Goal: Task Accomplishment & Management: Use online tool/utility

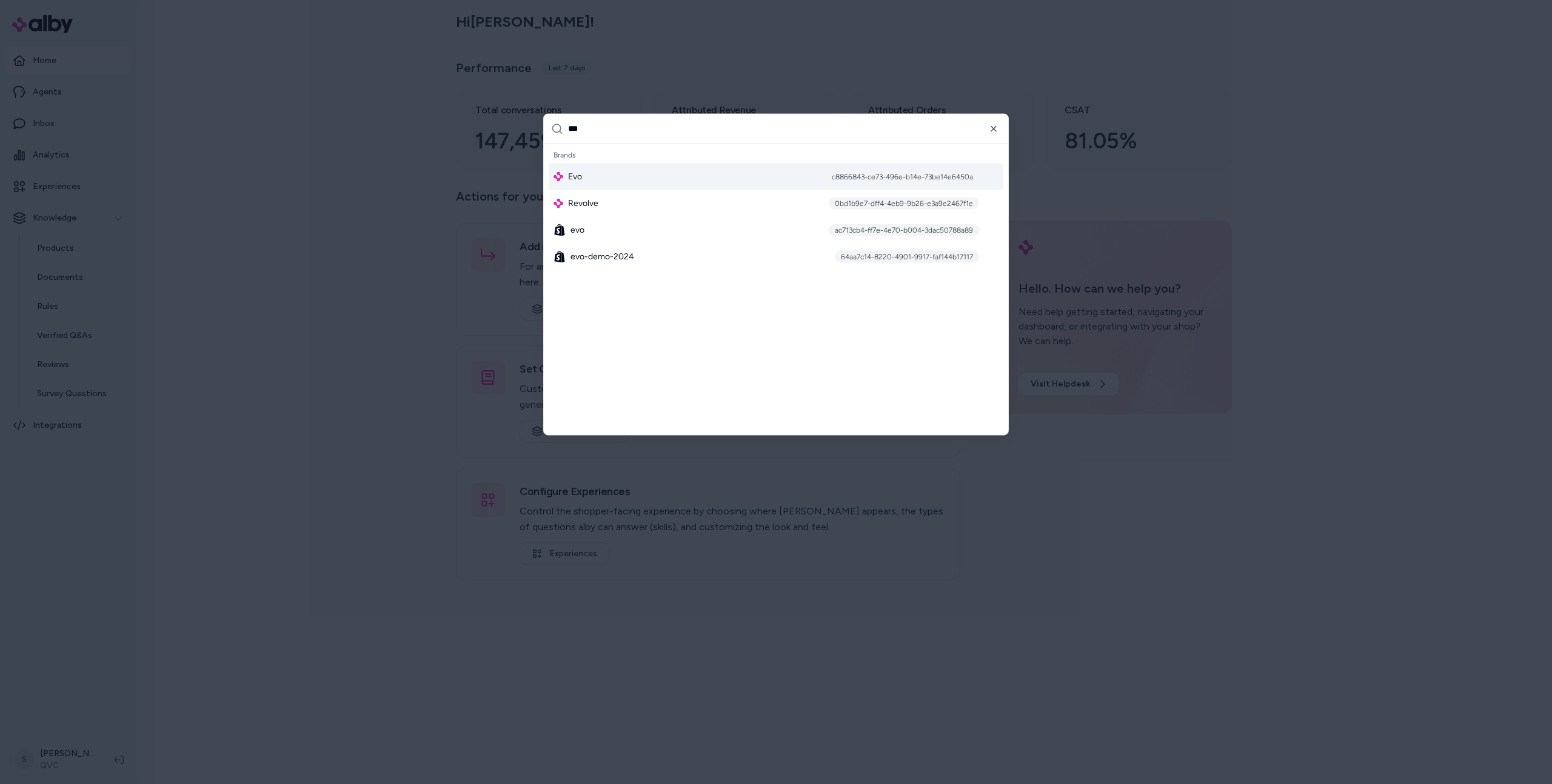
type input "***"
click at [709, 170] on div "Evo c8866843-ce73-496e-b14e-73be14e6450a" at bounding box center [775, 176] width 454 height 26
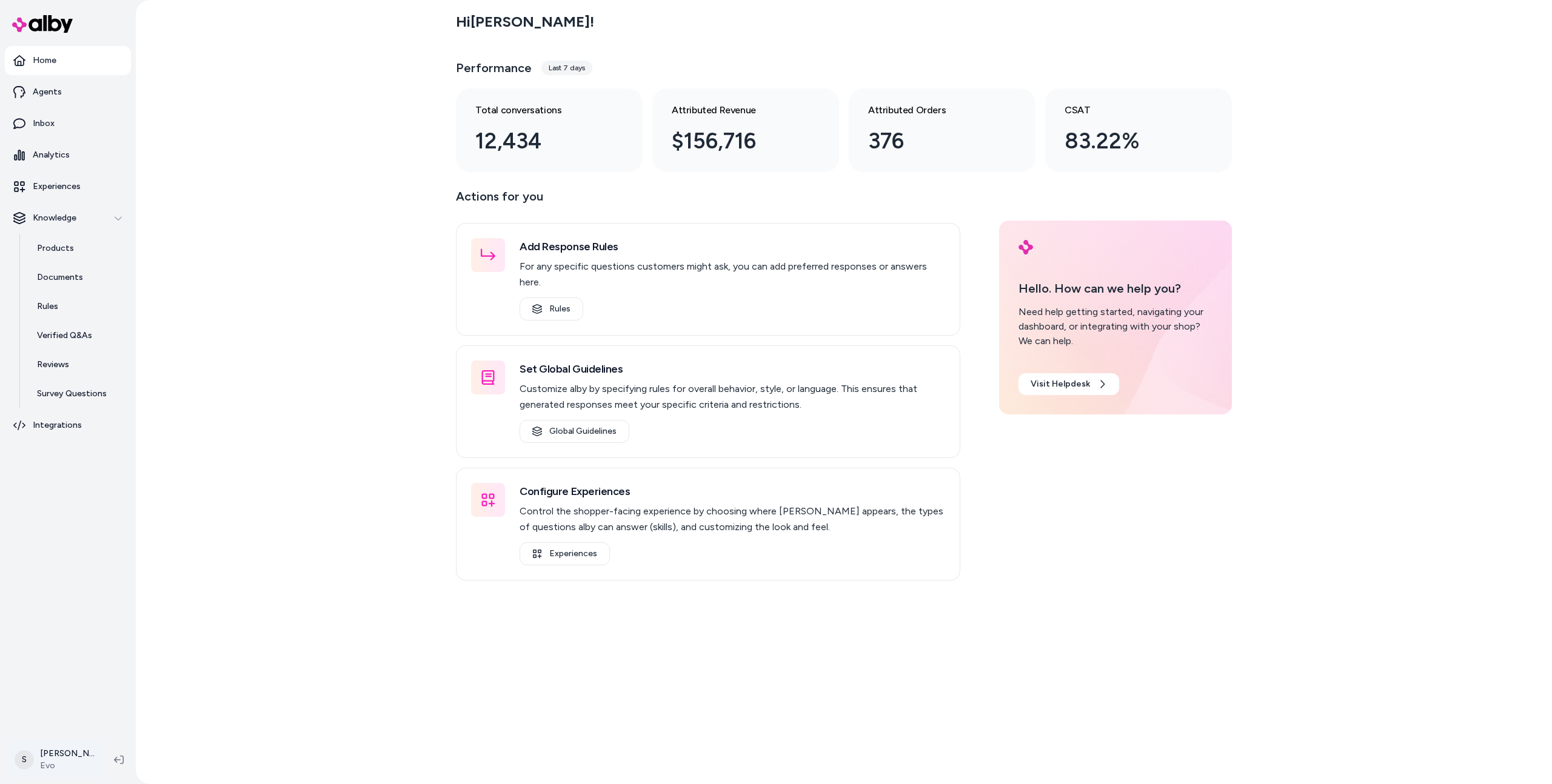
click at [61, 765] on html "Home Agents Inbox Analytics Experiences Knowledge Products Documents Rules Veri…" at bounding box center [776, 392] width 1552 height 784
click at [270, 617] on html "Home Agents Inbox Analytics Experiences Knowledge Products Documents Rules Veri…" at bounding box center [776, 392] width 1552 height 784
click at [22, 197] on link "Experiences" at bounding box center [68, 186] width 126 height 29
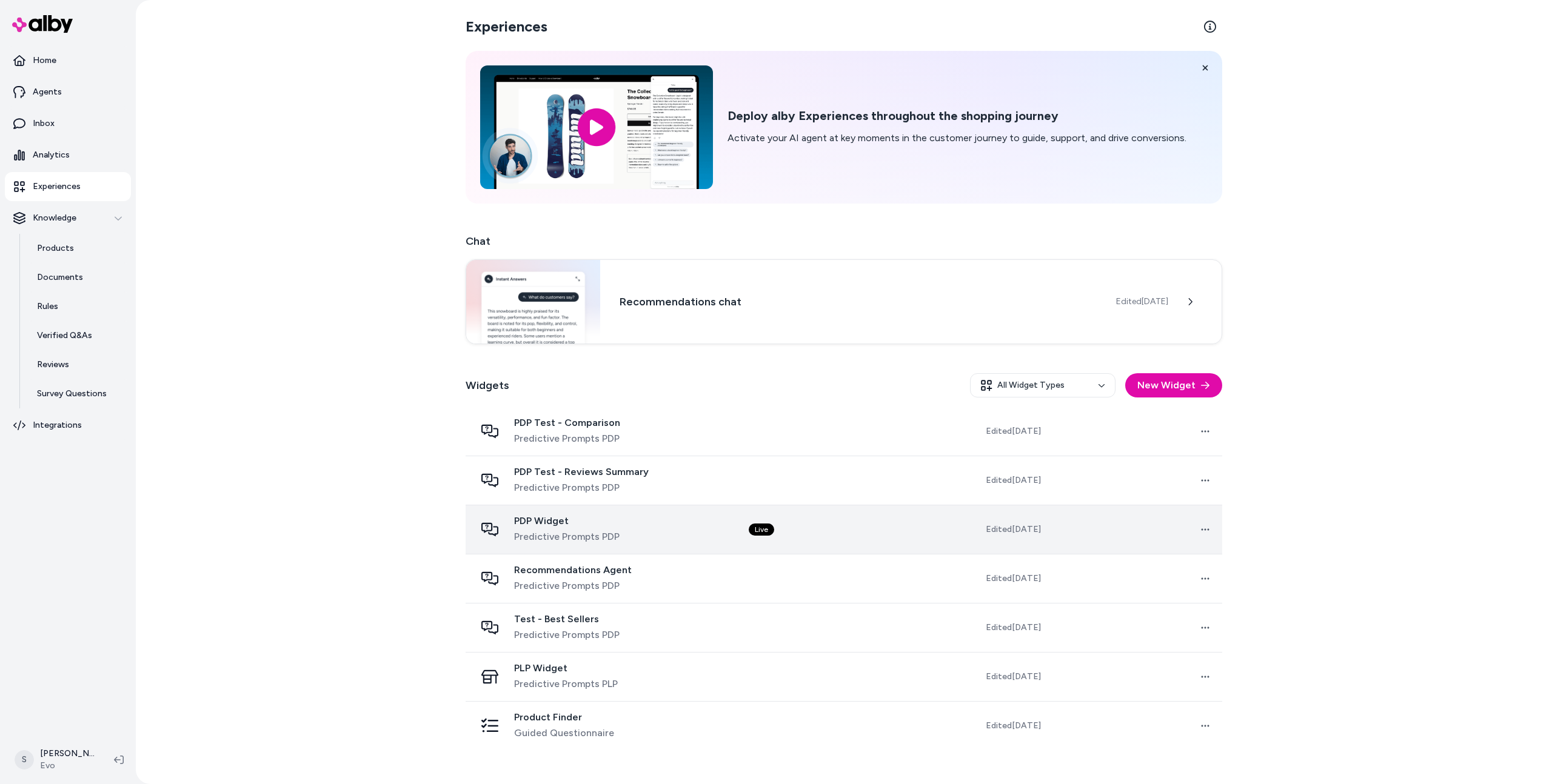
click at [642, 533] on div "PDP Widget Predictive Prompts PDP" at bounding box center [602, 529] width 254 height 29
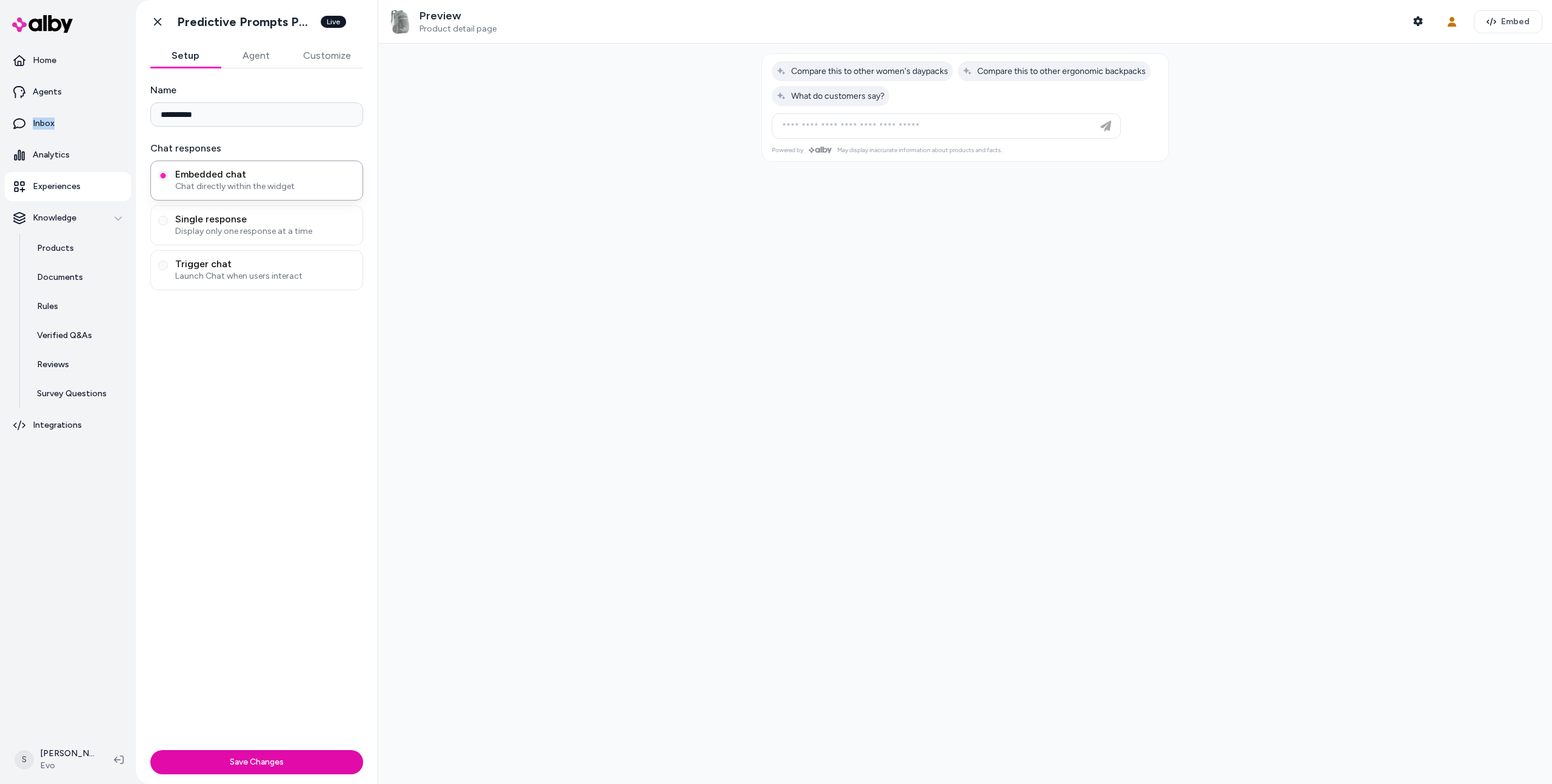
click at [262, 56] on button "Agent" at bounding box center [256, 55] width 70 height 24
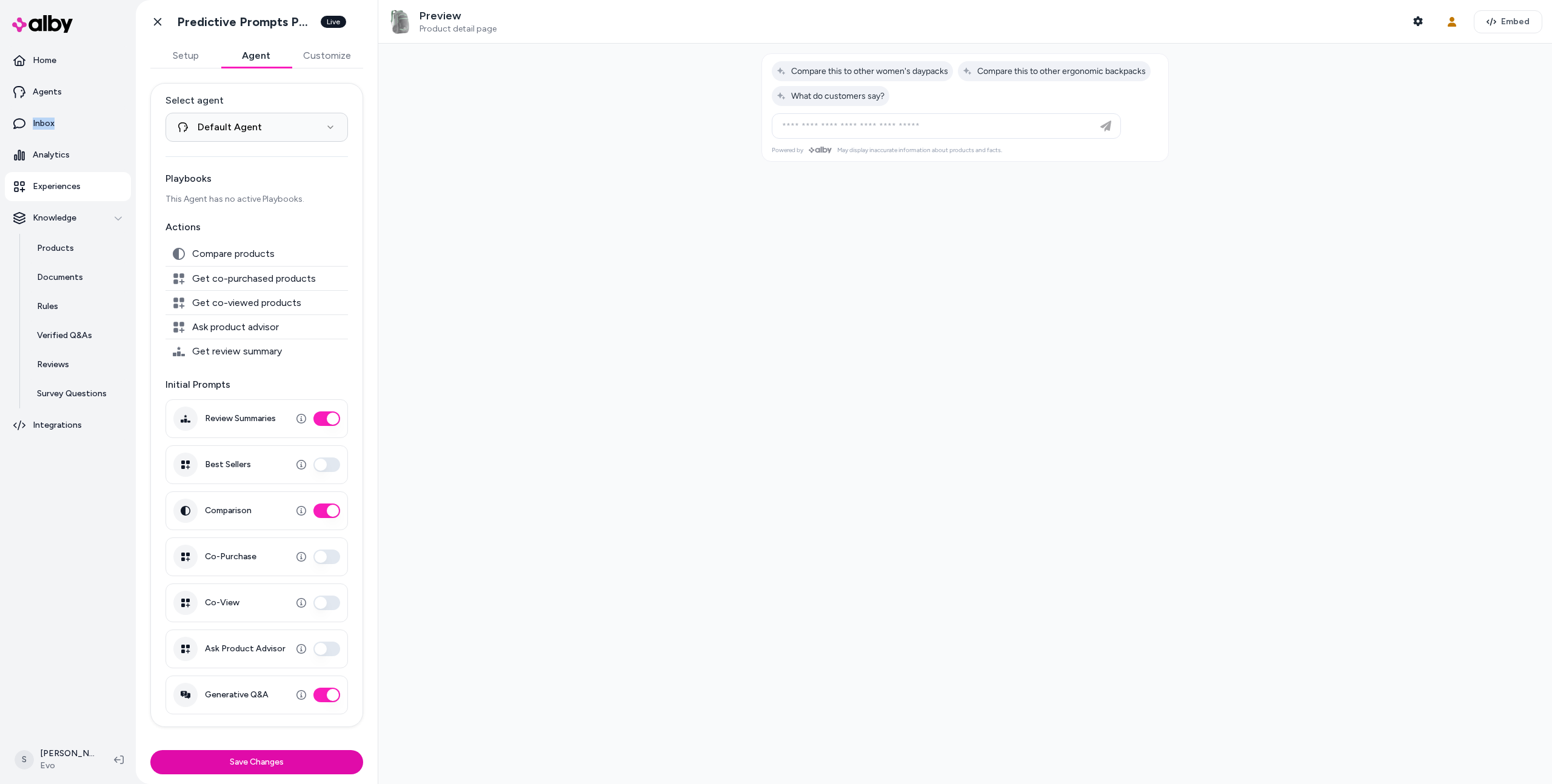
click at [43, 186] on p "Experiences" at bounding box center [57, 186] width 48 height 12
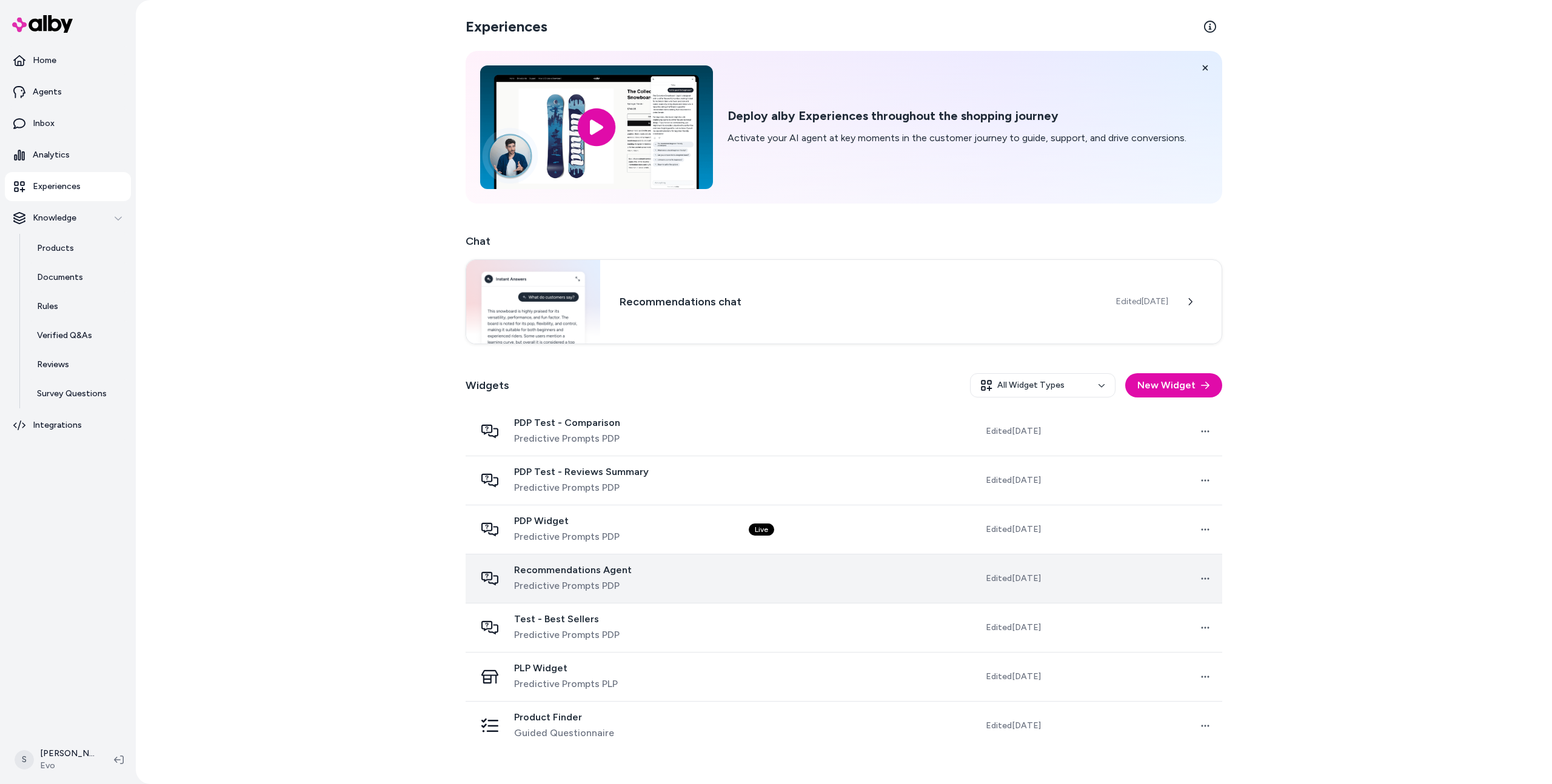
click at [614, 567] on span "Recommendations Agent" at bounding box center [572, 570] width 118 height 12
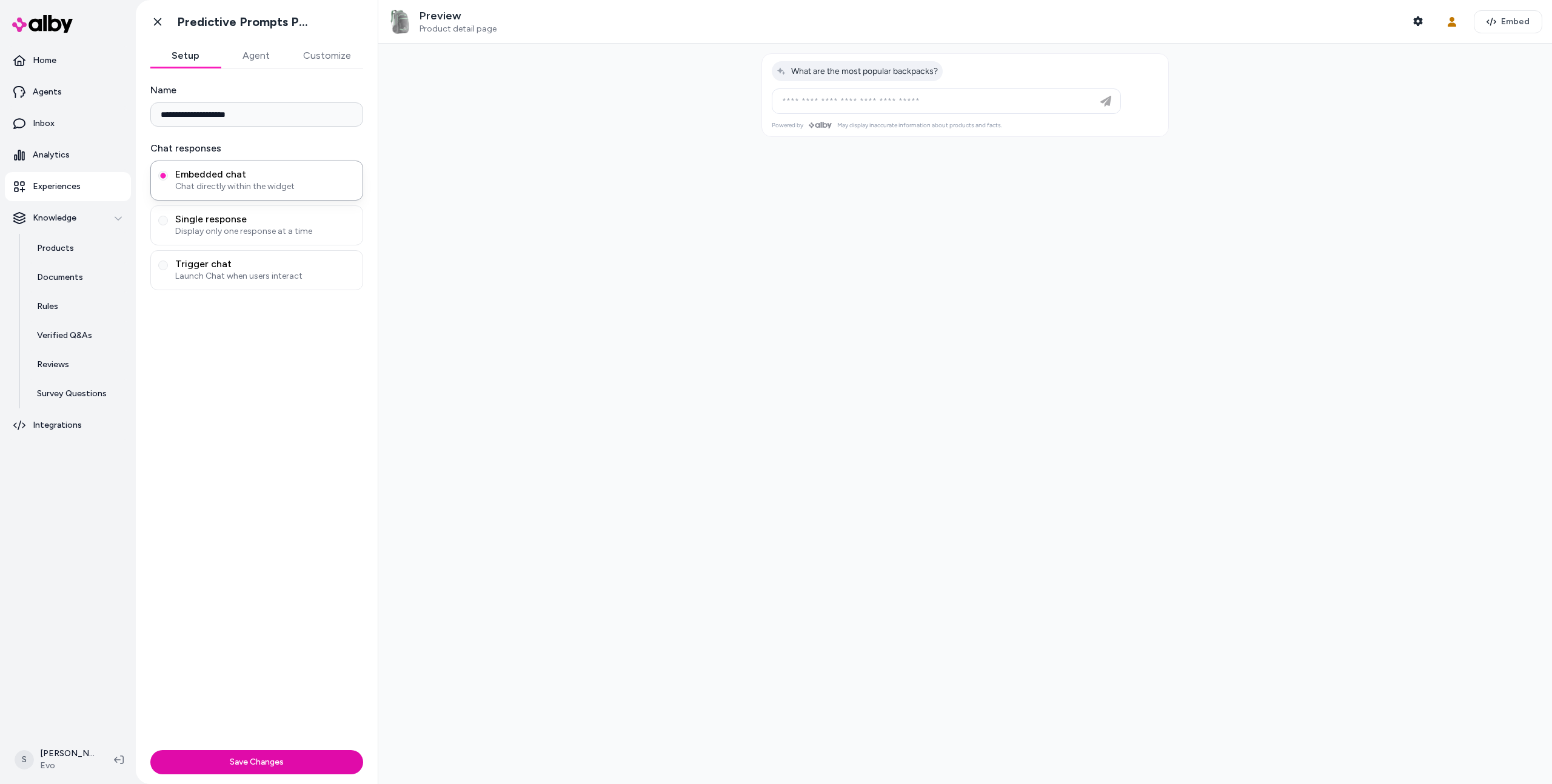
click at [249, 49] on button "Agent" at bounding box center [256, 55] width 70 height 24
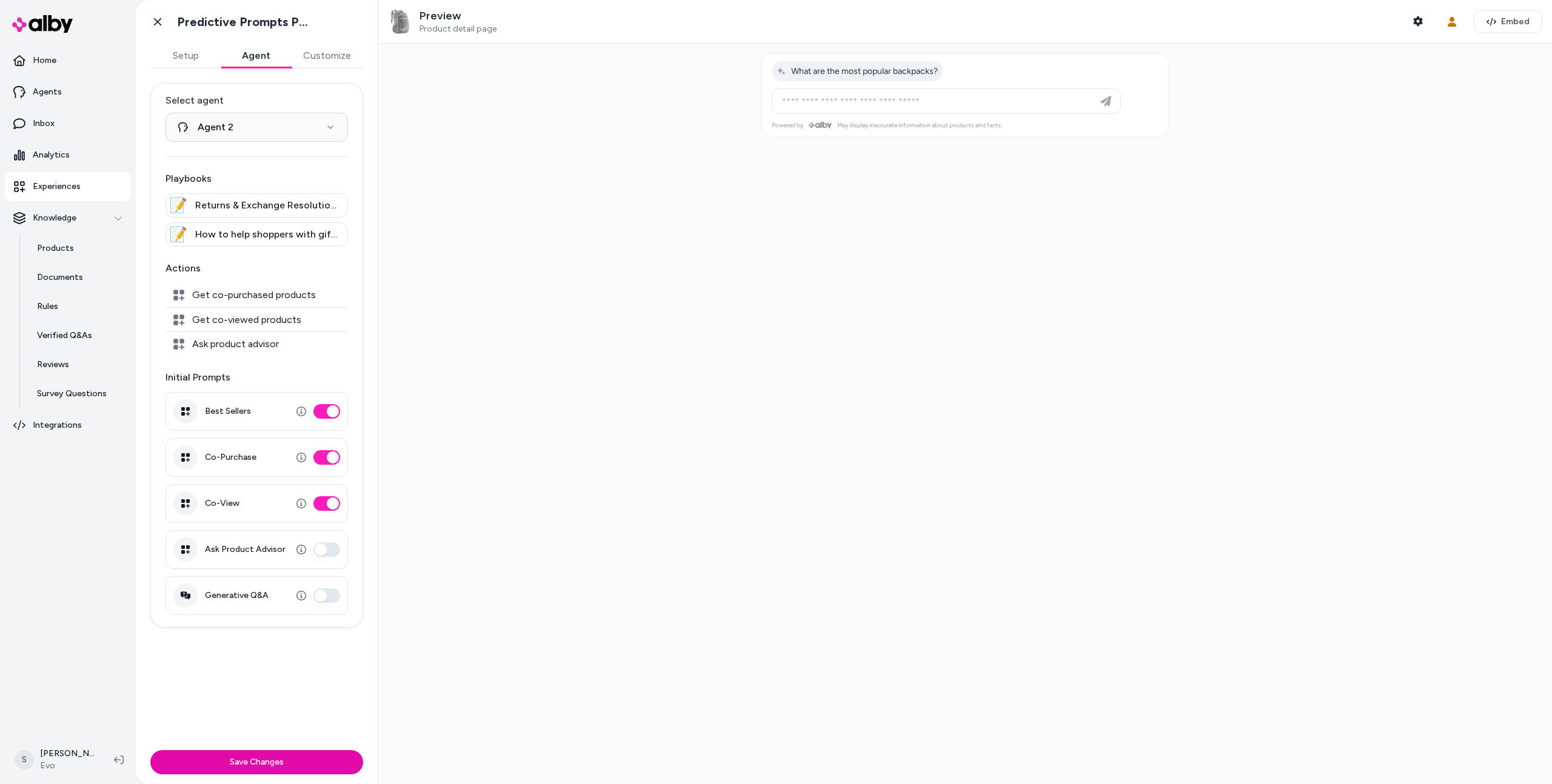
click at [824, 109] on div at bounding box center [947, 101] width 343 height 24
click at [816, 104] on input at bounding box center [934, 101] width 319 height 15
type input "*"
type input "**********"
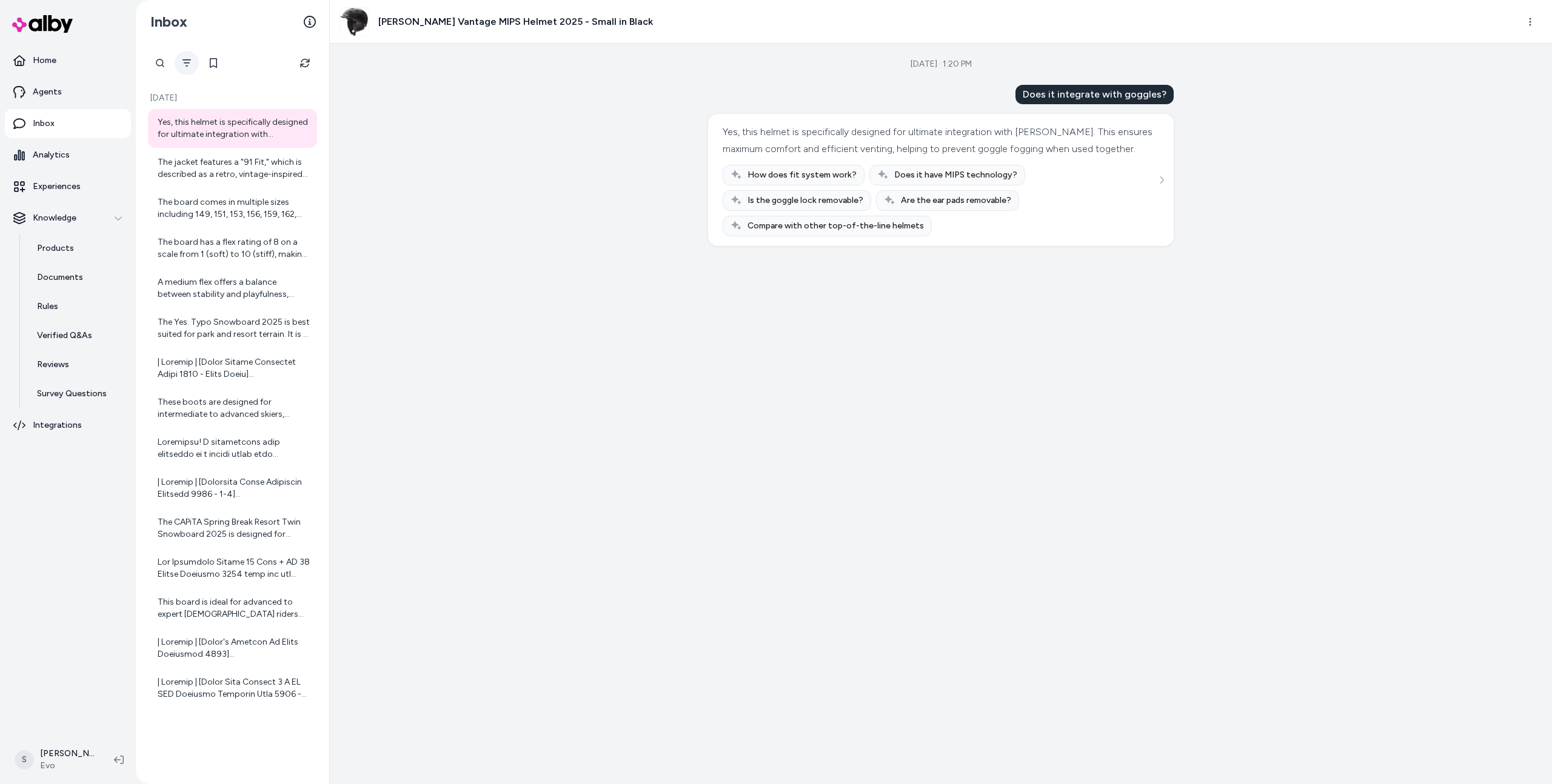
click at [186, 61] on icon "Filter" at bounding box center [187, 63] width 10 height 10
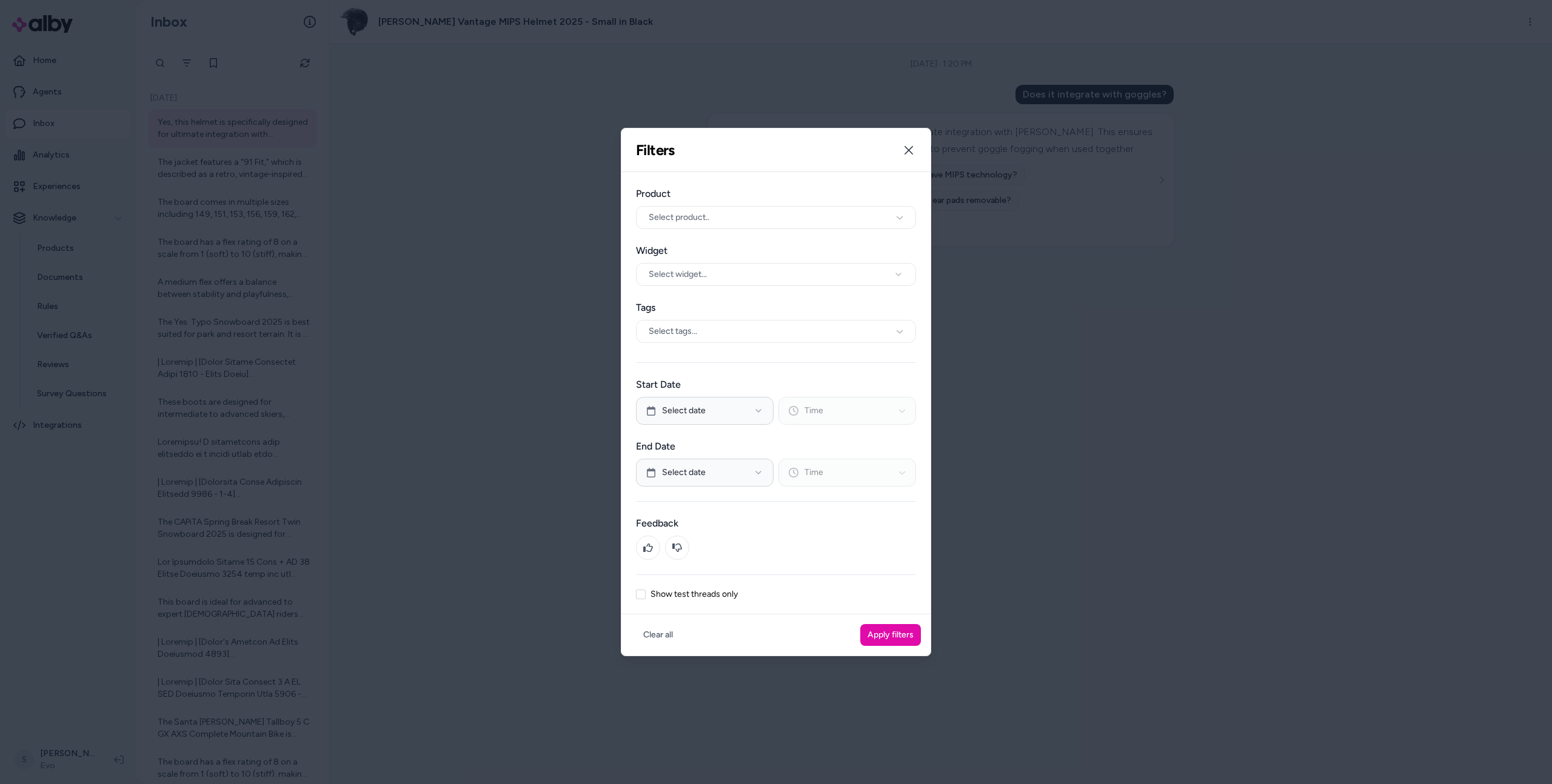
click at [678, 590] on label "Show test threads only" at bounding box center [694, 594] width 87 height 8
click at [646, 589] on button "Show test threads only" at bounding box center [641, 594] width 10 height 10
click at [895, 636] on button "Apply filters" at bounding box center [891, 635] width 61 height 21
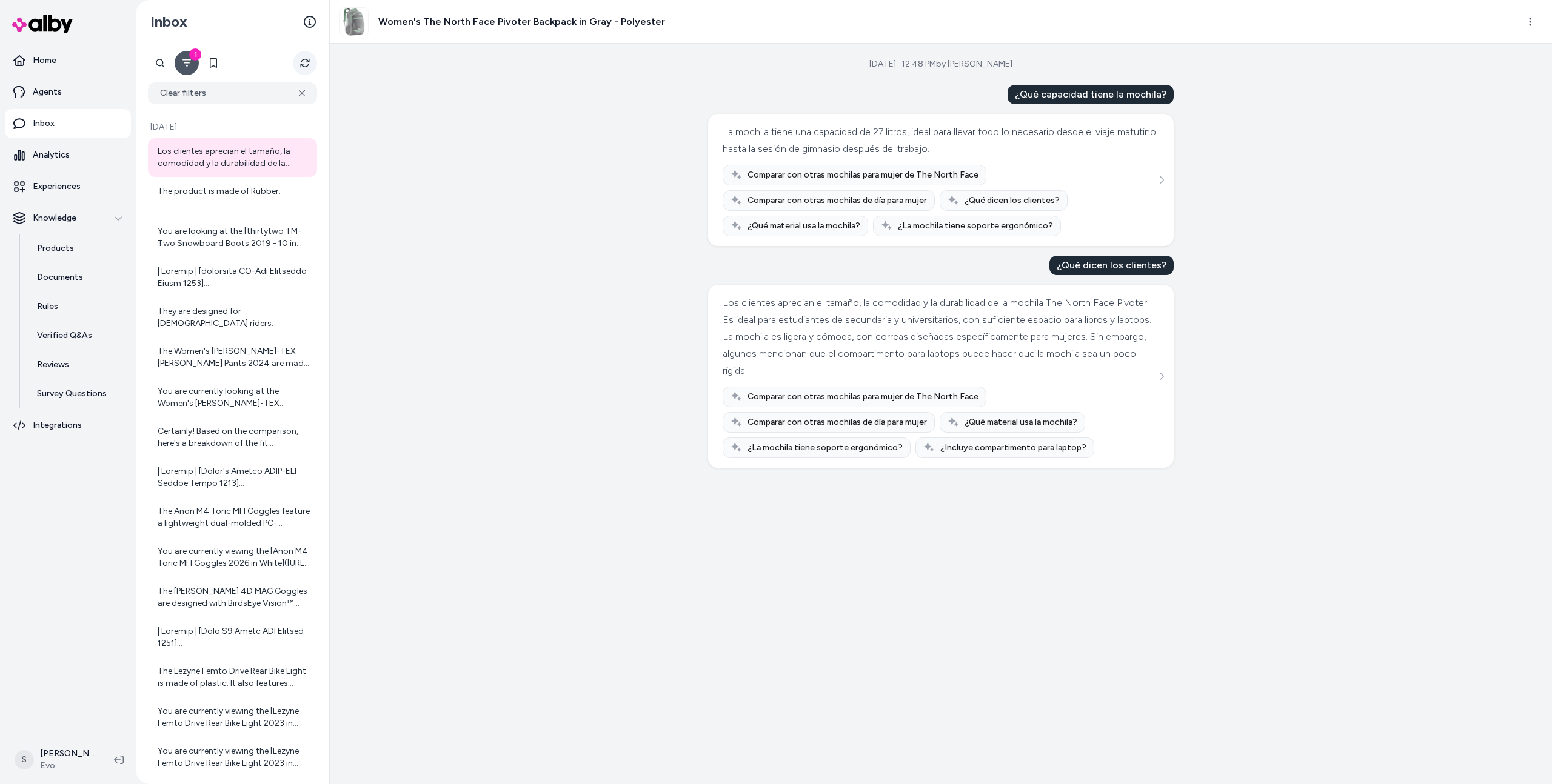
click at [305, 69] on button "Refresh" at bounding box center [304, 63] width 24 height 24
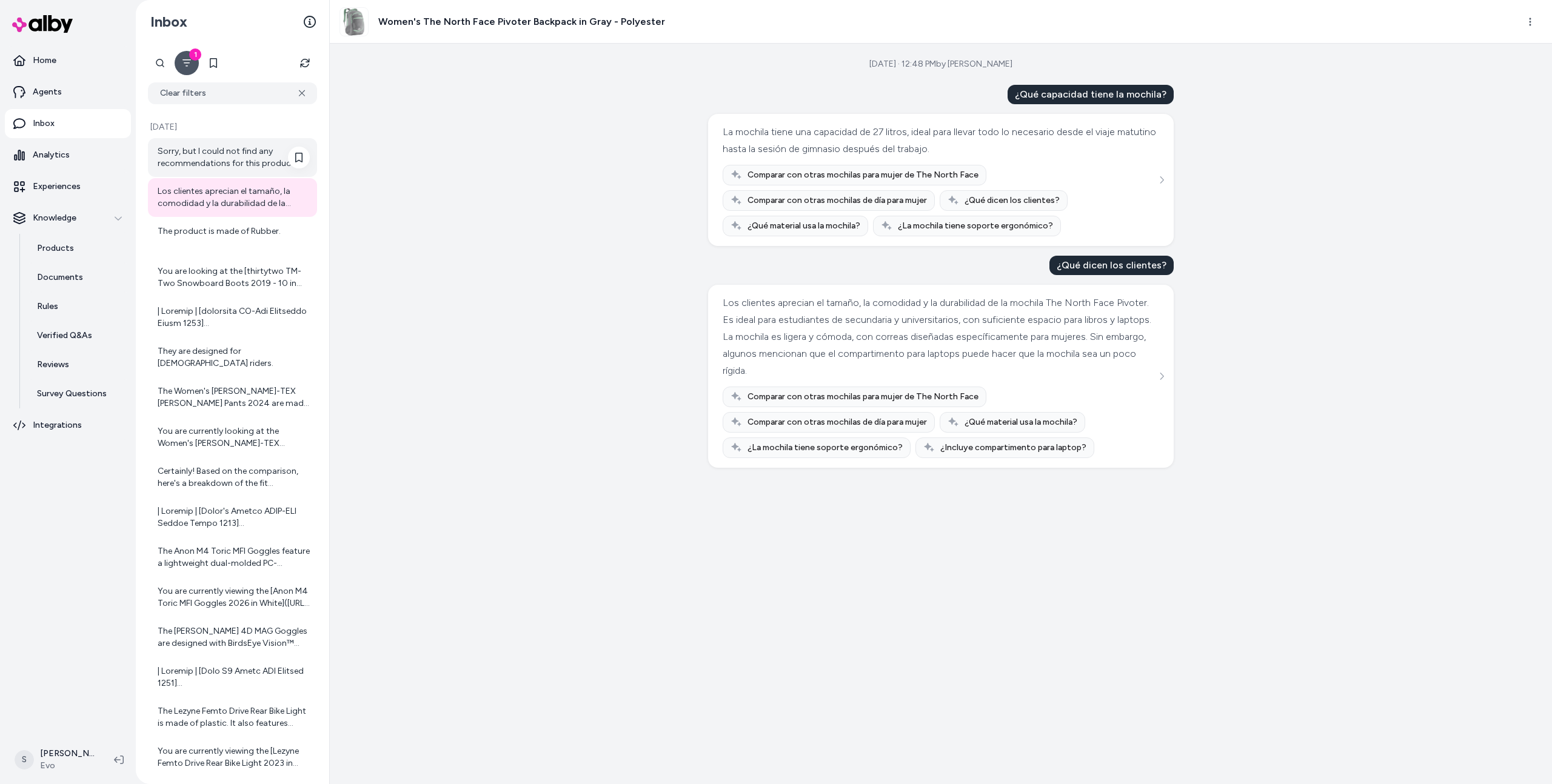
click at [247, 159] on div "Sorry, but I could not find any recommendations for this product." at bounding box center [233, 157] width 153 height 24
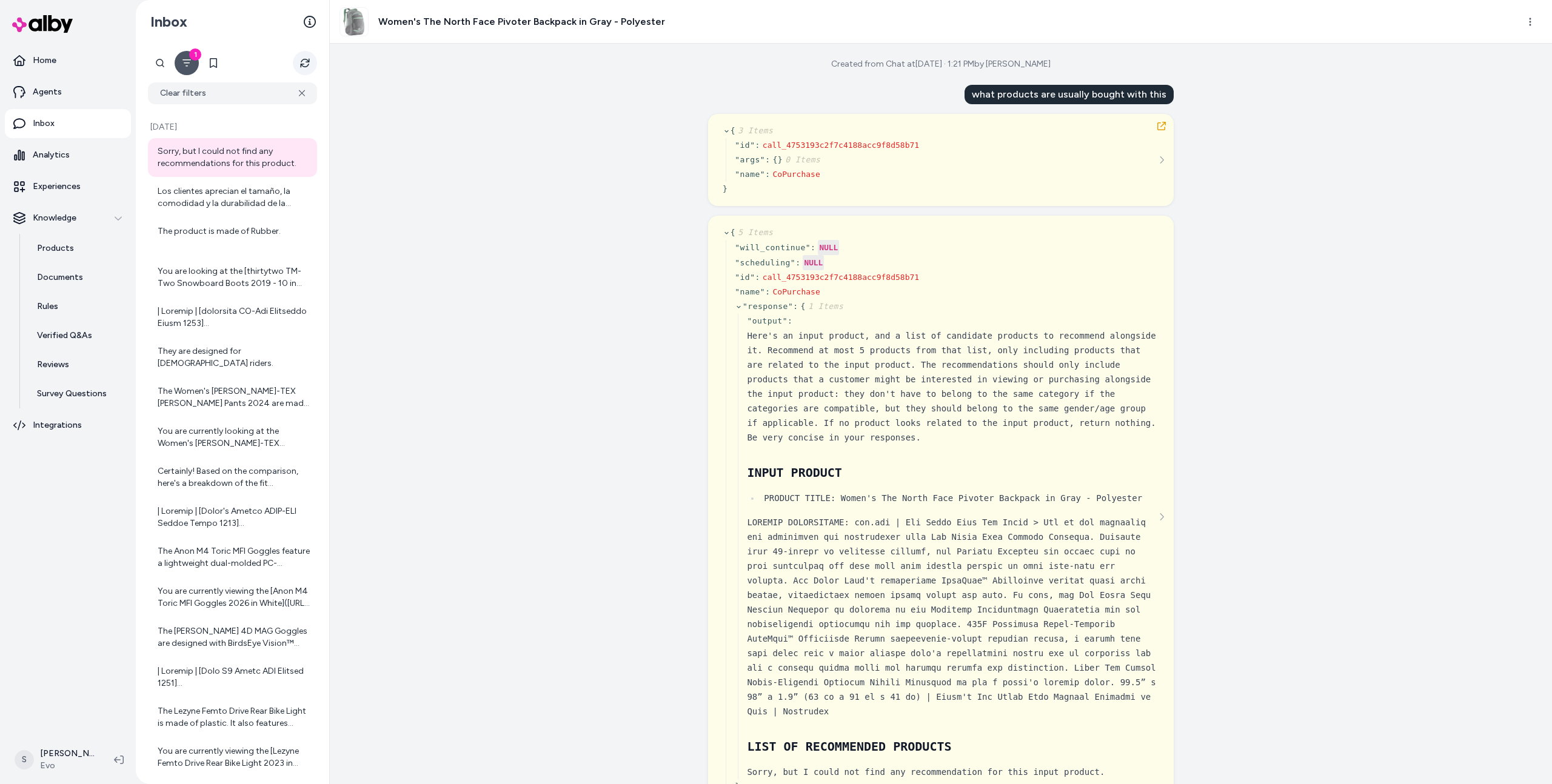
click at [308, 57] on button "Refresh" at bounding box center [304, 63] width 24 height 24
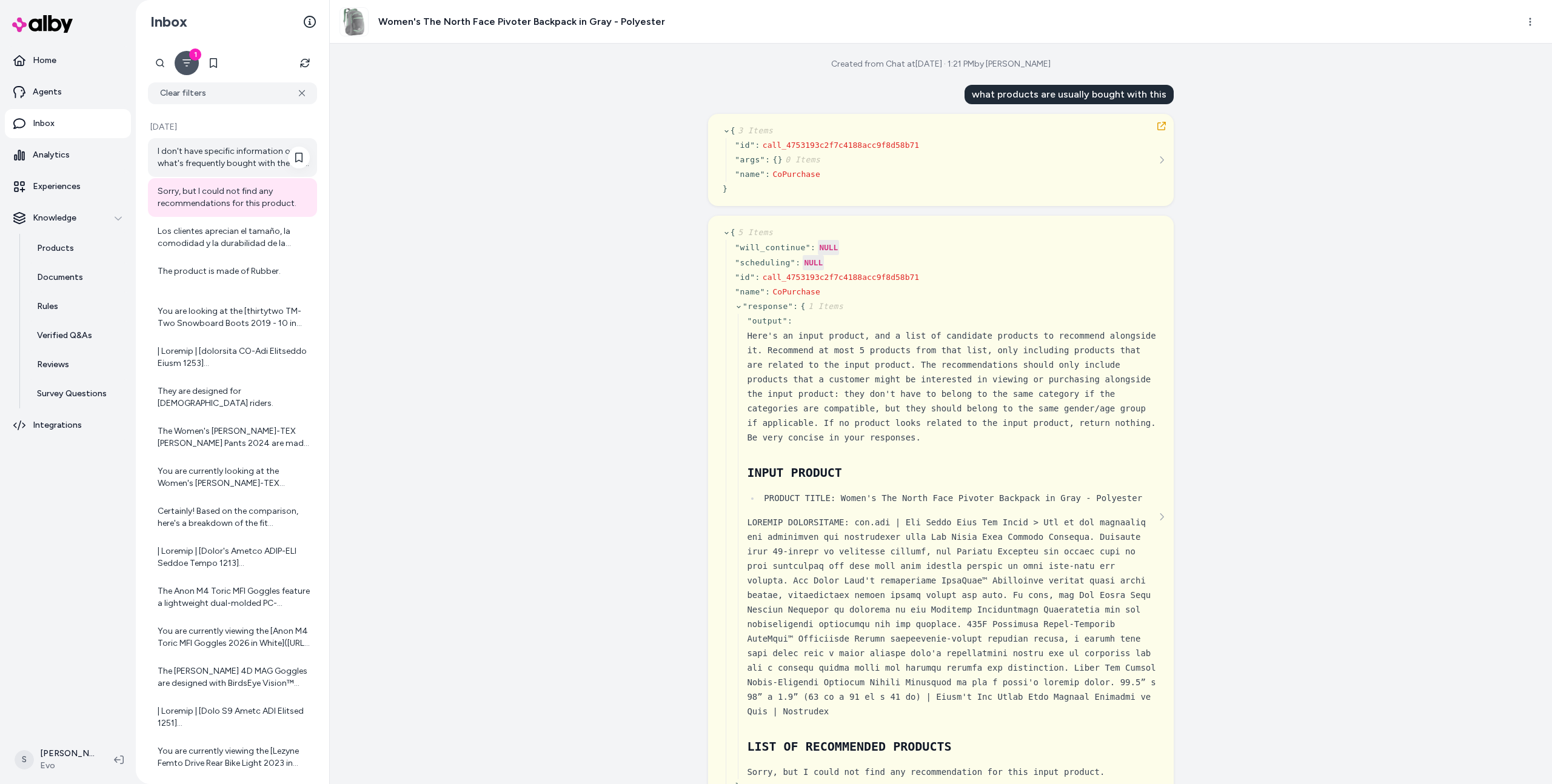
click at [221, 150] on div "I don't have specific information on what's frequently bought with the Kid's Pa…" at bounding box center [233, 157] width 153 height 24
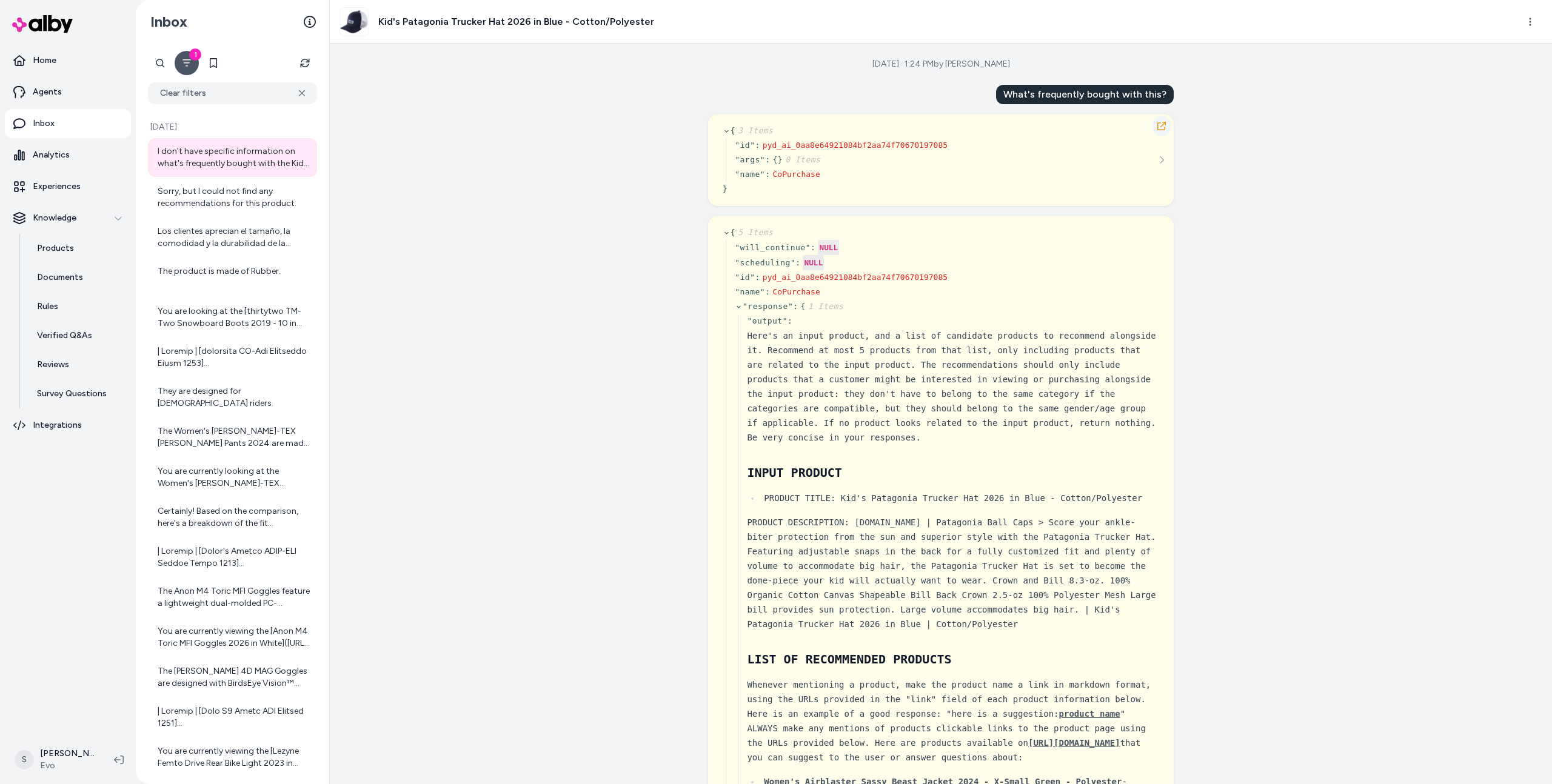
click at [1166, 126] on button "button" at bounding box center [1162, 126] width 20 height 20
click at [1164, 126] on icon "button" at bounding box center [1162, 126] width 10 height 10
click at [314, 63] on button "Refresh" at bounding box center [304, 63] width 24 height 24
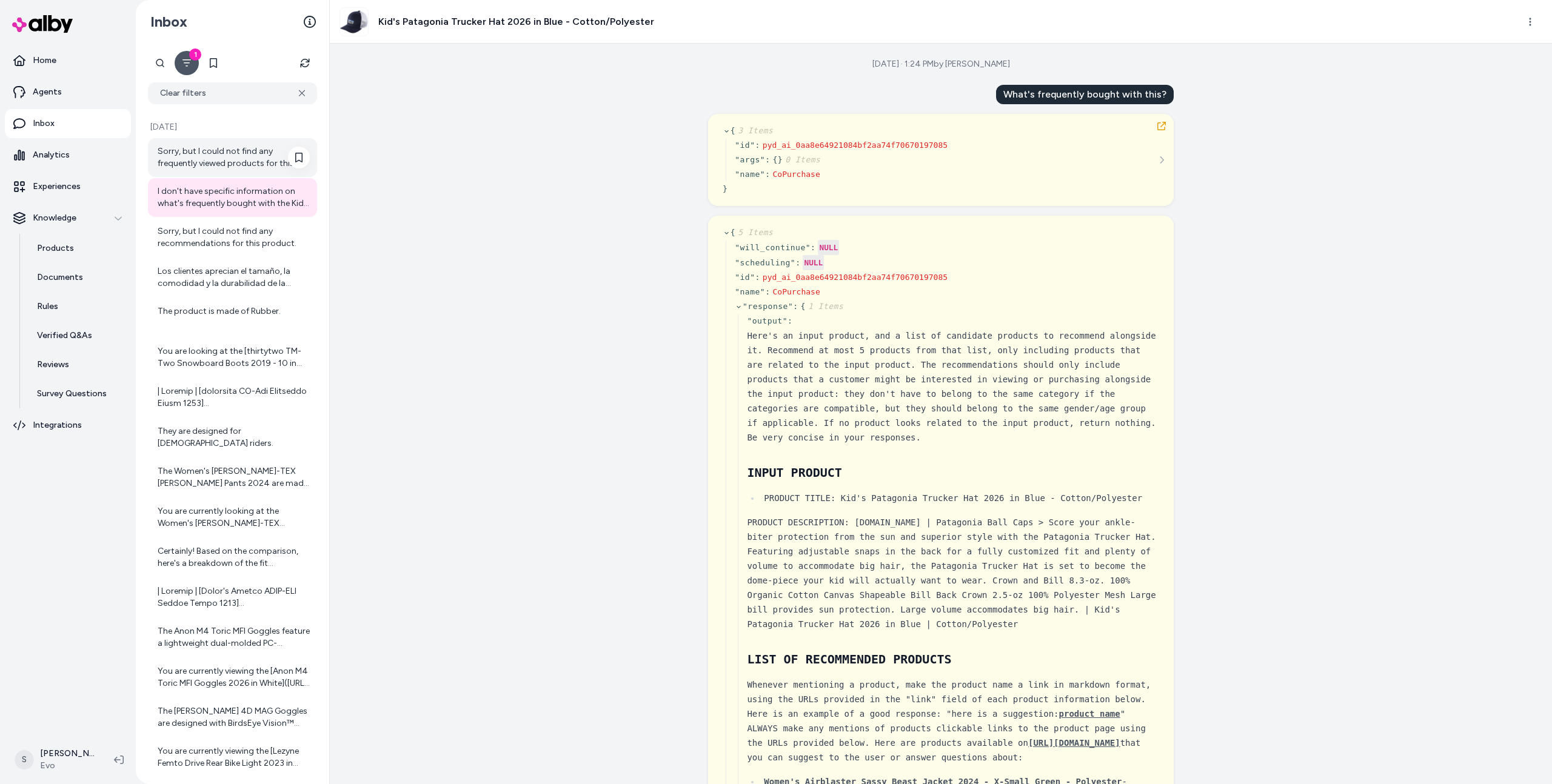
click at [230, 153] on div "Sorry, but I could not find any frequently viewed products for this backpack." at bounding box center [233, 157] width 153 height 24
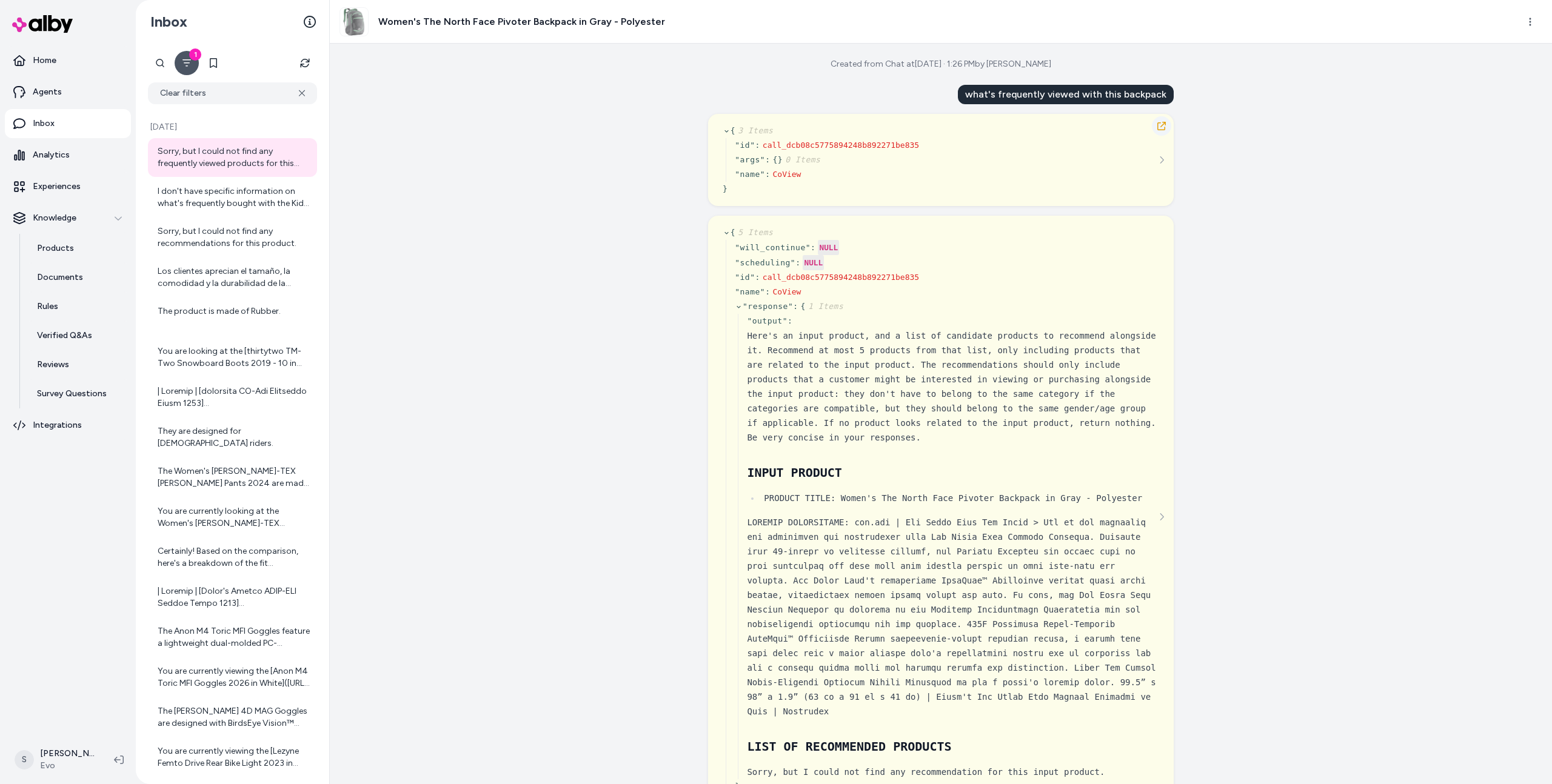
click at [1166, 126] on icon "button" at bounding box center [1162, 126] width 10 height 10
click at [303, 64] on icon "Refresh" at bounding box center [305, 63] width 10 height 10
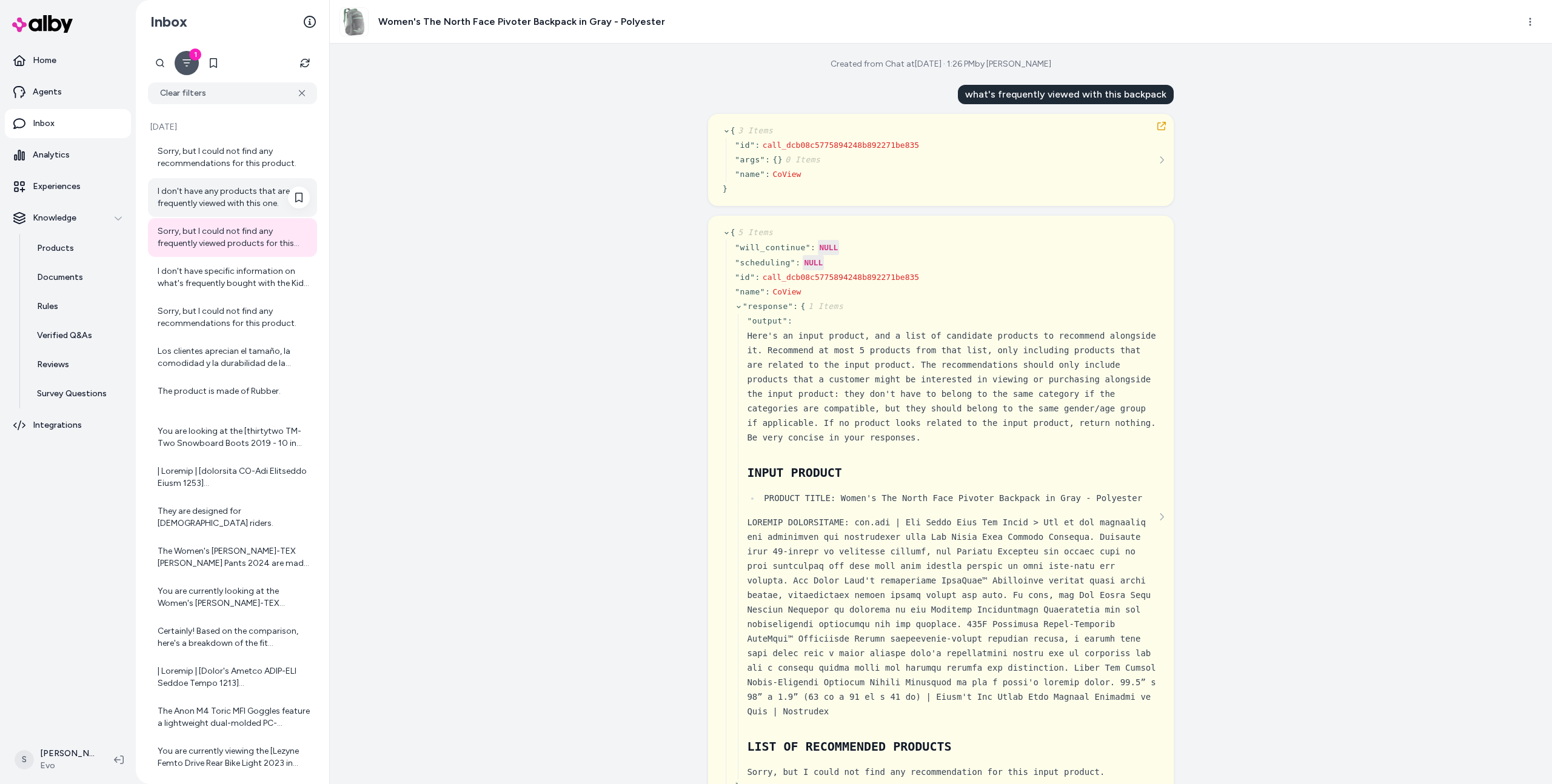
click at [256, 212] on div "I don't have any products that are frequently viewed with this one." at bounding box center [232, 197] width 169 height 39
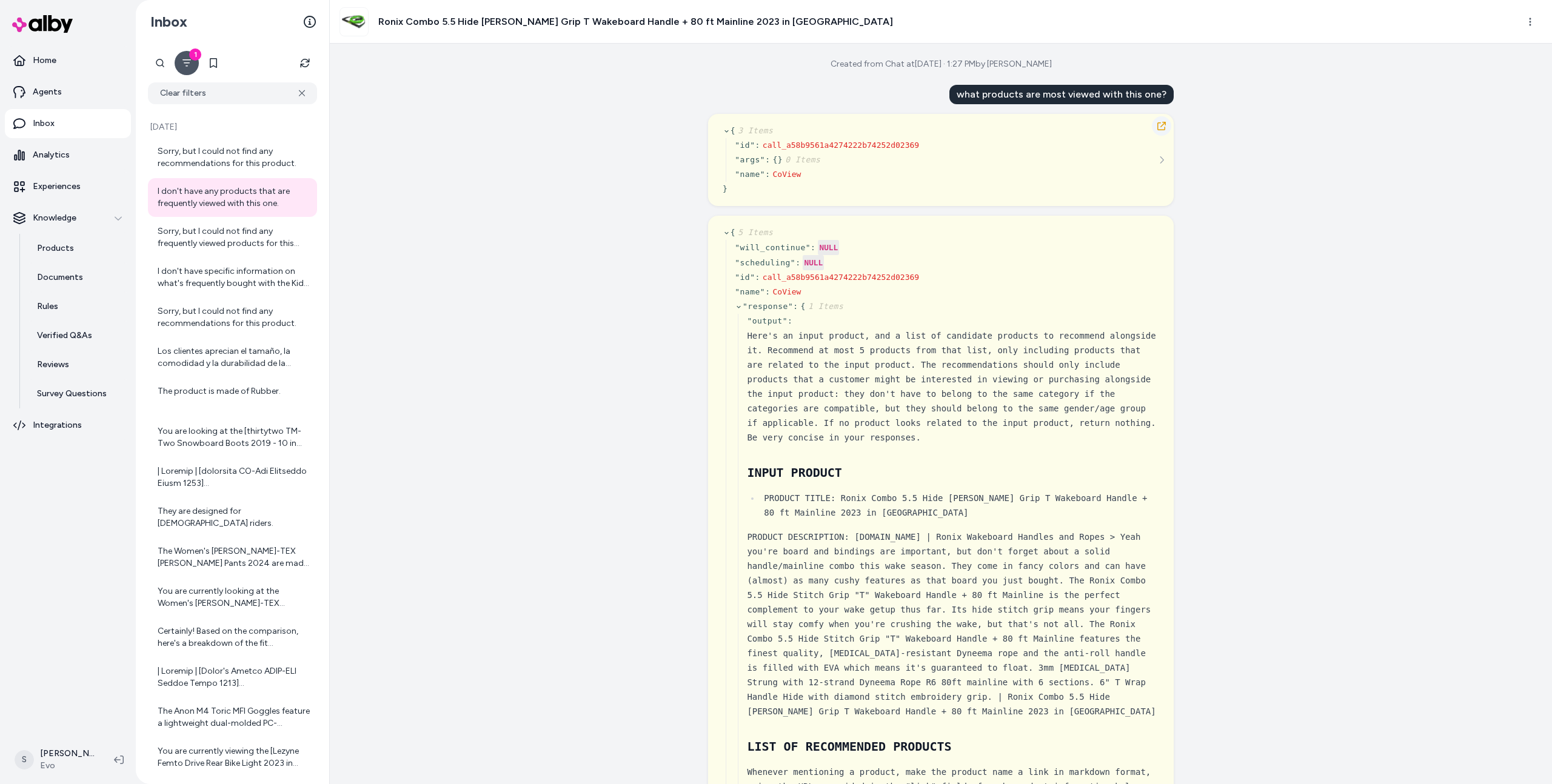
click at [1166, 124] on icon "button" at bounding box center [1162, 126] width 10 height 10
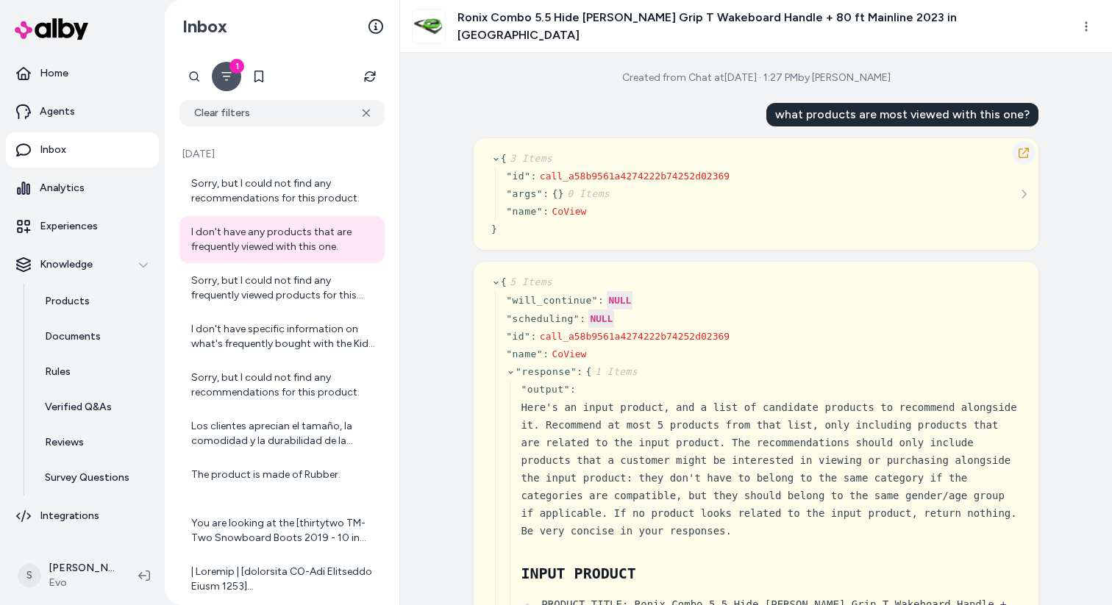
click at [1020, 149] on icon "button" at bounding box center [1023, 153] width 10 height 10
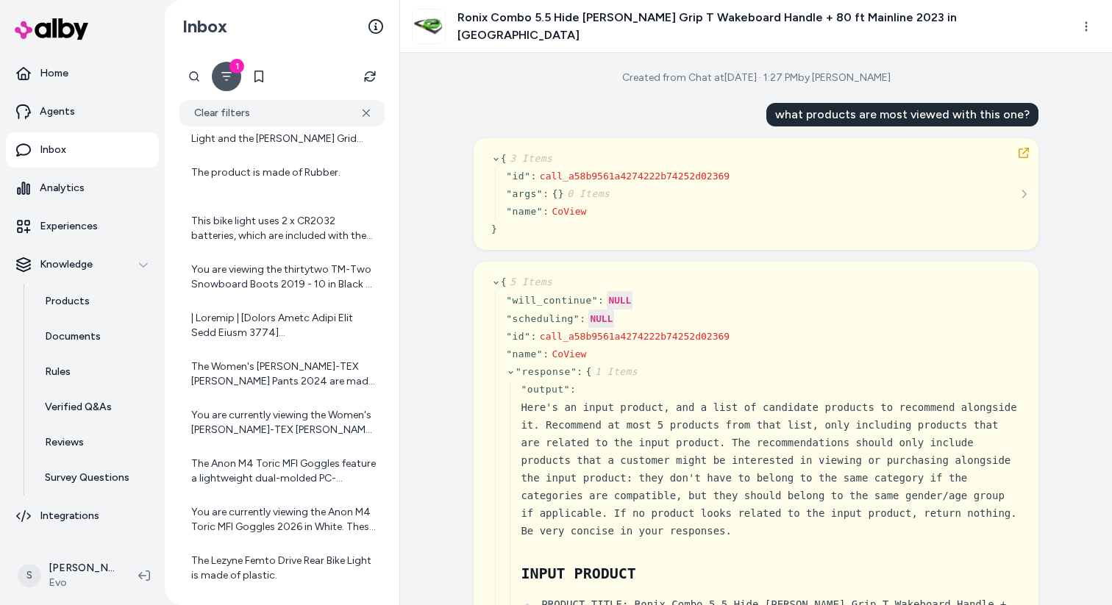
scroll to position [1084, 0]
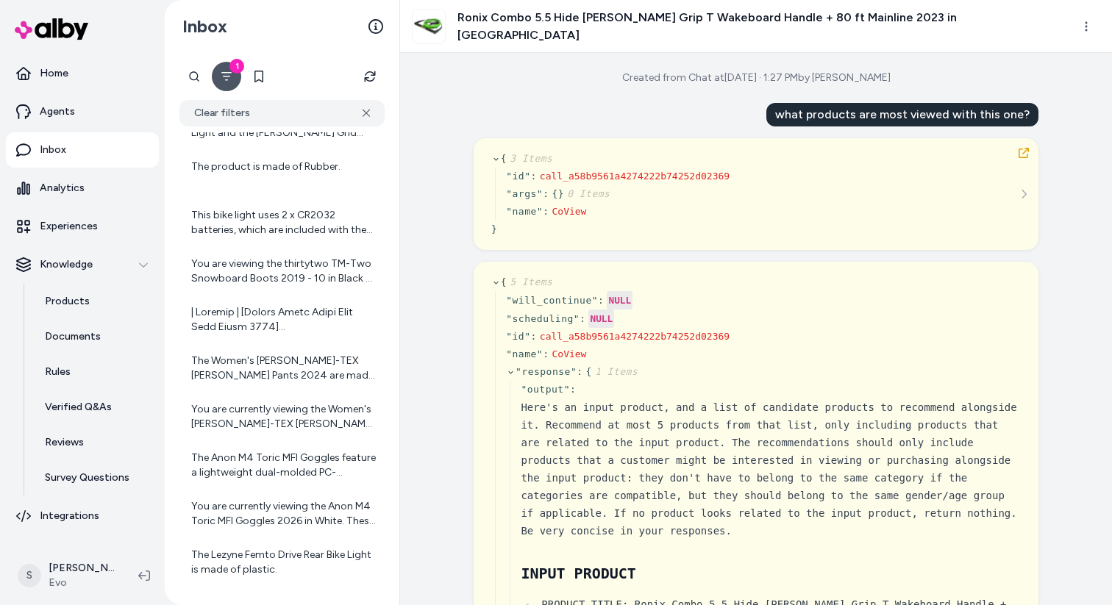
click at [229, 87] on button "1" at bounding box center [226, 76] width 29 height 29
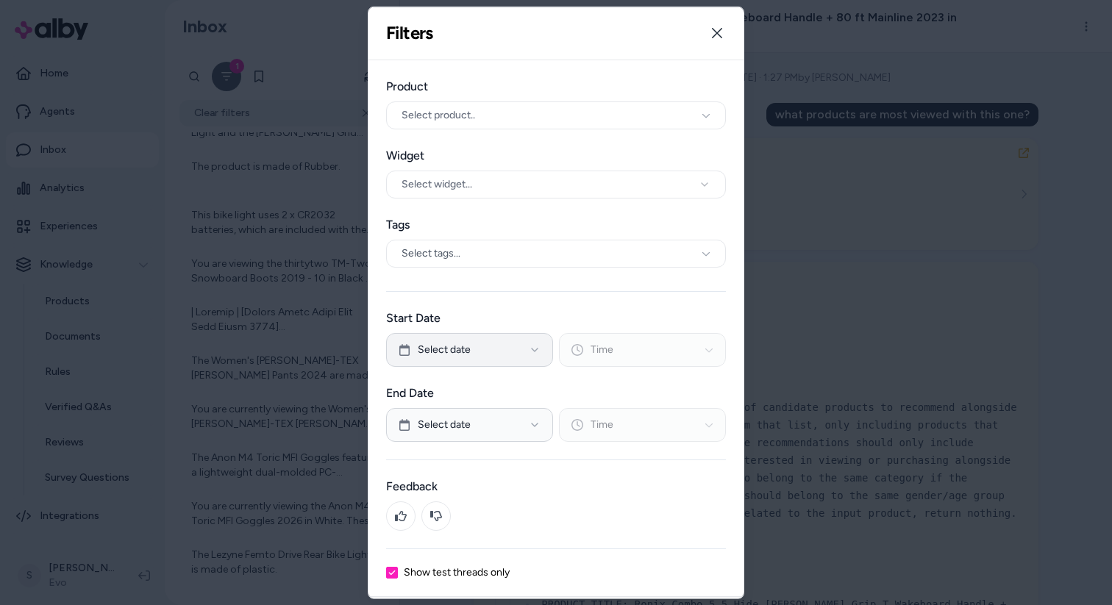
click at [507, 353] on button "Select date" at bounding box center [469, 349] width 167 height 34
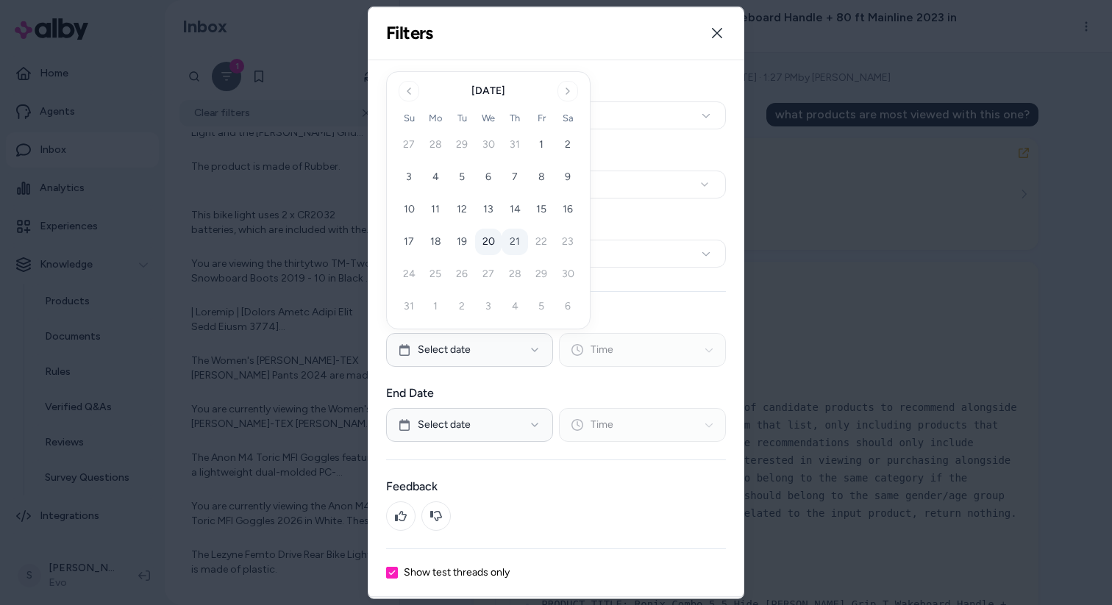
click at [491, 246] on button "20" at bounding box center [488, 242] width 26 height 26
click at [631, 354] on button "Time" at bounding box center [642, 349] width 167 height 34
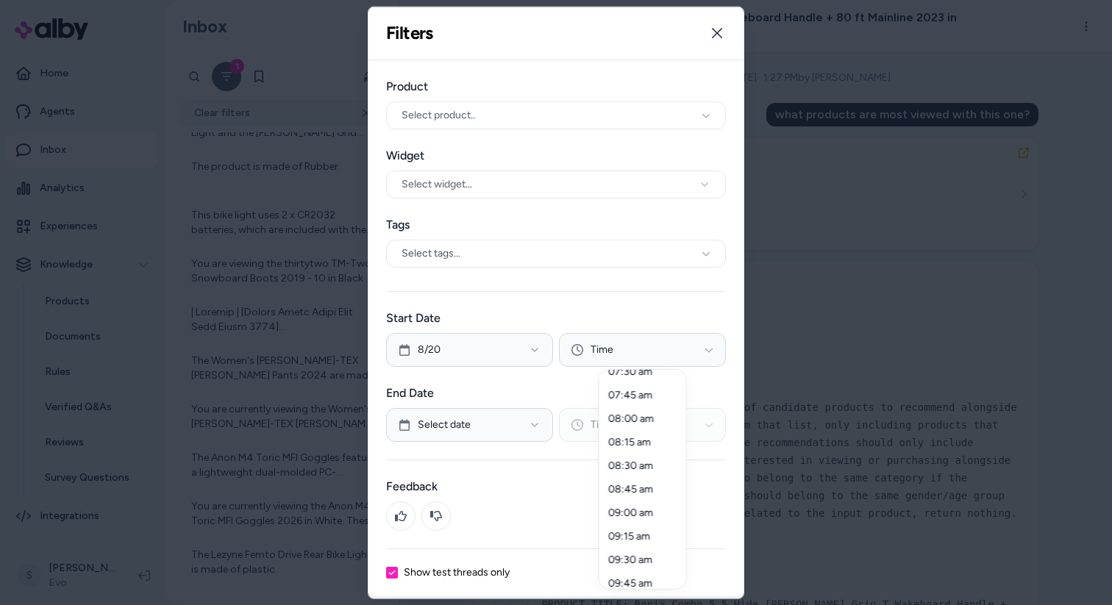
scroll to position [851, 0]
click at [631, 445] on div "09:45 am" at bounding box center [642, 452] width 81 height 24
click at [509, 498] on div at bounding box center [556, 302] width 1112 height 605
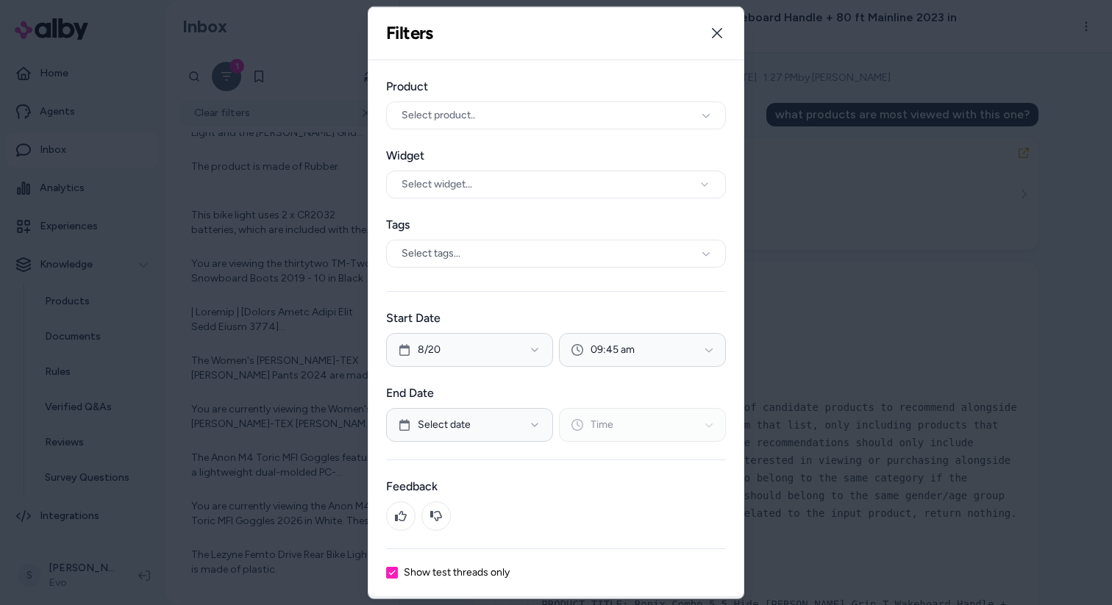
scroll to position [2, 0]
click at [717, 19] on button "Close" at bounding box center [716, 30] width 29 height 29
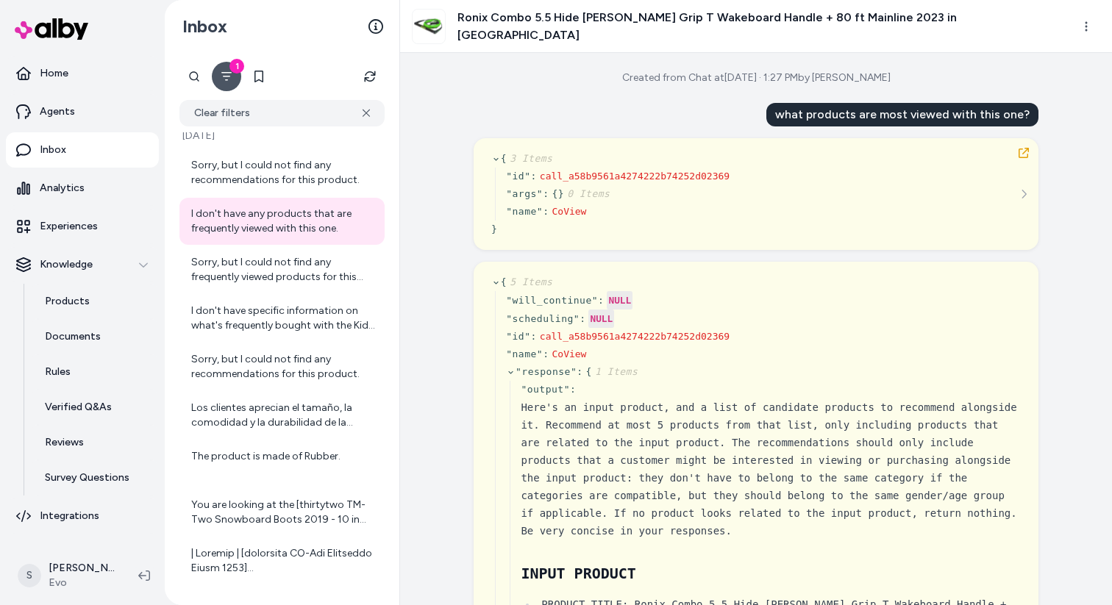
scroll to position [0, 0]
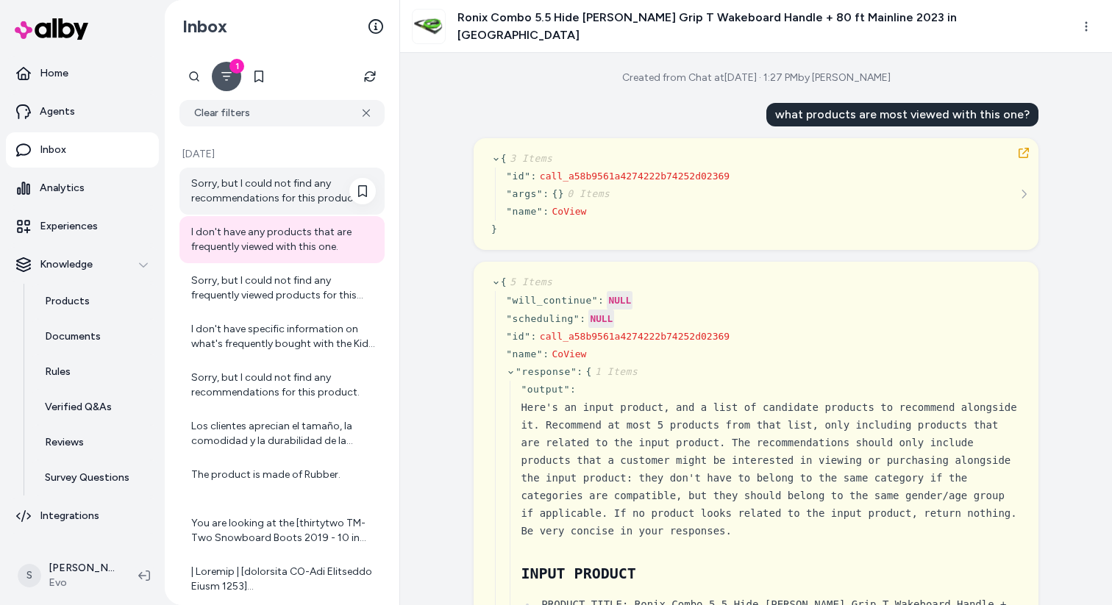
click at [252, 196] on div "Sorry, but I could not find any recommendations for this product." at bounding box center [283, 190] width 185 height 29
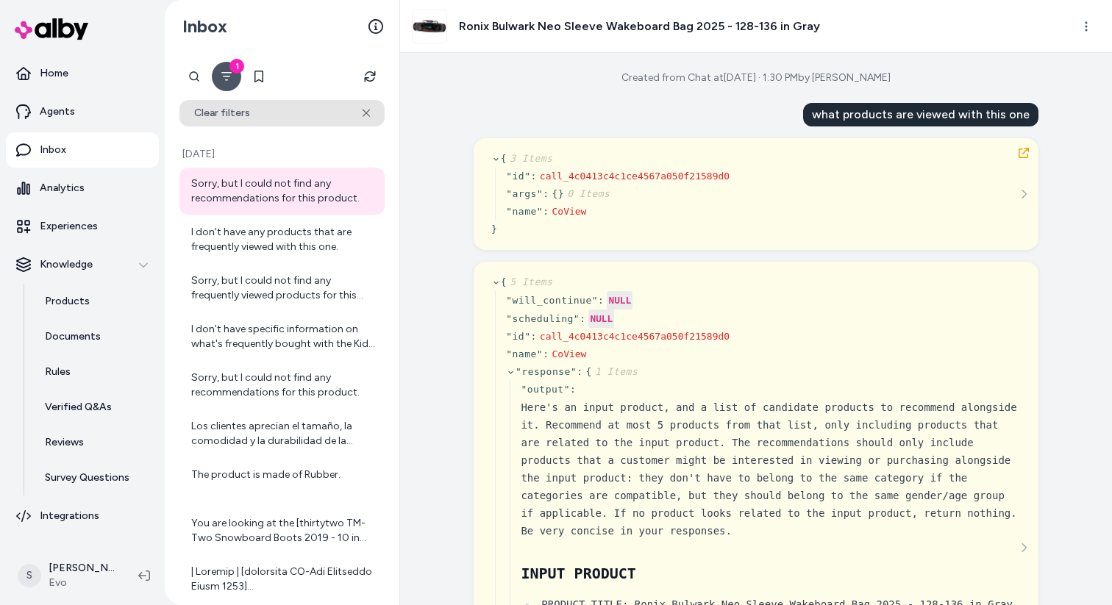
click at [290, 112] on button "Clear filters" at bounding box center [281, 113] width 205 height 26
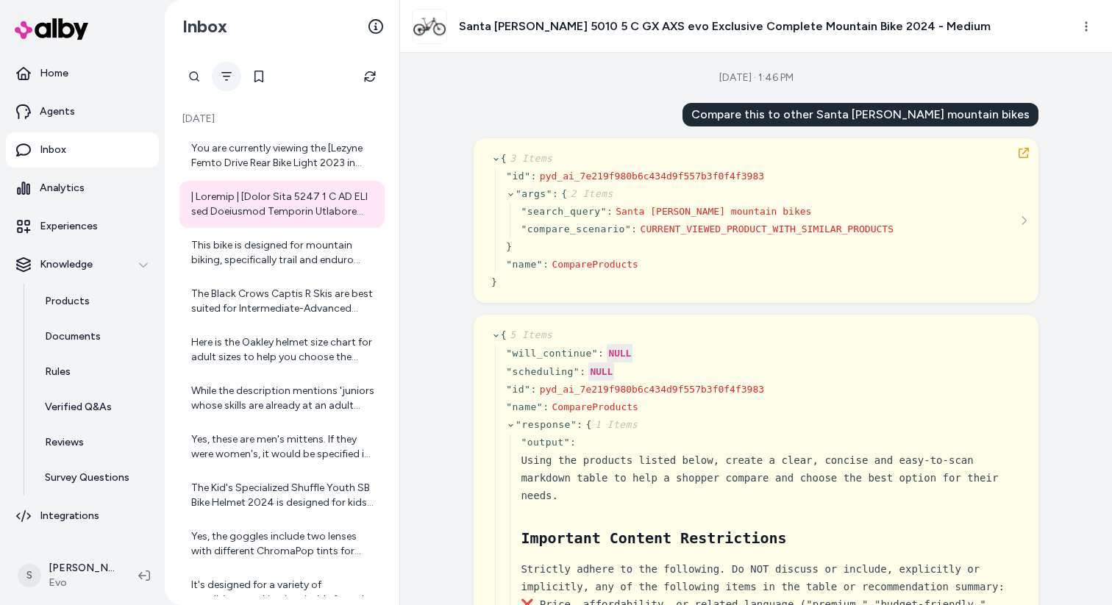
click at [221, 79] on icon "Filter" at bounding box center [227, 77] width 12 height 12
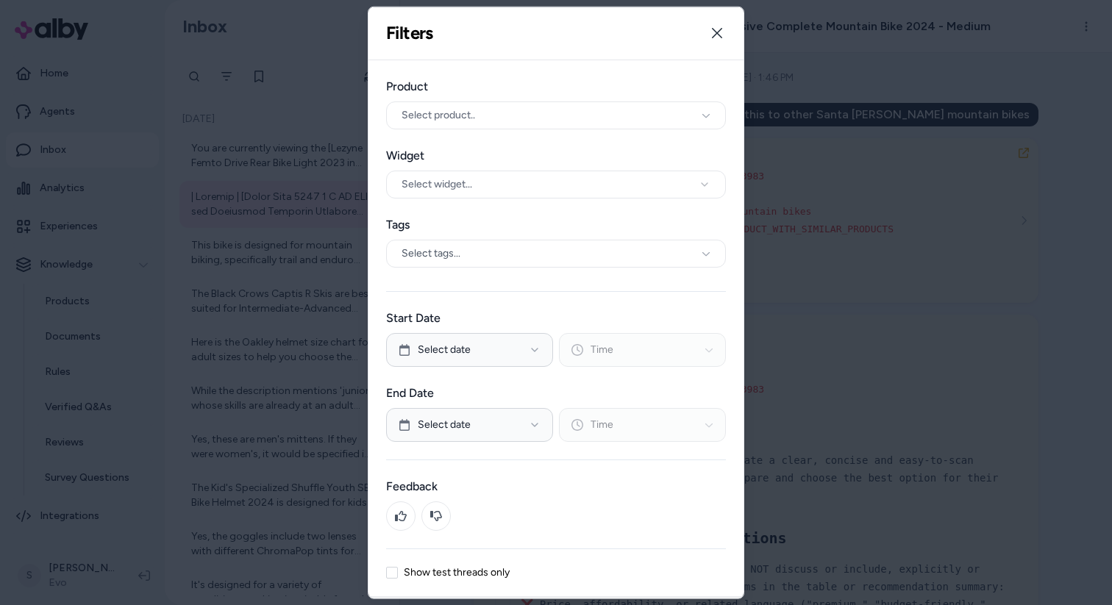
scroll to position [48, 0]
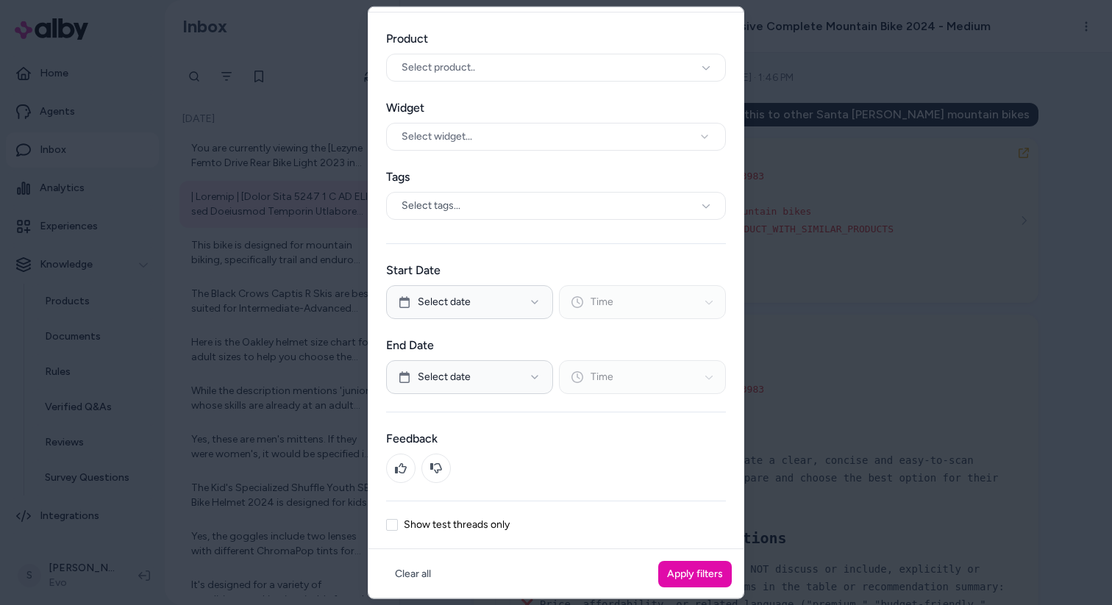
click at [480, 511] on div "Product Select product.. Widget Select widget... Tags Select tags... Start Date…" at bounding box center [555, 280] width 375 height 537
click at [480, 520] on label "Show test threads only" at bounding box center [457, 524] width 106 height 10
click at [398, 520] on button "Show test threads only" at bounding box center [392, 524] width 12 height 12
click at [709, 572] on button "Apply filters" at bounding box center [695, 573] width 74 height 26
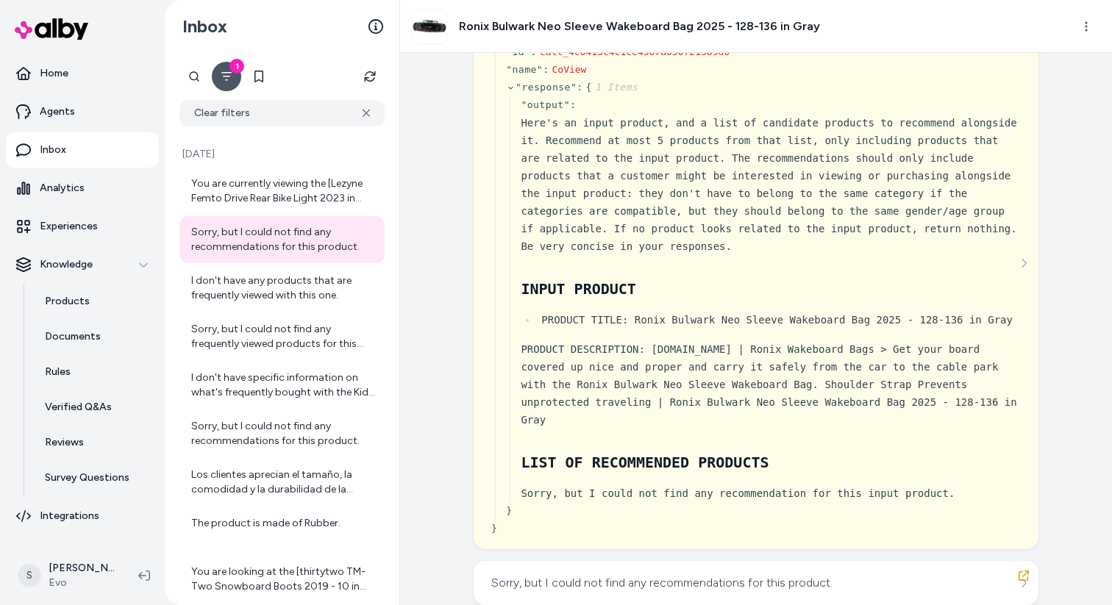
scroll to position [284, 0]
click at [373, 85] on button "Refresh" at bounding box center [369, 76] width 29 height 29
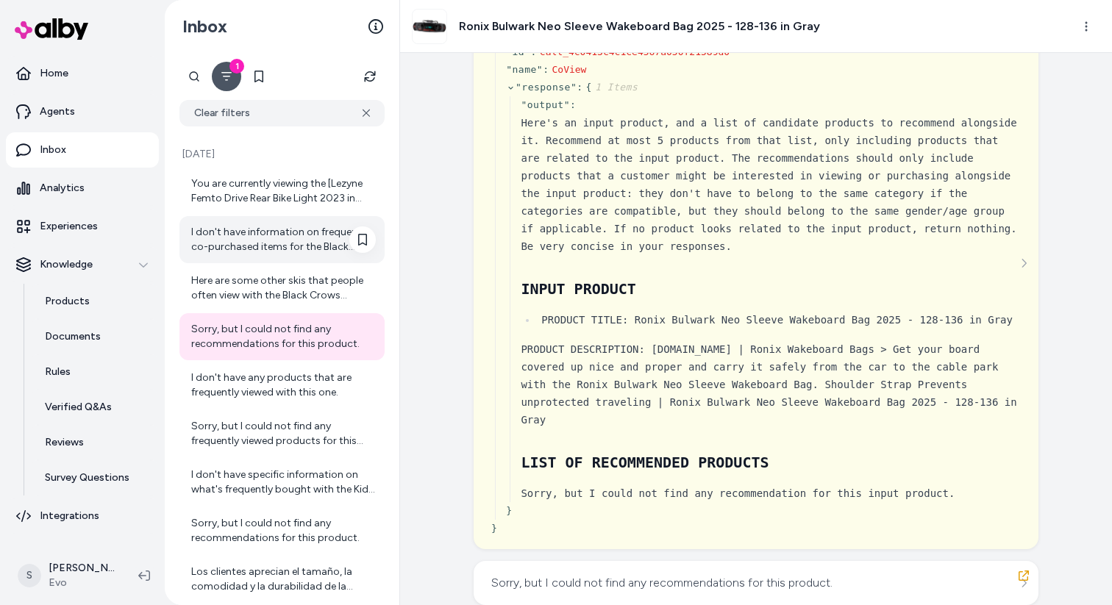
click at [325, 218] on div "I don't have information on frequently co-purchased items for the Black Crows P…" at bounding box center [281, 239] width 205 height 47
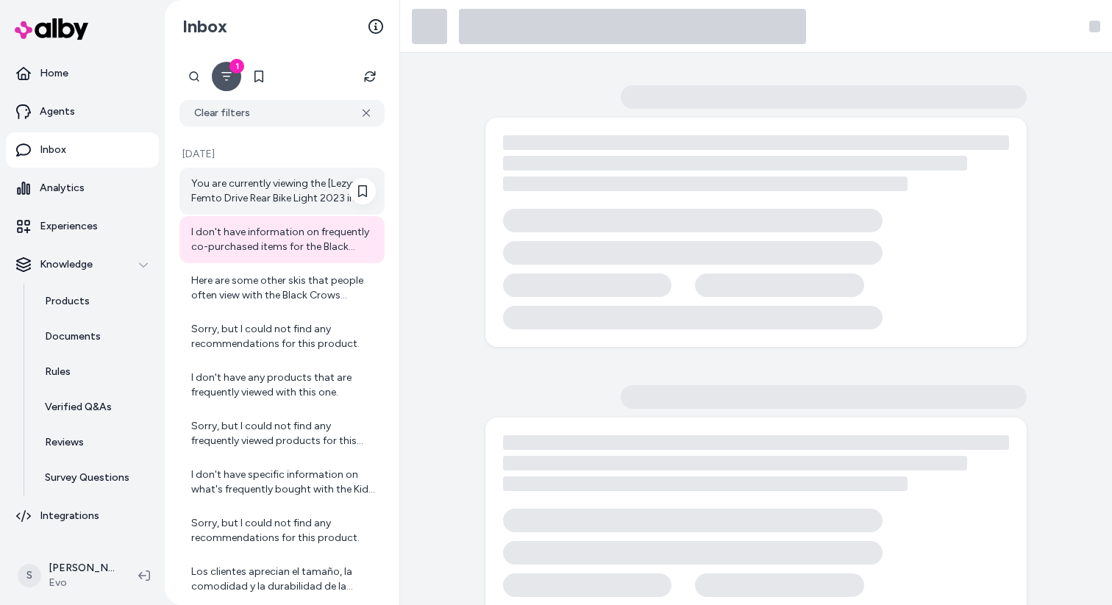
click at [325, 194] on div "You are currently viewing the [Lezyne Femto Drive Rear Bike Light 2023 in Black…" at bounding box center [283, 190] width 185 height 29
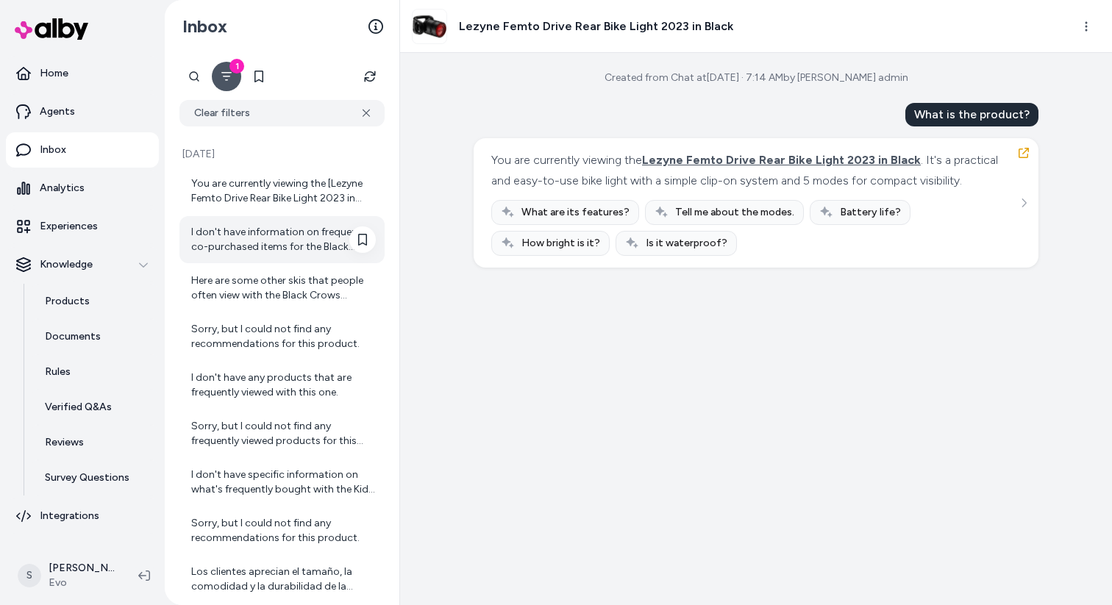
click at [307, 250] on div "I don't have information on frequently co-purchased items for the Black Crows P…" at bounding box center [283, 239] width 185 height 29
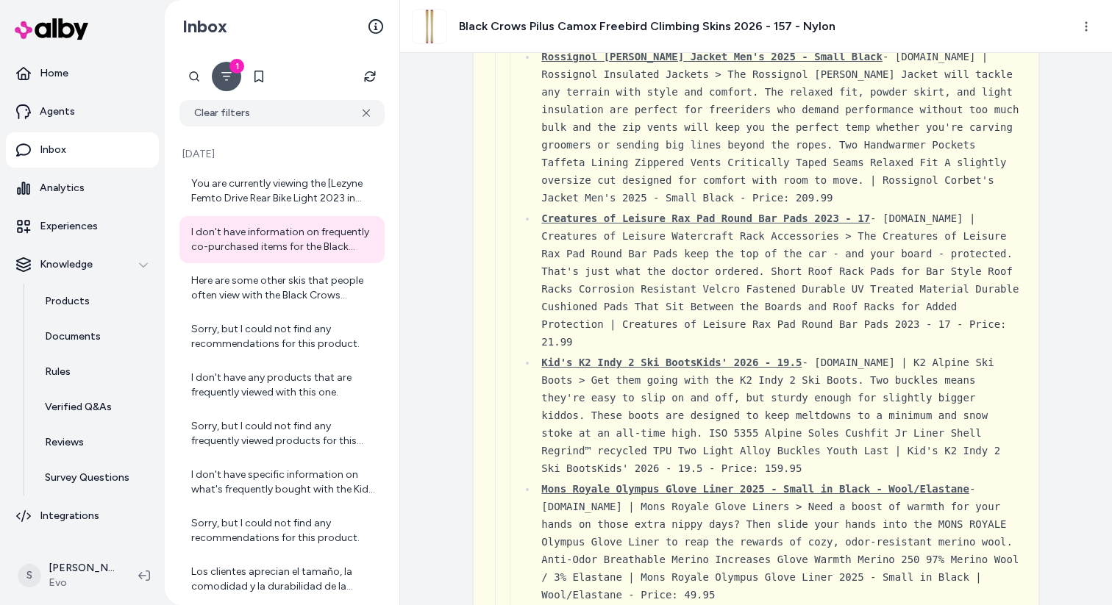
scroll to position [2297, 0]
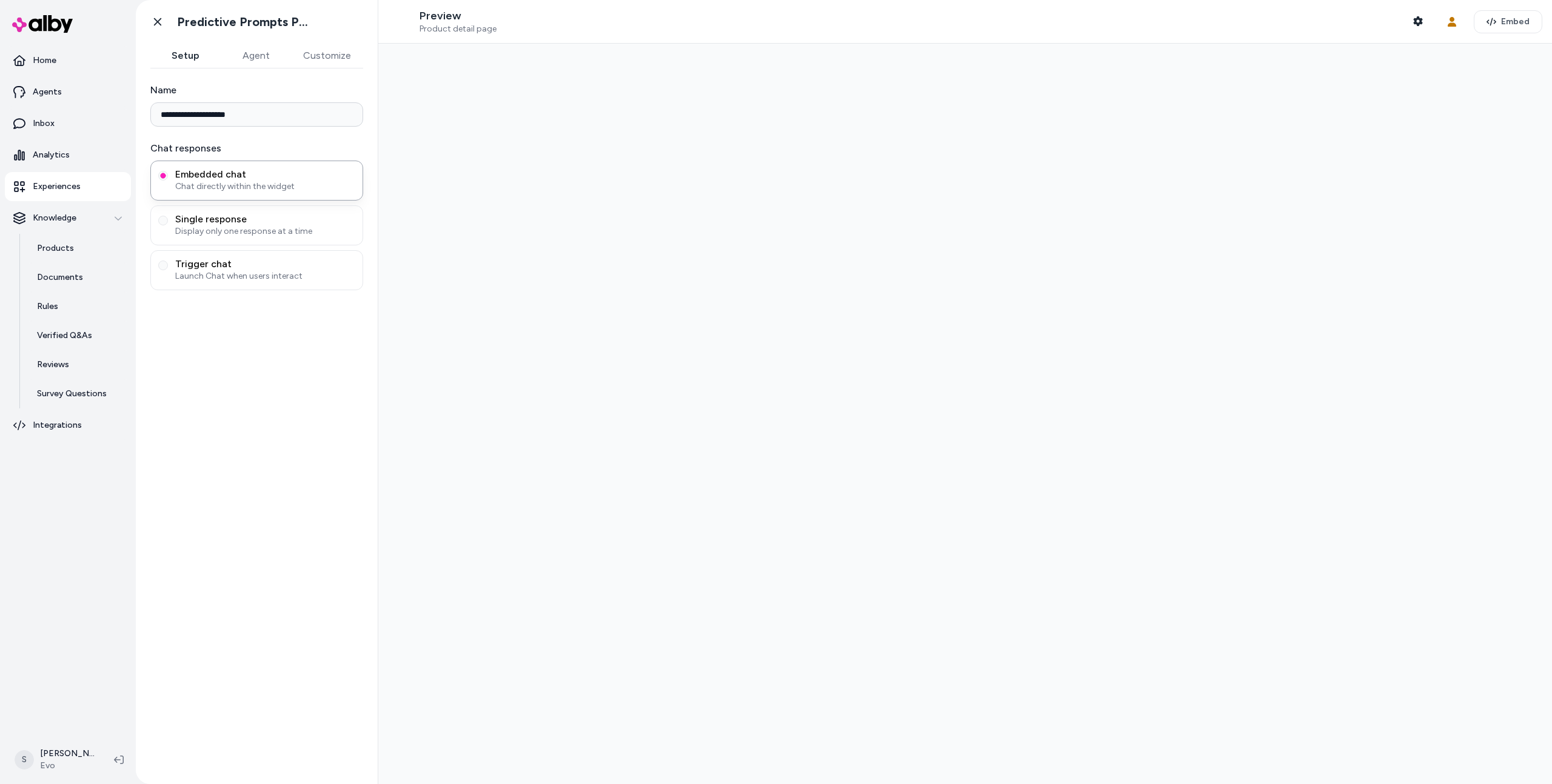
type input "**********"
click at [1416, 16] on icon "button" at bounding box center [1418, 21] width 10 height 10
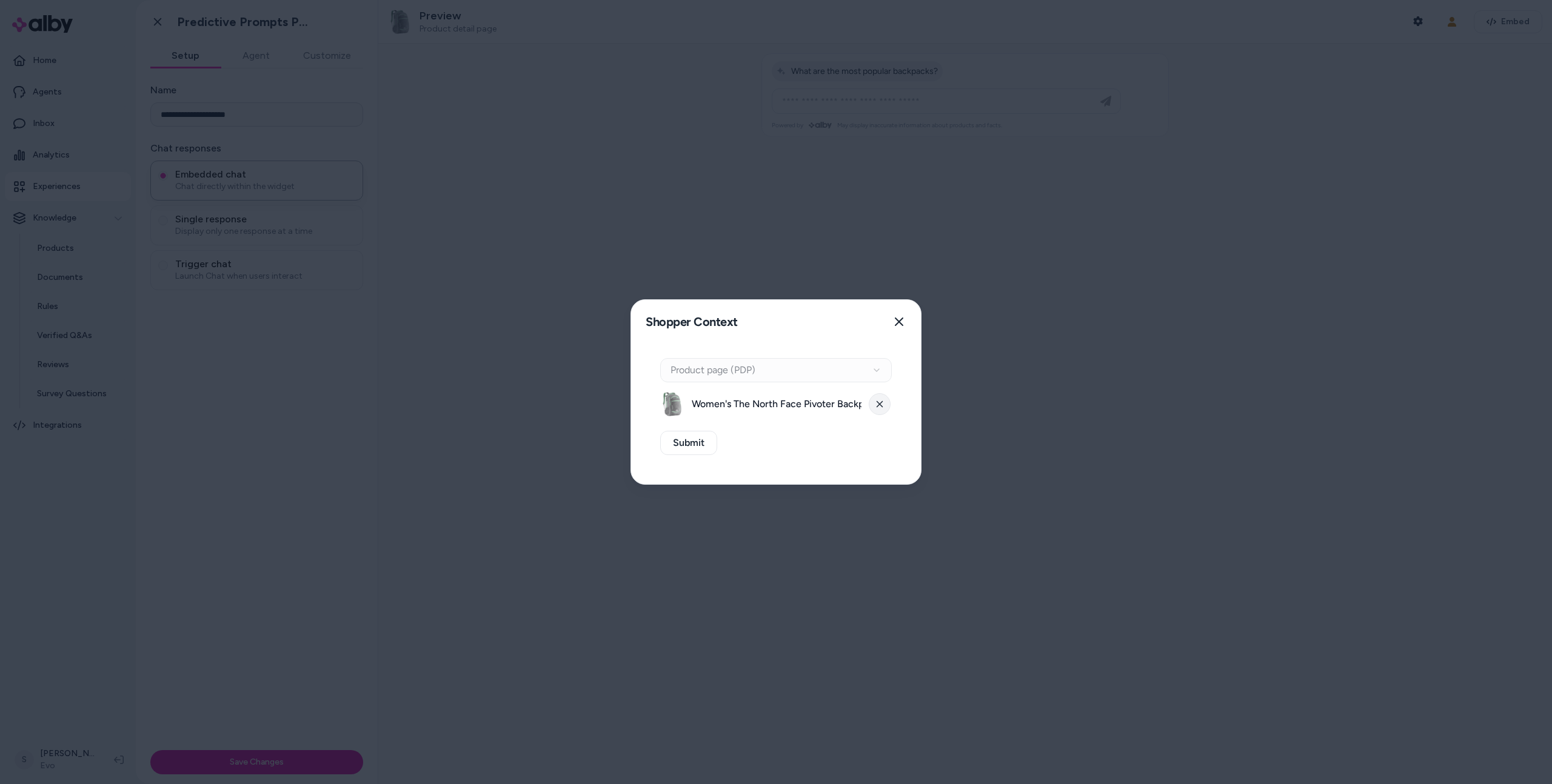
click at [885, 401] on button at bounding box center [879, 404] width 21 height 21
click at [807, 404] on button "Select a product" at bounding box center [776, 404] width 232 height 24
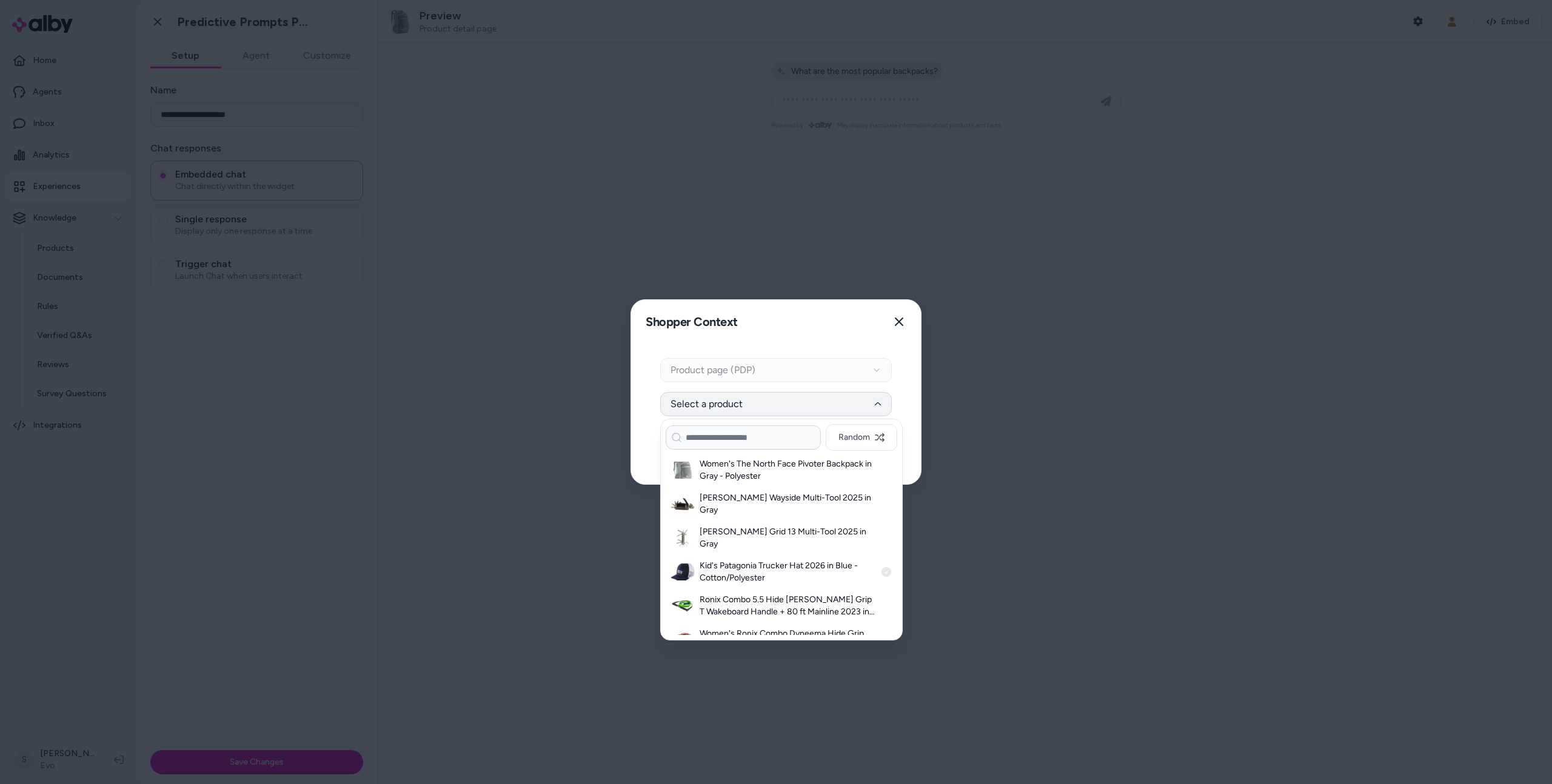
click at [792, 566] on h3 "Kid's Patagonia Trucker Hat 2026 in Blue - Cotton/Polyester" at bounding box center [787, 571] width 176 height 24
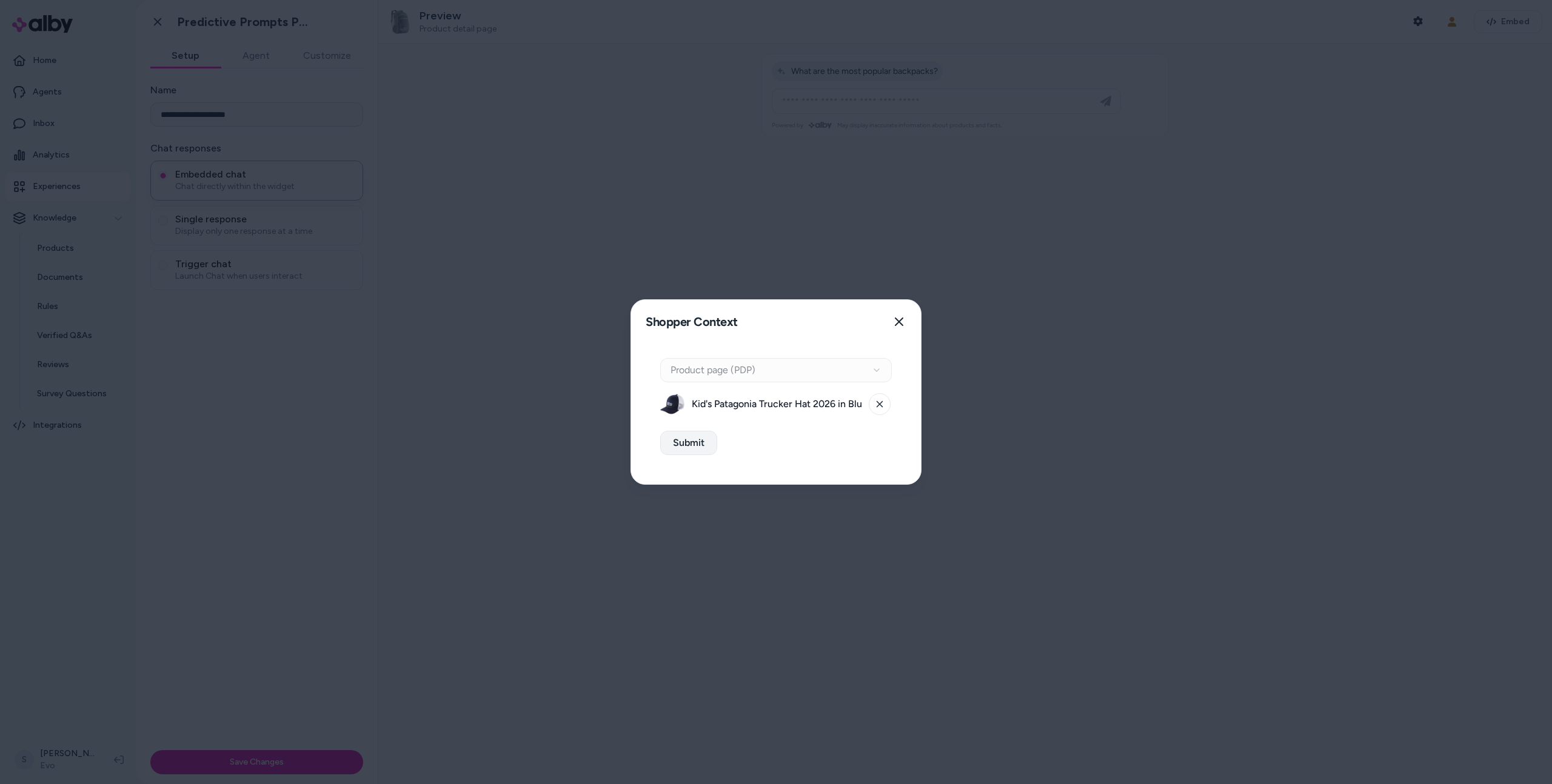
click at [688, 452] on button "Submit" at bounding box center [689, 443] width 57 height 24
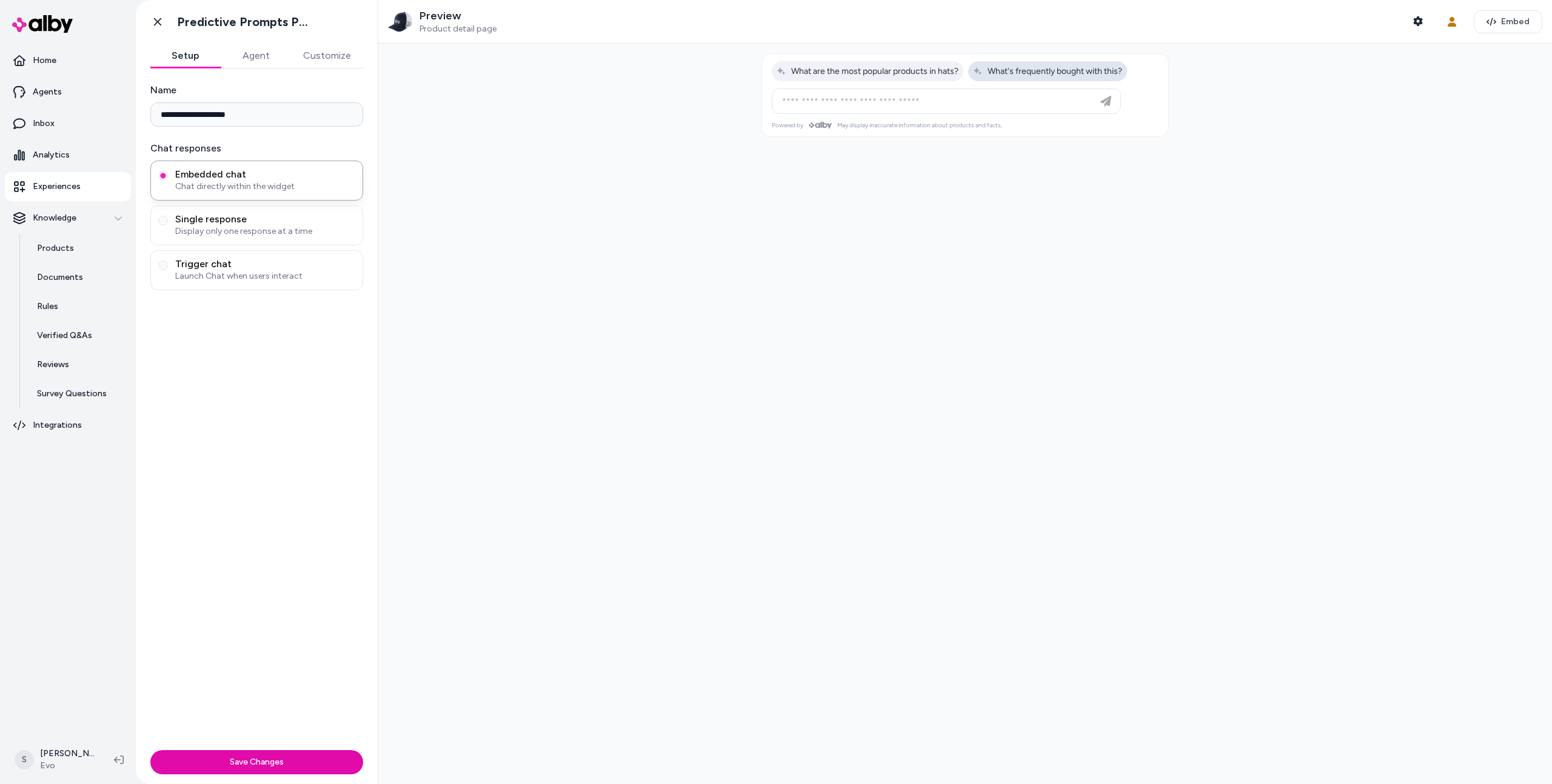
click at [1017, 72] on span "What's frequently bought with this?" at bounding box center [1047, 71] width 149 height 10
type input "**********"
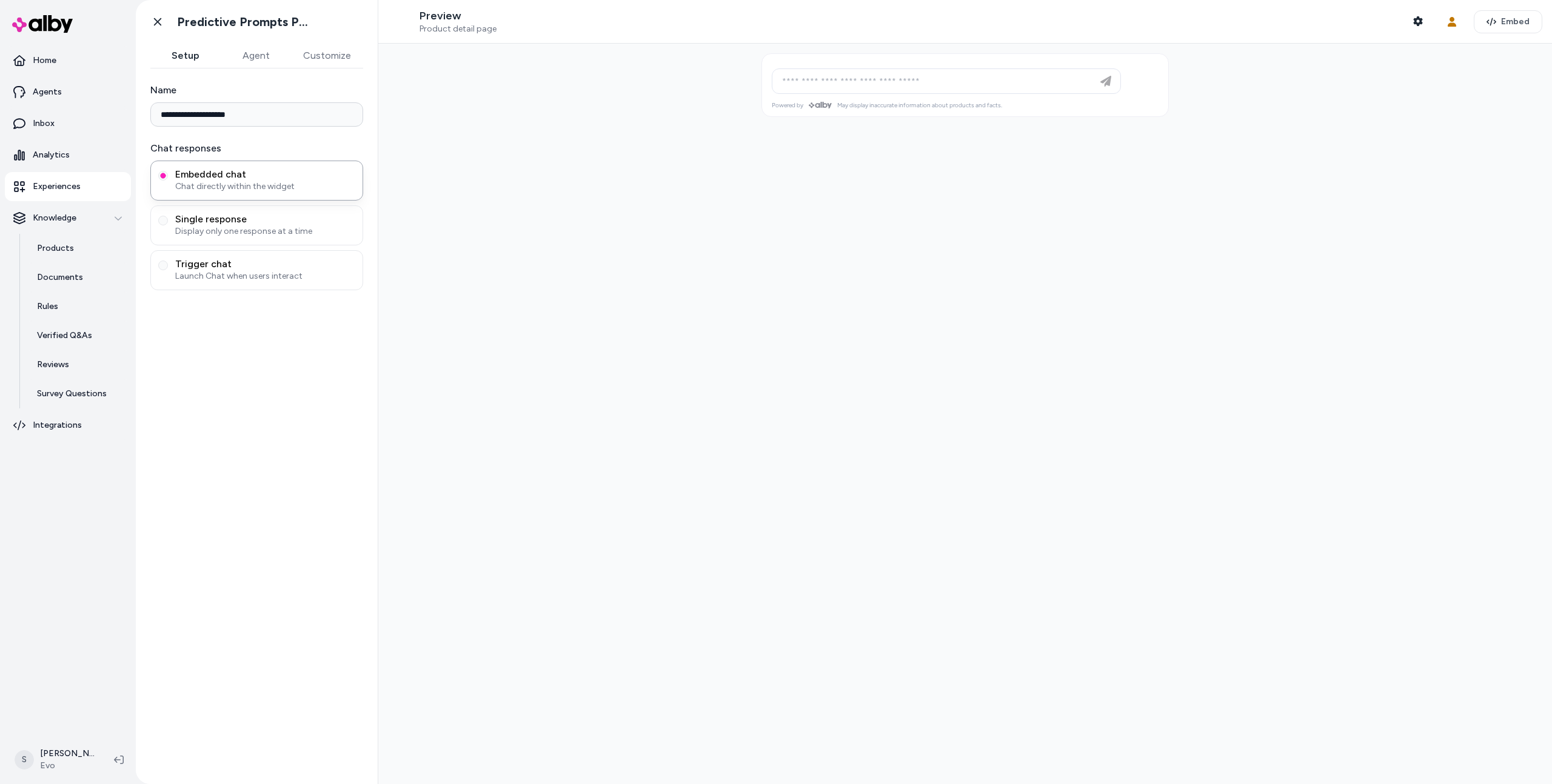
type input "**********"
click at [896, 103] on input at bounding box center [934, 101] width 319 height 15
type input "**********"
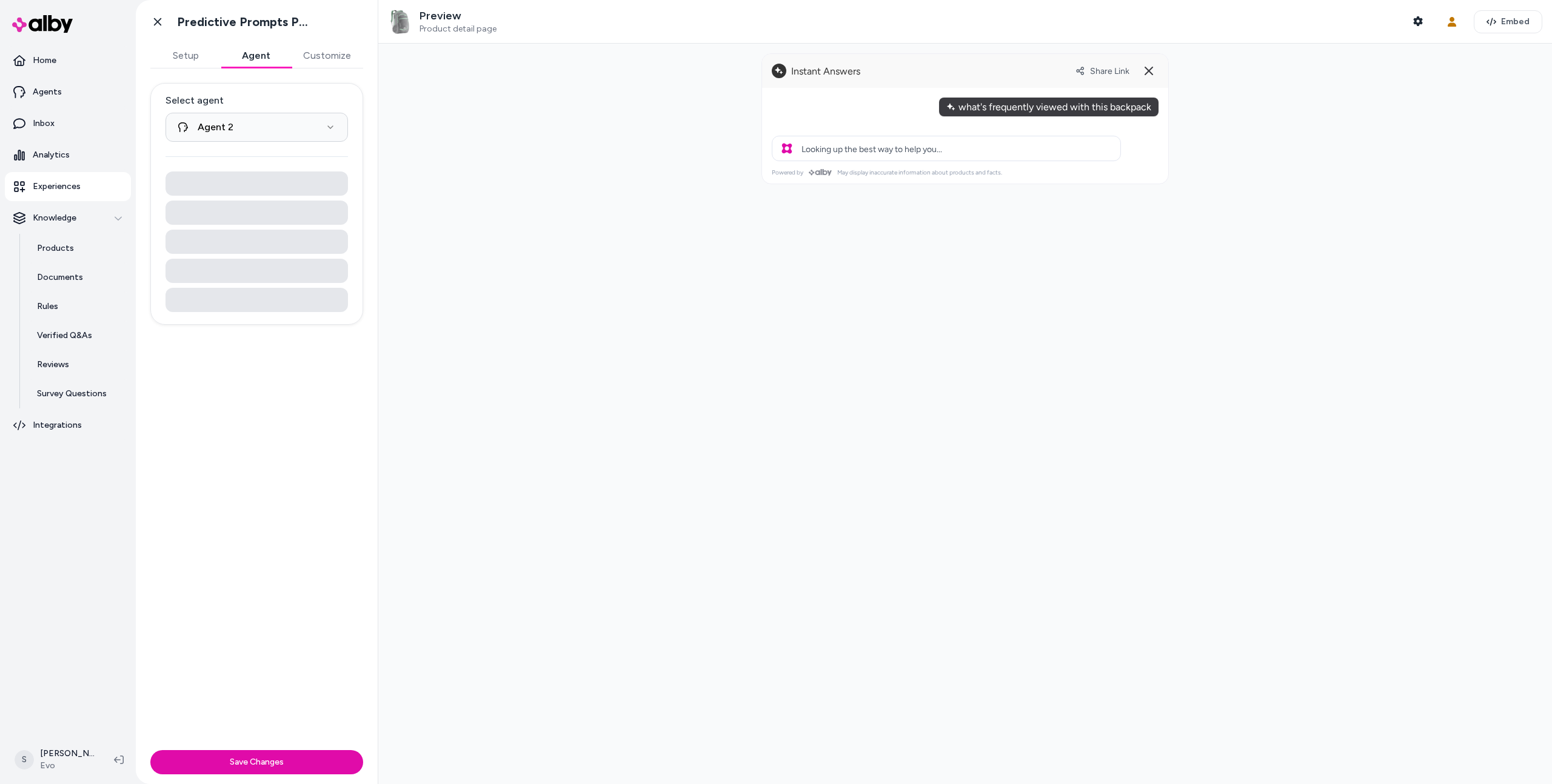
click at [250, 61] on button "Agent" at bounding box center [256, 55] width 70 height 24
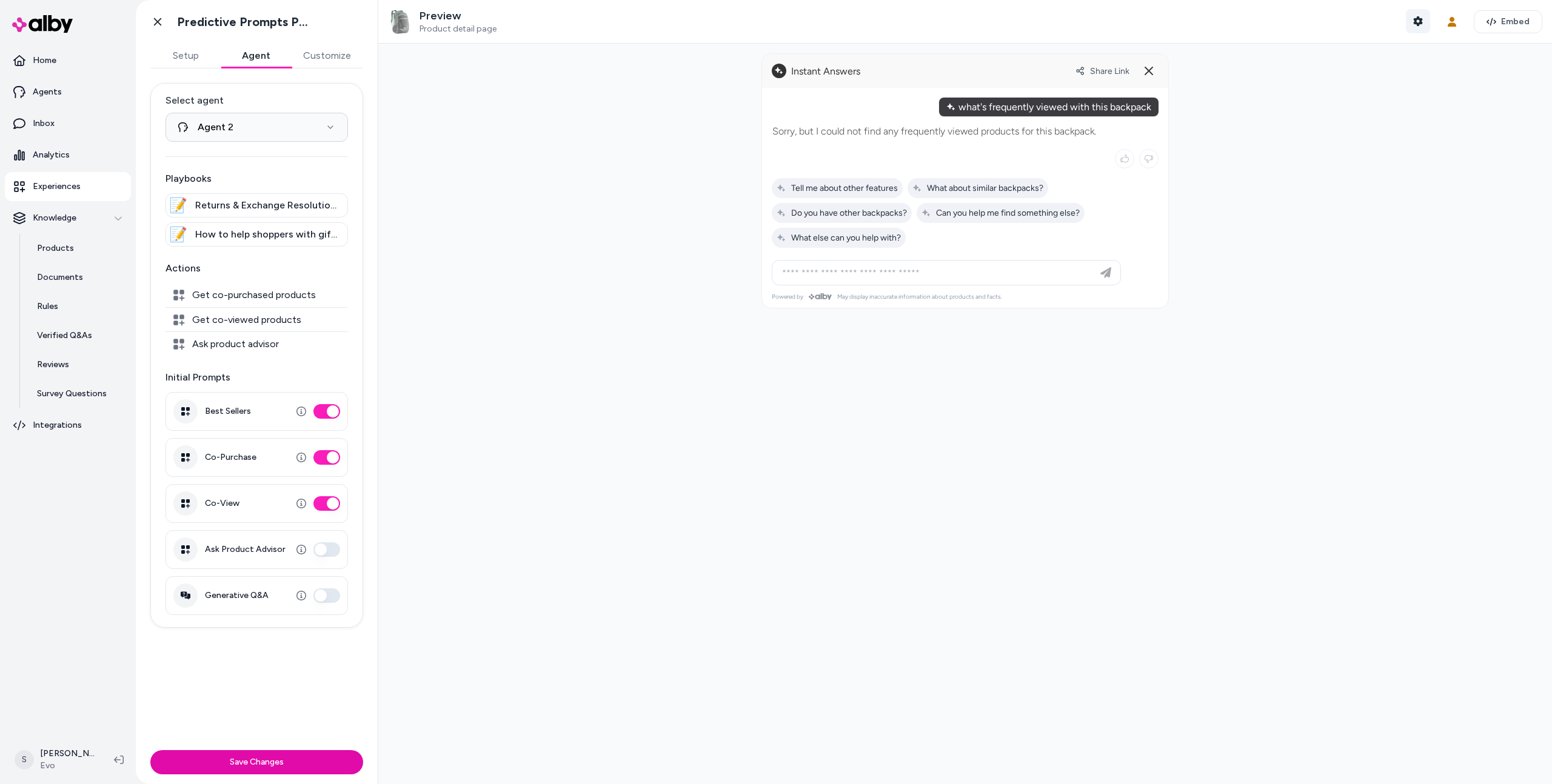
click at [1409, 22] on button "Shopper Context" at bounding box center [1418, 21] width 24 height 24
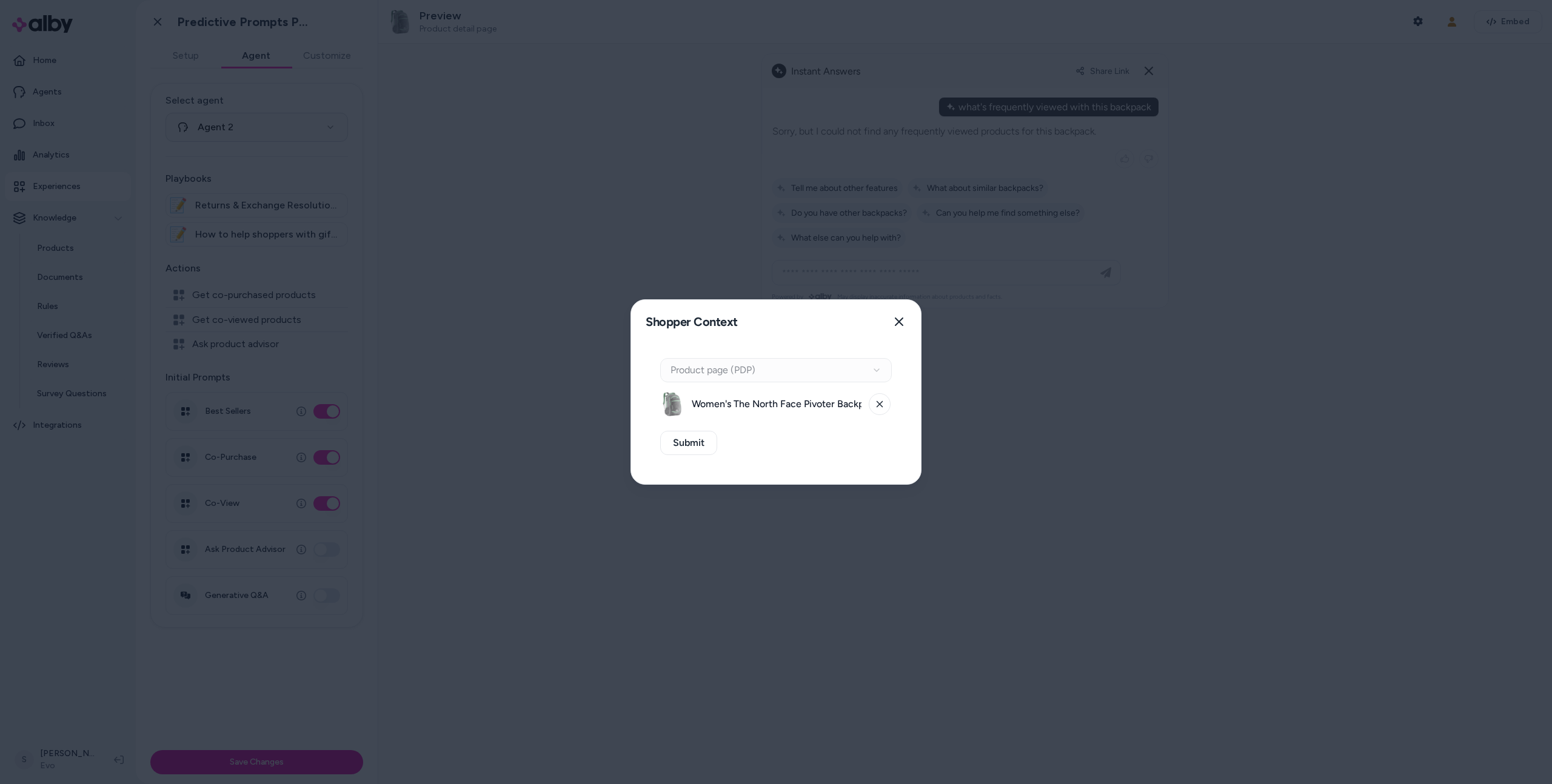
click at [843, 356] on div "Context Type Product page (PDP) Women's The North Face Pivoter Backpack in Gray…" at bounding box center [775, 414] width 289 height 141
click at [879, 406] on icon at bounding box center [879, 404] width 7 height 7
click at [813, 403] on button "Select a product" at bounding box center [776, 404] width 232 height 24
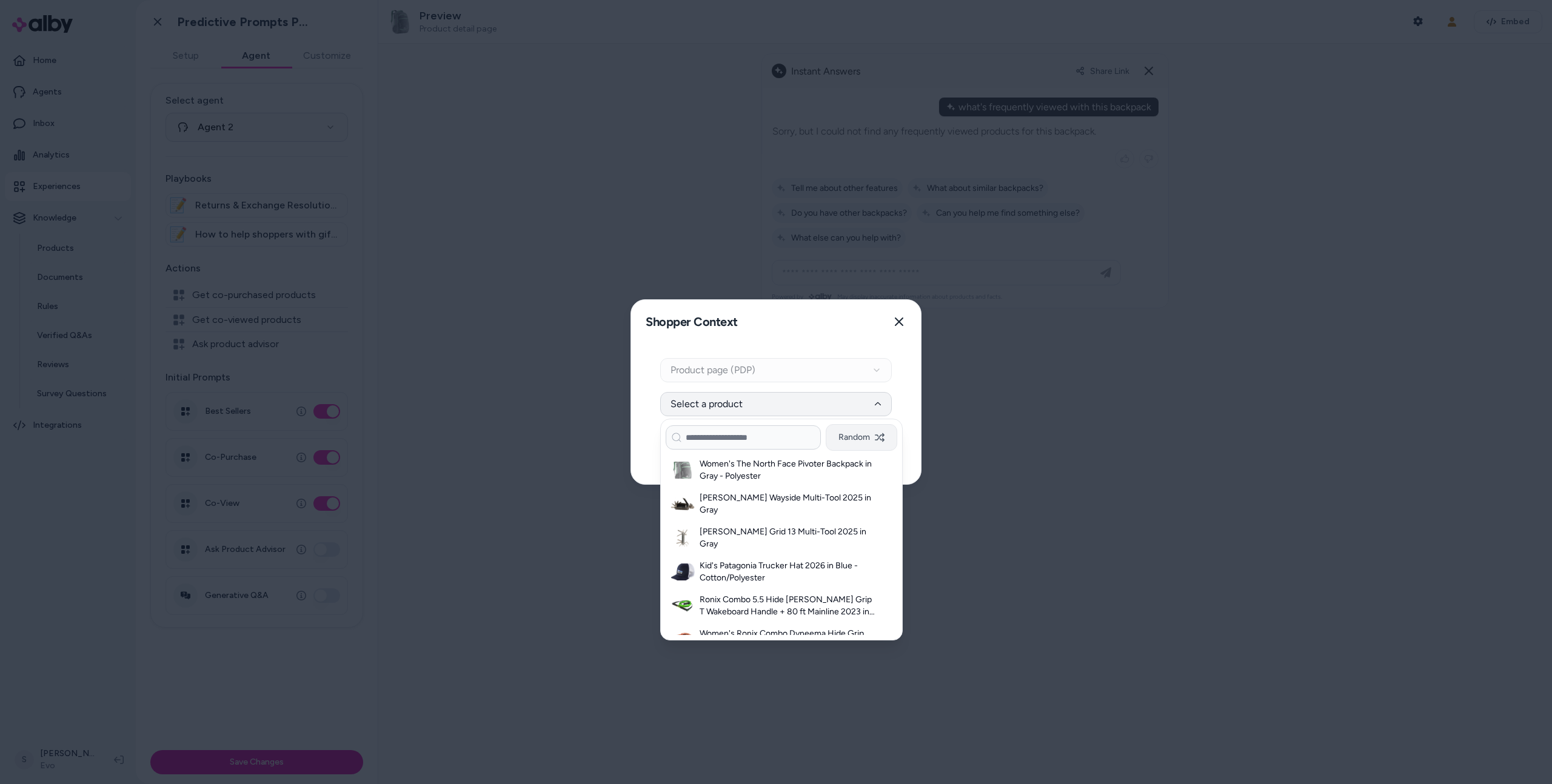
click at [870, 436] on button "Random" at bounding box center [861, 438] width 72 height 26
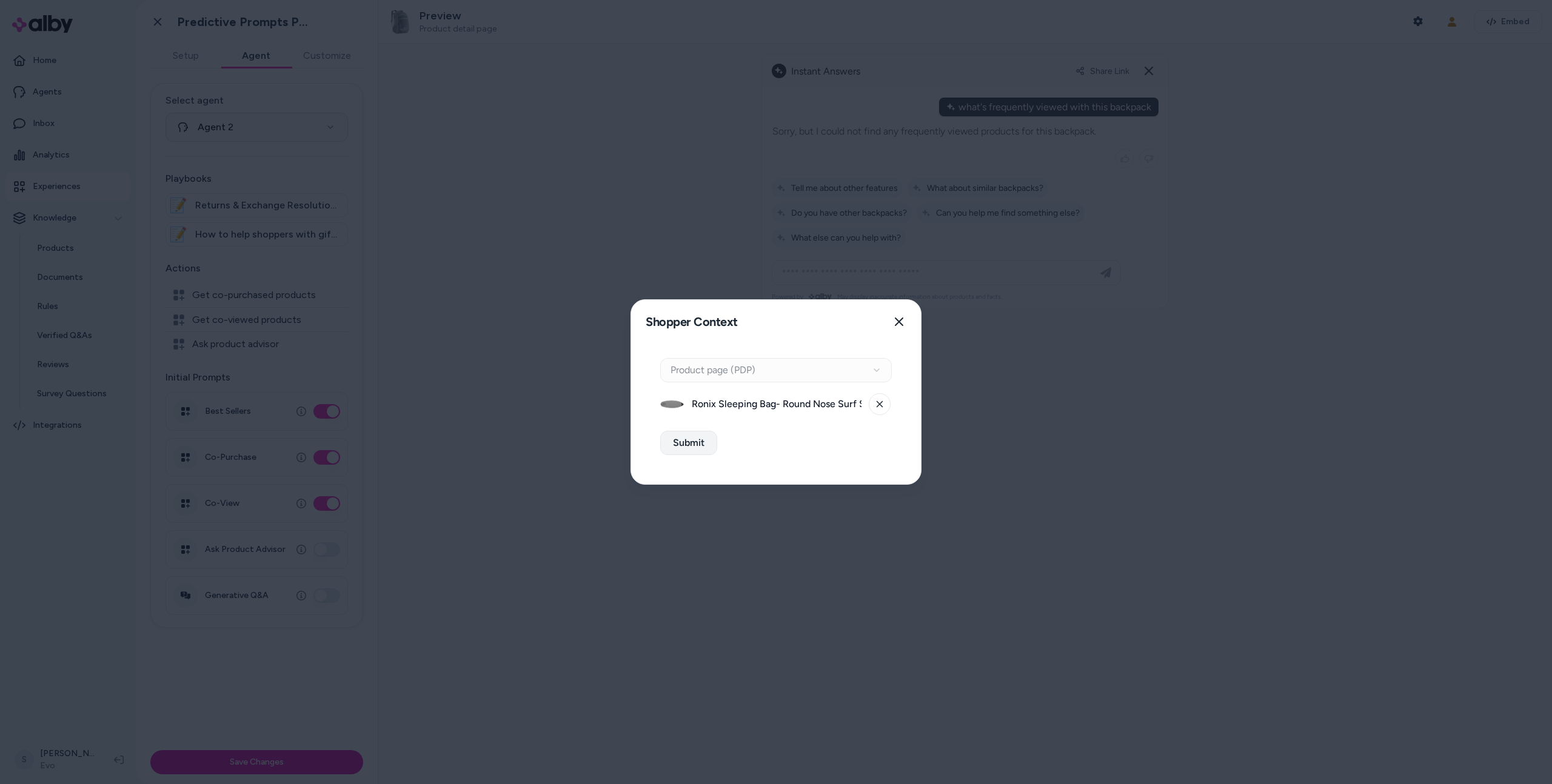
click at [696, 452] on button "Submit" at bounding box center [689, 443] width 57 height 24
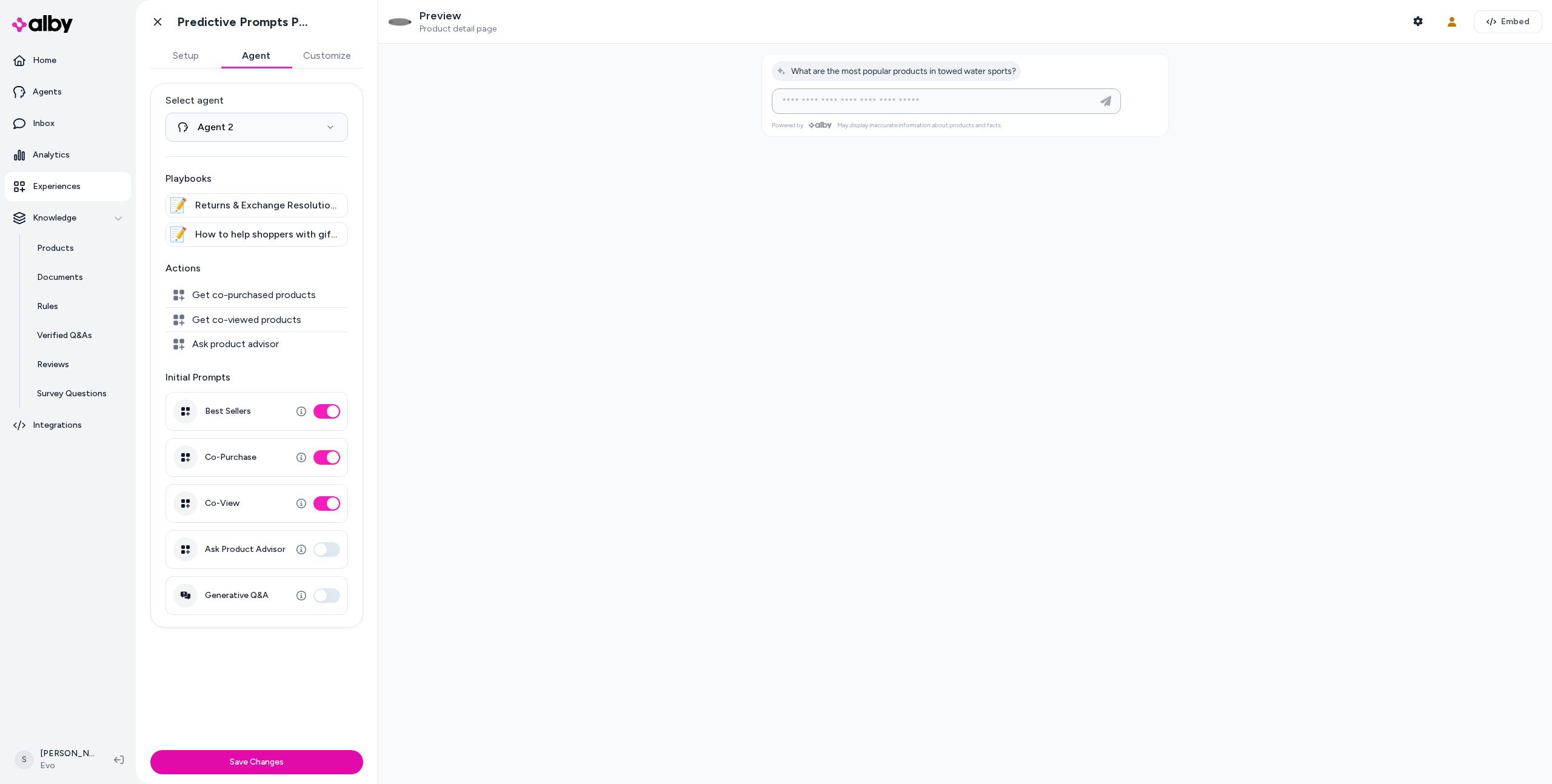
click at [889, 102] on input at bounding box center [934, 101] width 319 height 15
click at [1410, 16] on button "Shopper Context" at bounding box center [1418, 21] width 24 height 24
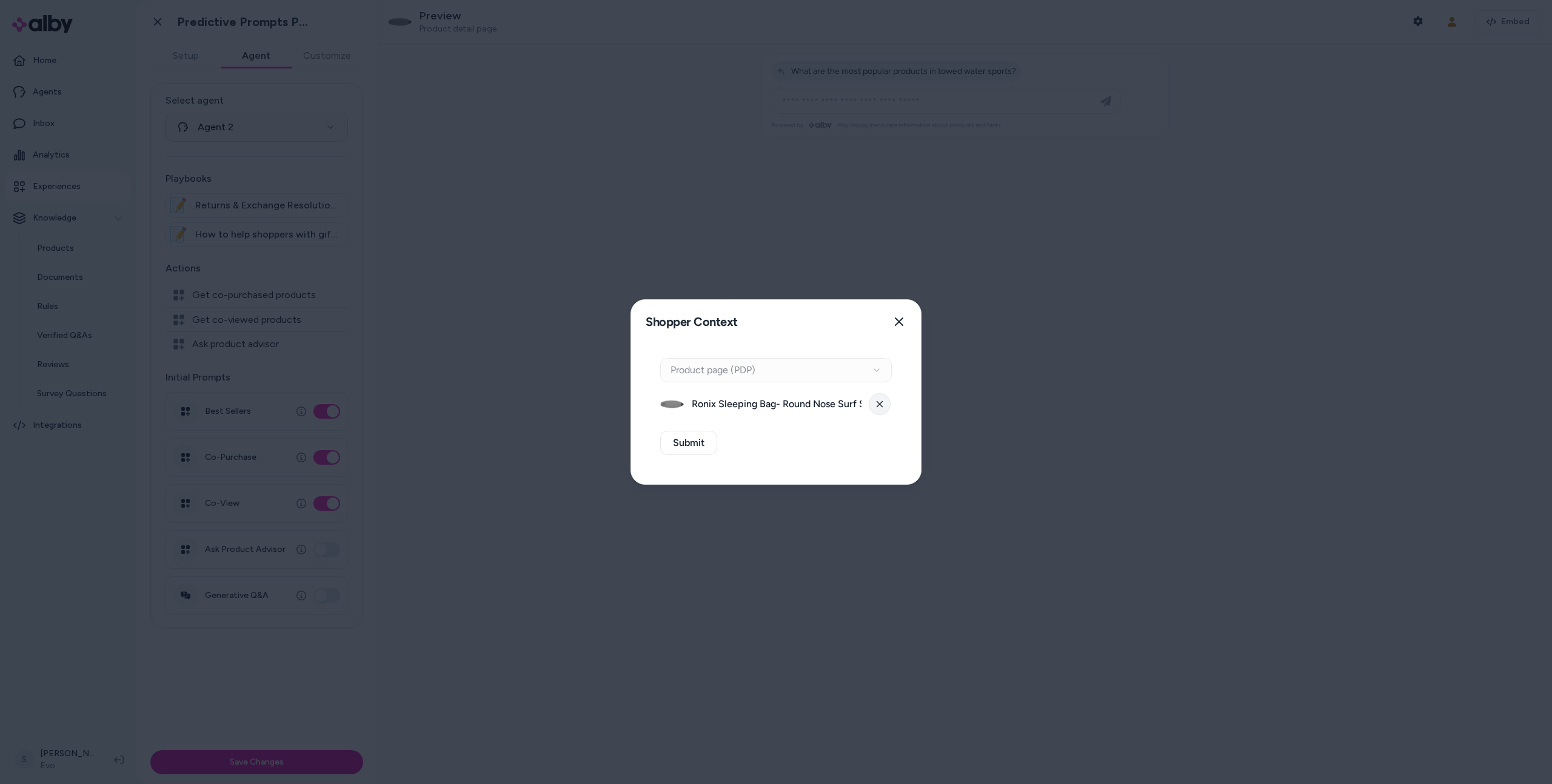
click at [871, 400] on button at bounding box center [879, 404] width 21 height 21
click at [873, 371] on div "Context Type Product page (PDP)" at bounding box center [776, 369] width 232 height 24
click at [862, 417] on div "Context Type Product page (PDP) Select Product Select a product Submit" at bounding box center [775, 414] width 289 height 141
click at [860, 400] on button "Select a product" at bounding box center [776, 404] width 232 height 24
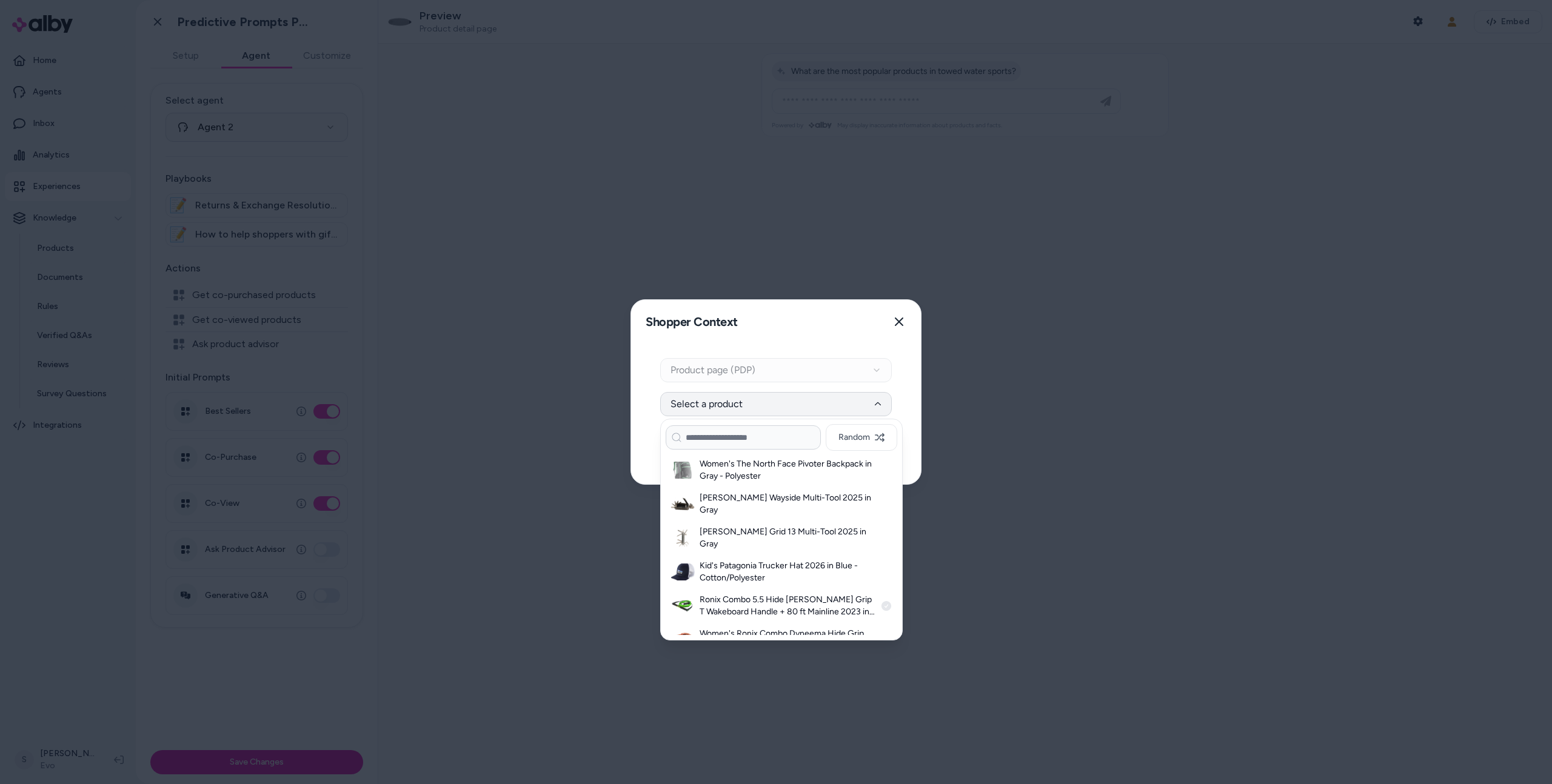
click at [788, 599] on h3 "Ronix Combo 5.5 Hide Stich Grip T Wakeboard Handle + 80 ft Mainline 2023 in Gre…" at bounding box center [787, 605] width 176 height 24
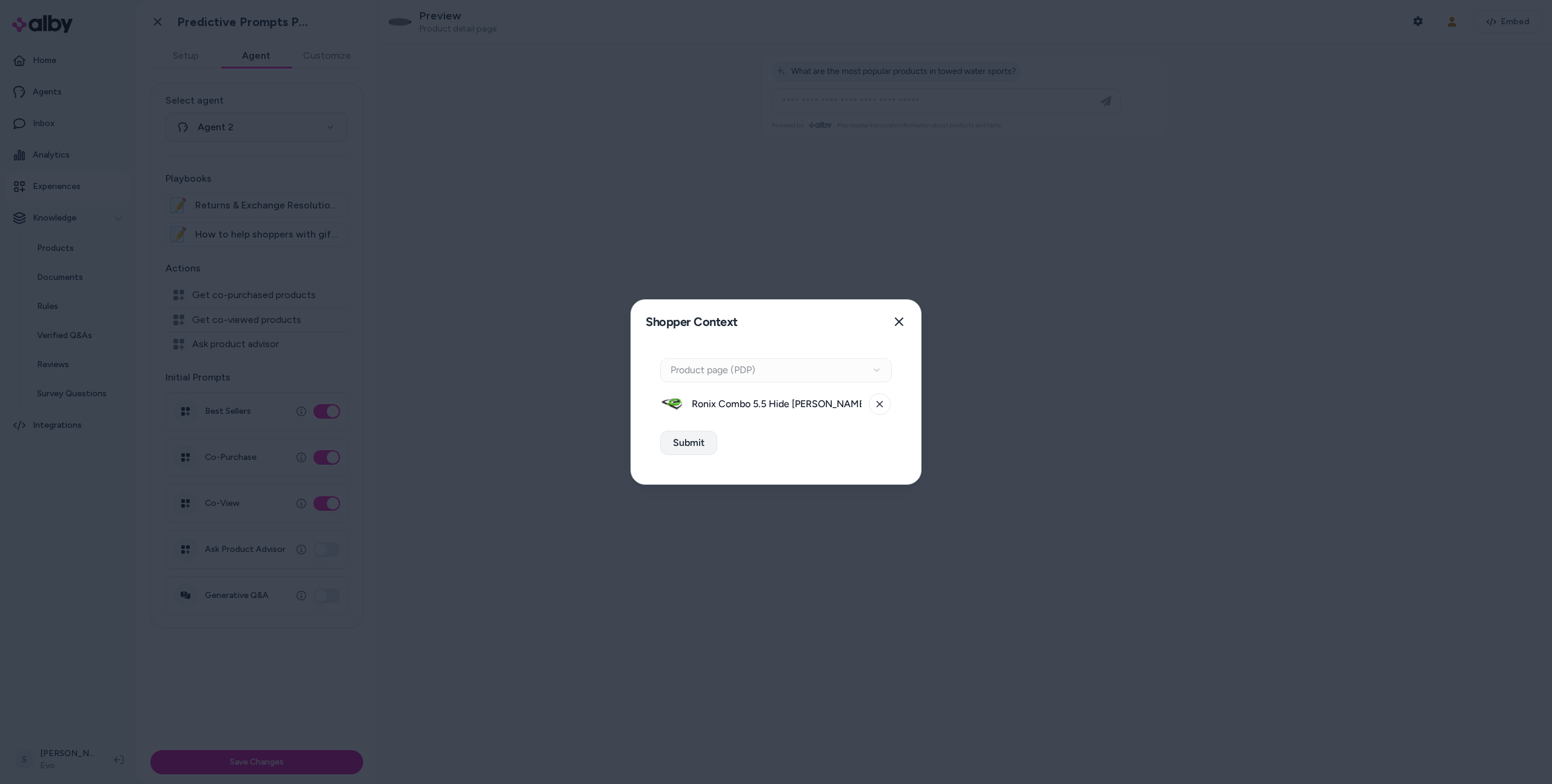
click at [691, 452] on button "Submit" at bounding box center [689, 443] width 57 height 24
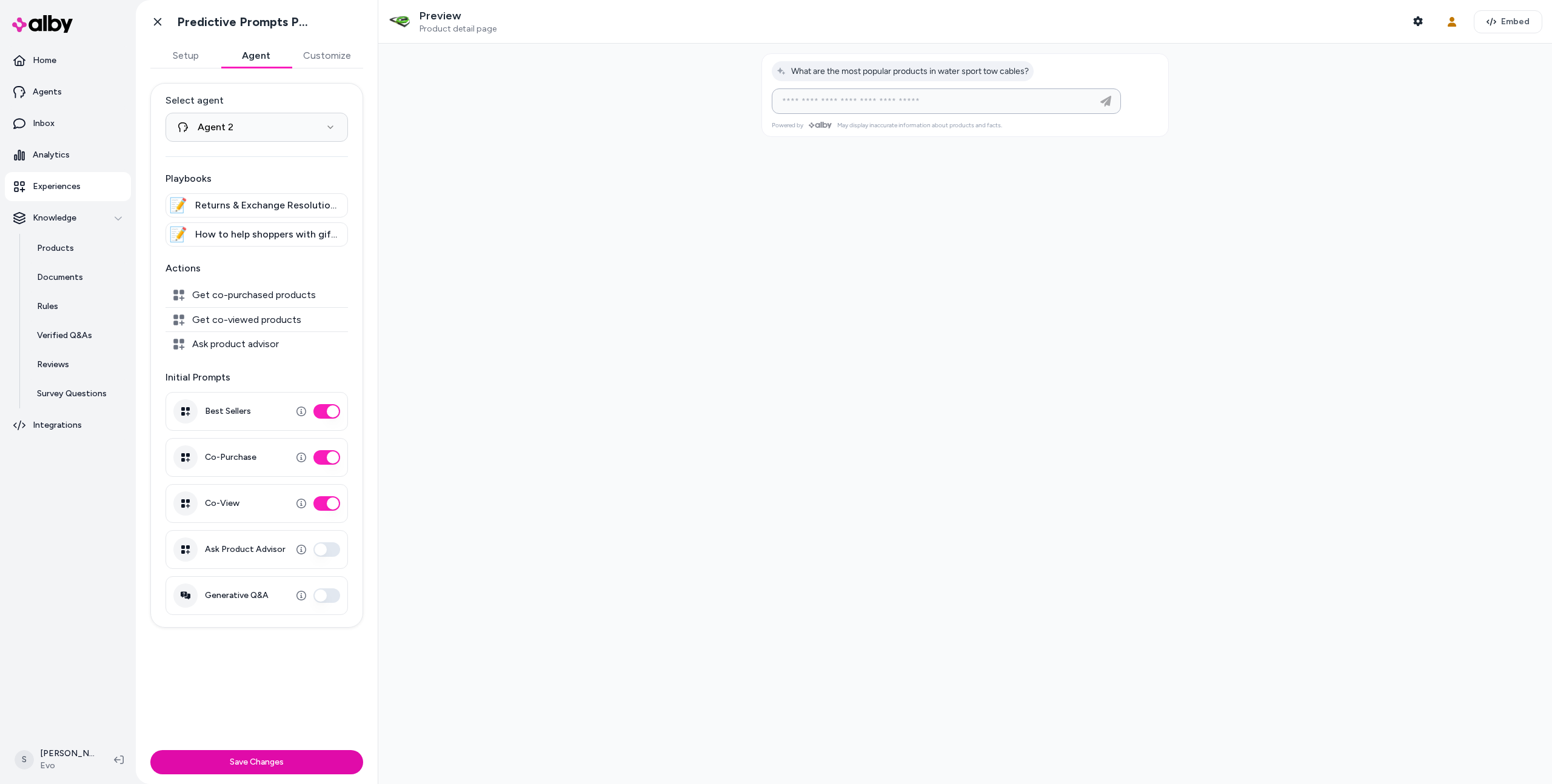
click at [906, 102] on input at bounding box center [934, 101] width 319 height 15
type input "**********"
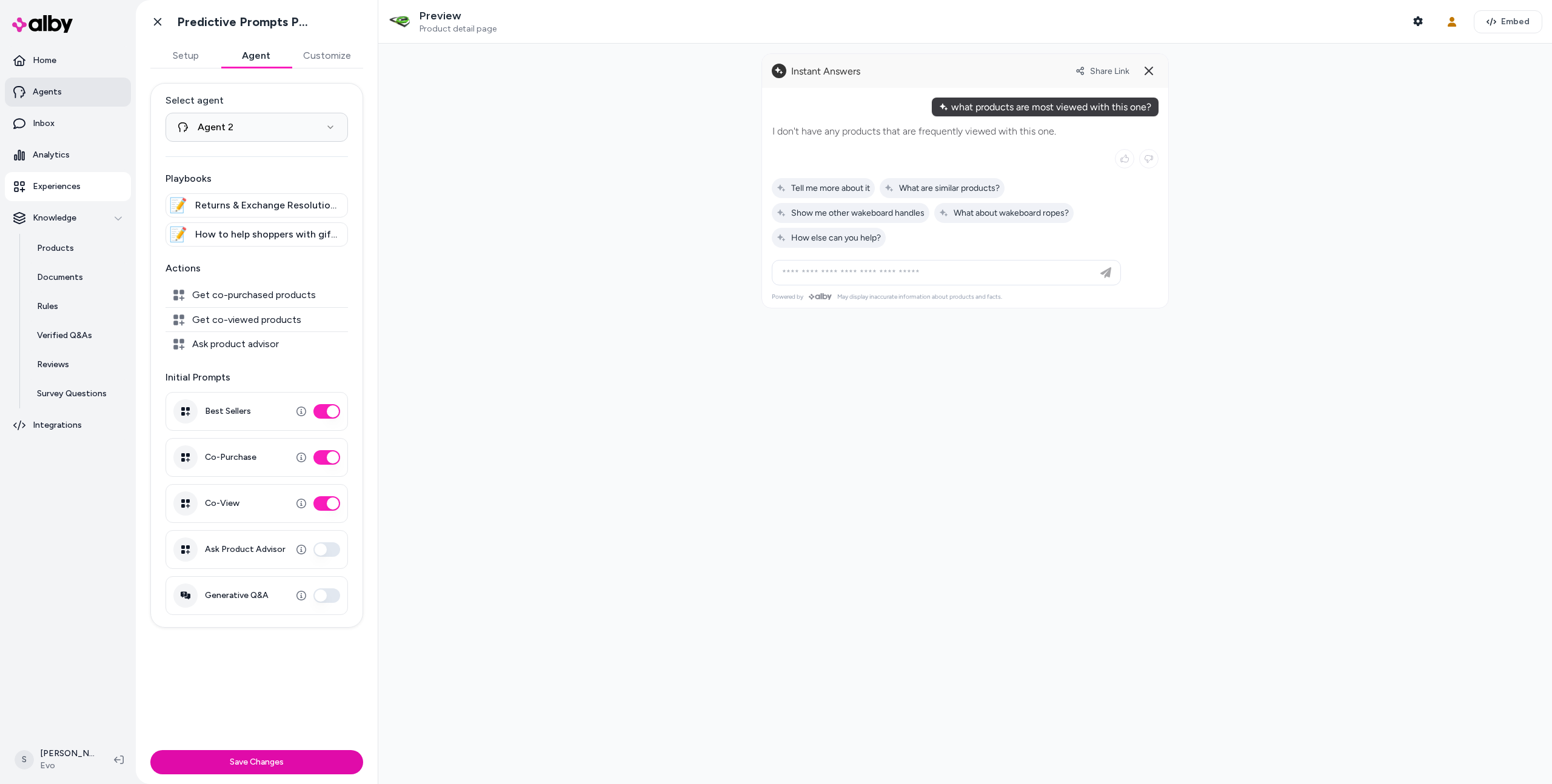
click at [36, 92] on p "Agents" at bounding box center [47, 92] width 29 height 12
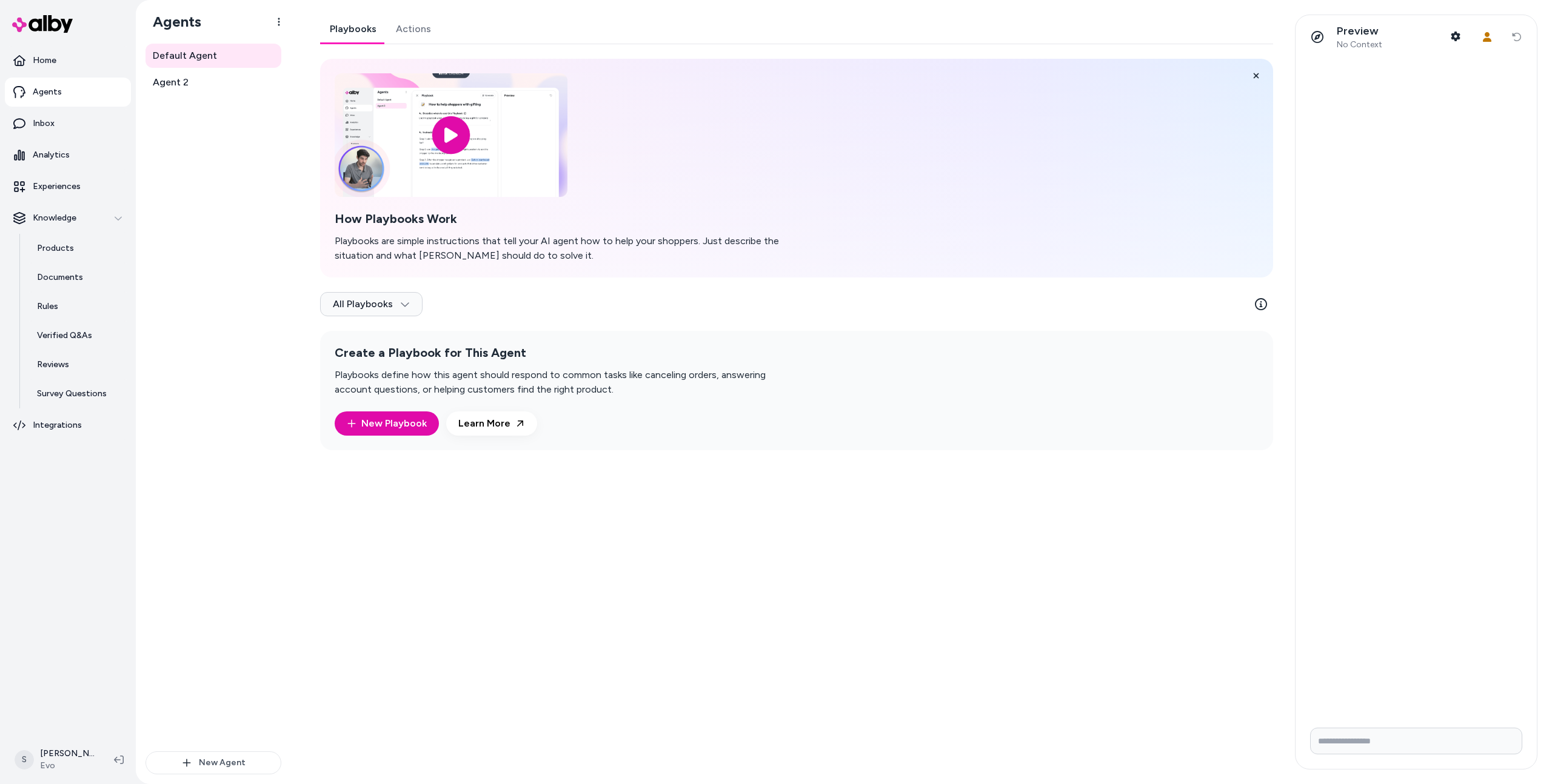
click at [412, 31] on link "Actions" at bounding box center [413, 29] width 54 height 29
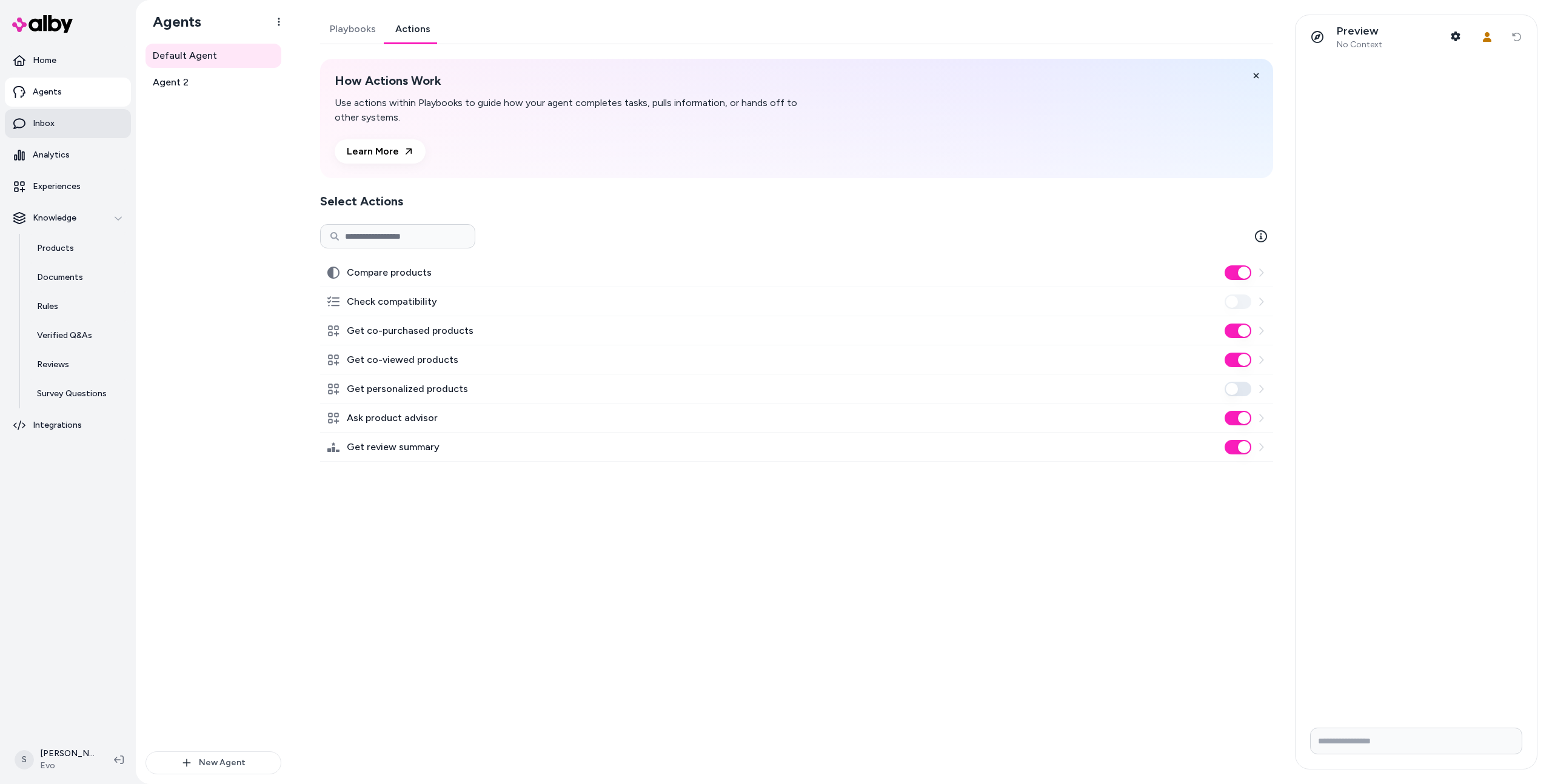
click at [72, 118] on link "Inbox" at bounding box center [68, 123] width 126 height 29
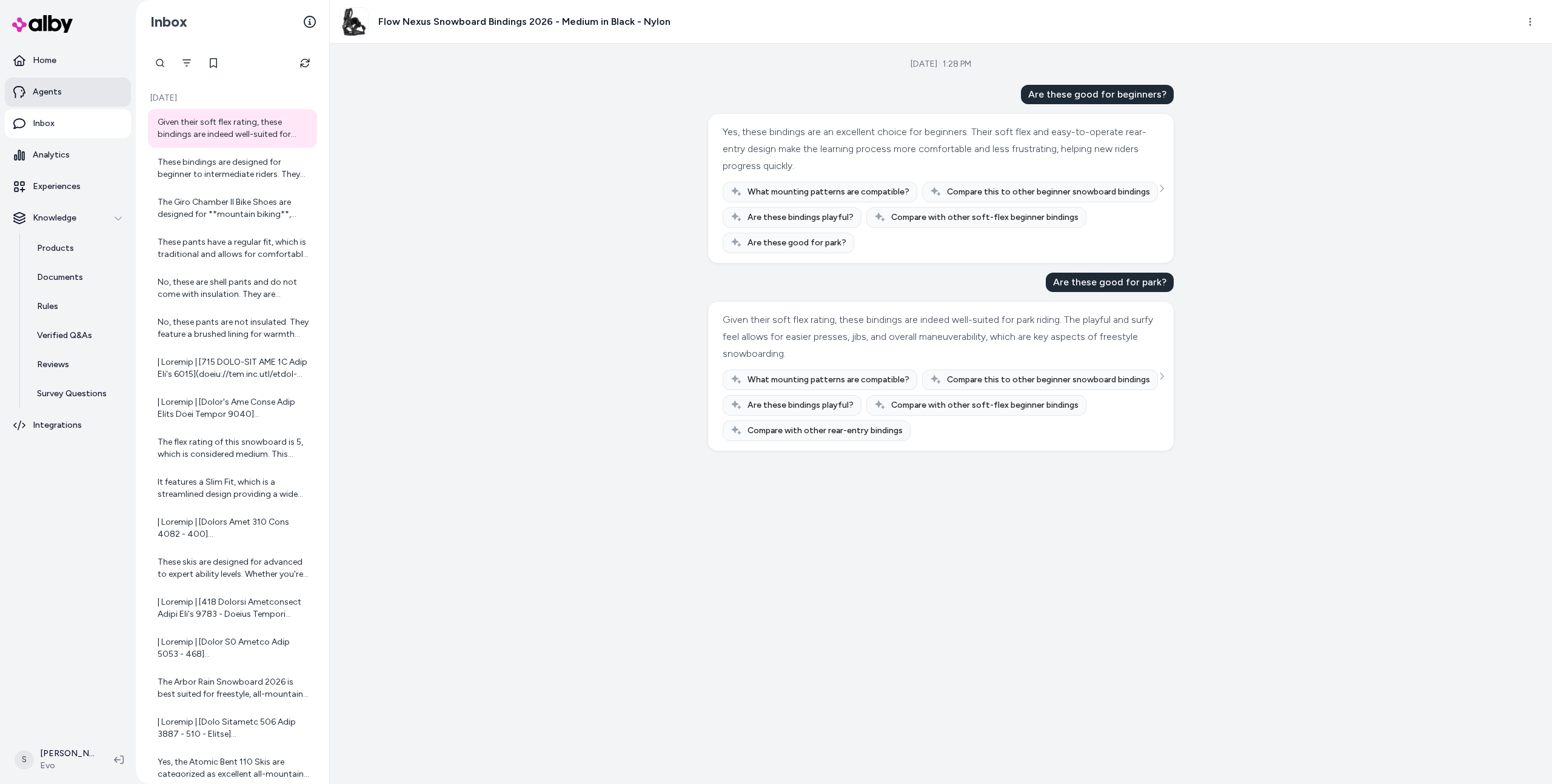
click at [55, 89] on p "Agents" at bounding box center [47, 92] width 29 height 12
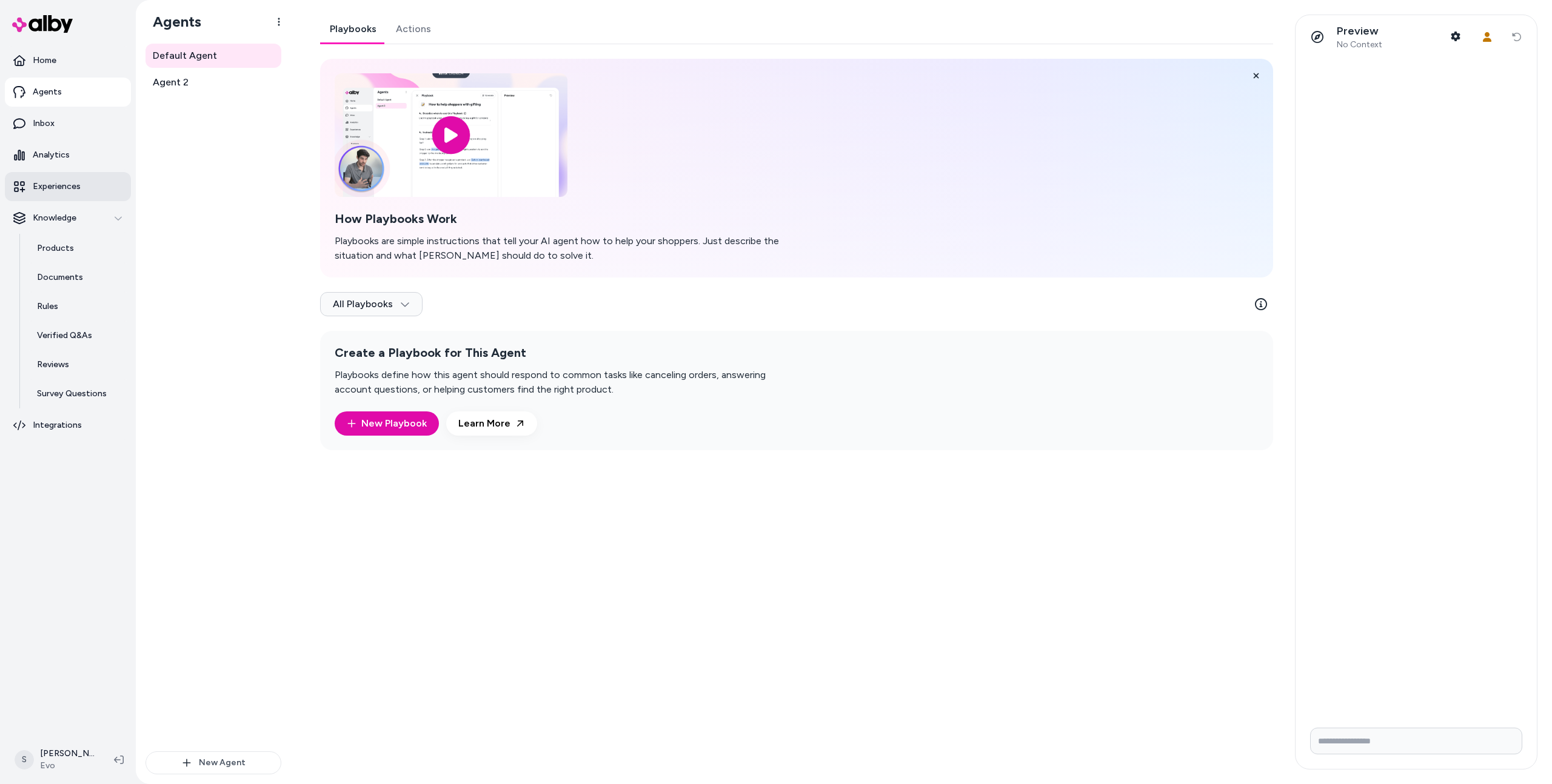
click at [69, 189] on p "Experiences" at bounding box center [57, 186] width 48 height 12
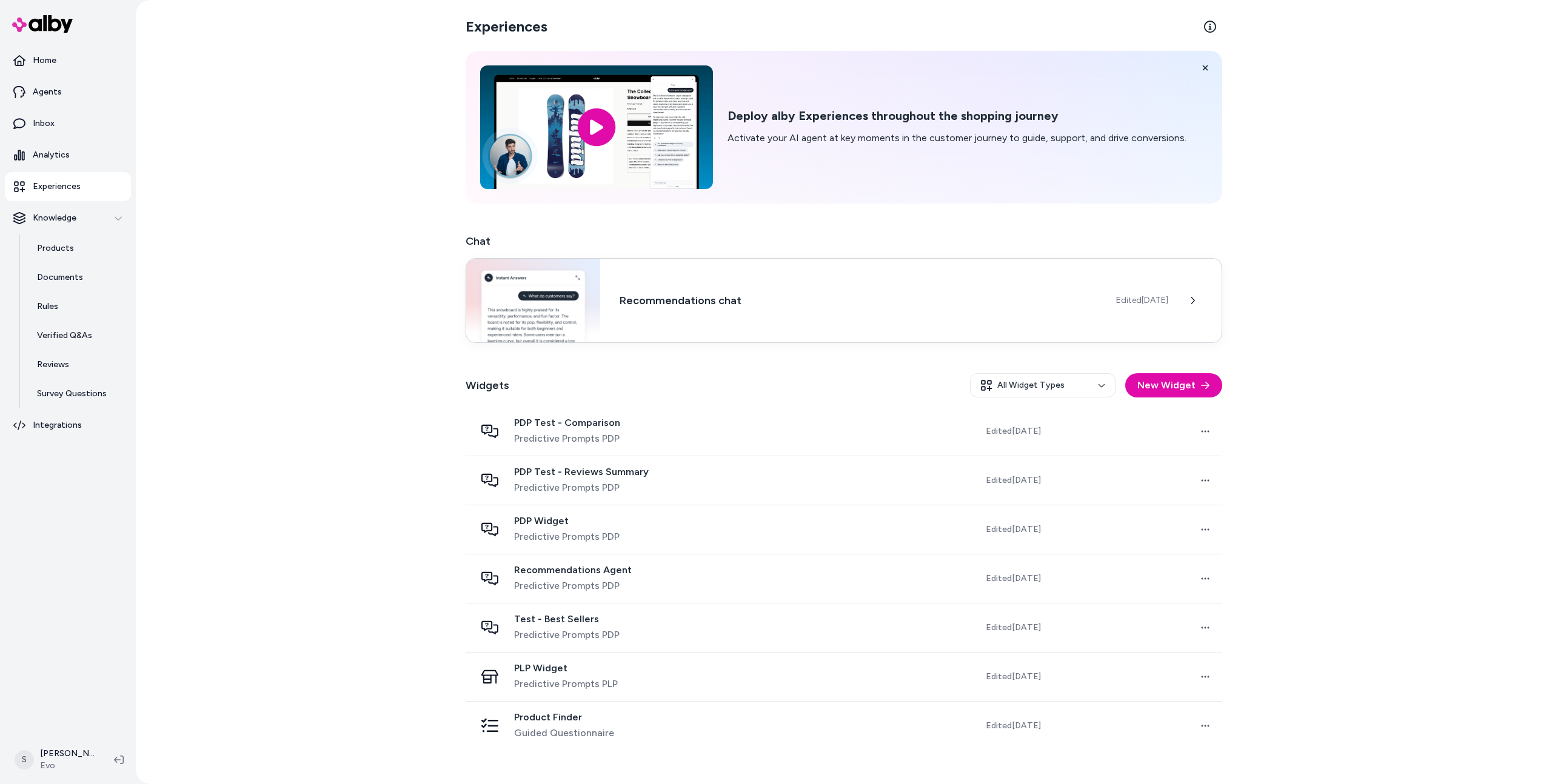
click at [1118, 297] on span "Edited Jun 26, 2025" at bounding box center [1141, 300] width 52 height 12
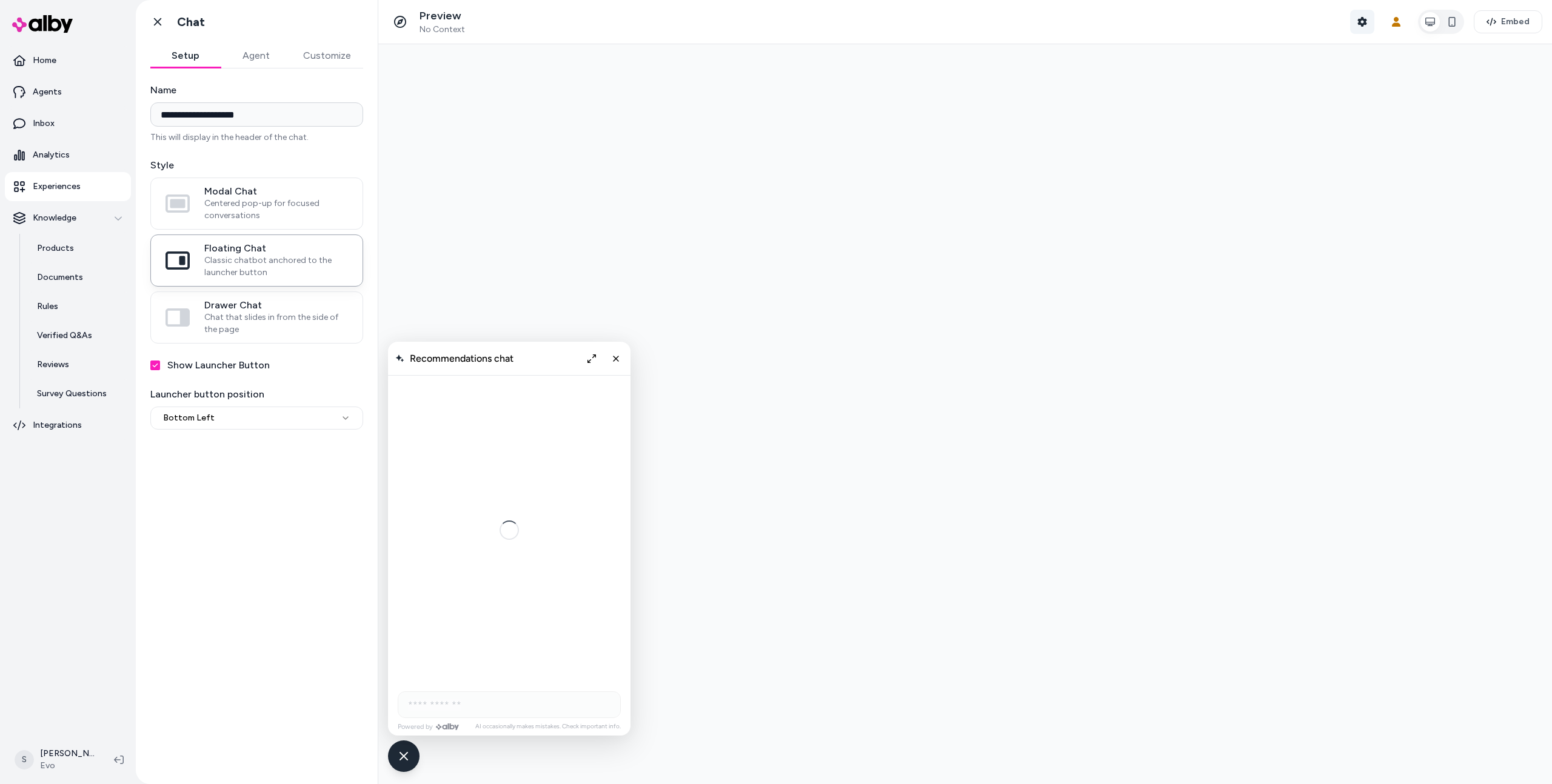
click at [1357, 22] on button "Shopper Context" at bounding box center [1362, 21] width 24 height 24
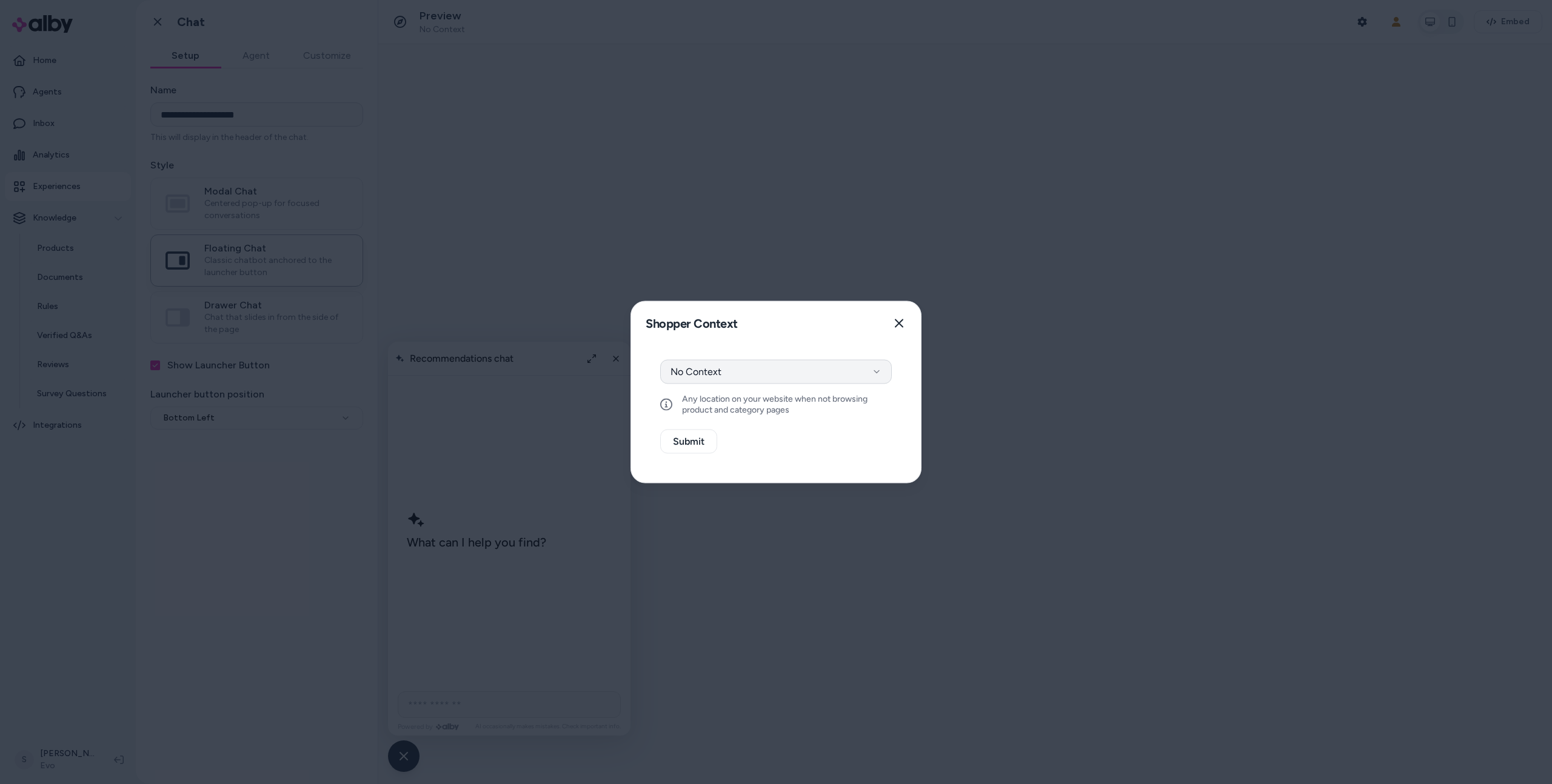
click at [782, 369] on button "No Context" at bounding box center [776, 372] width 232 height 24
click at [770, 411] on button "Select a product" at bounding box center [776, 404] width 232 height 24
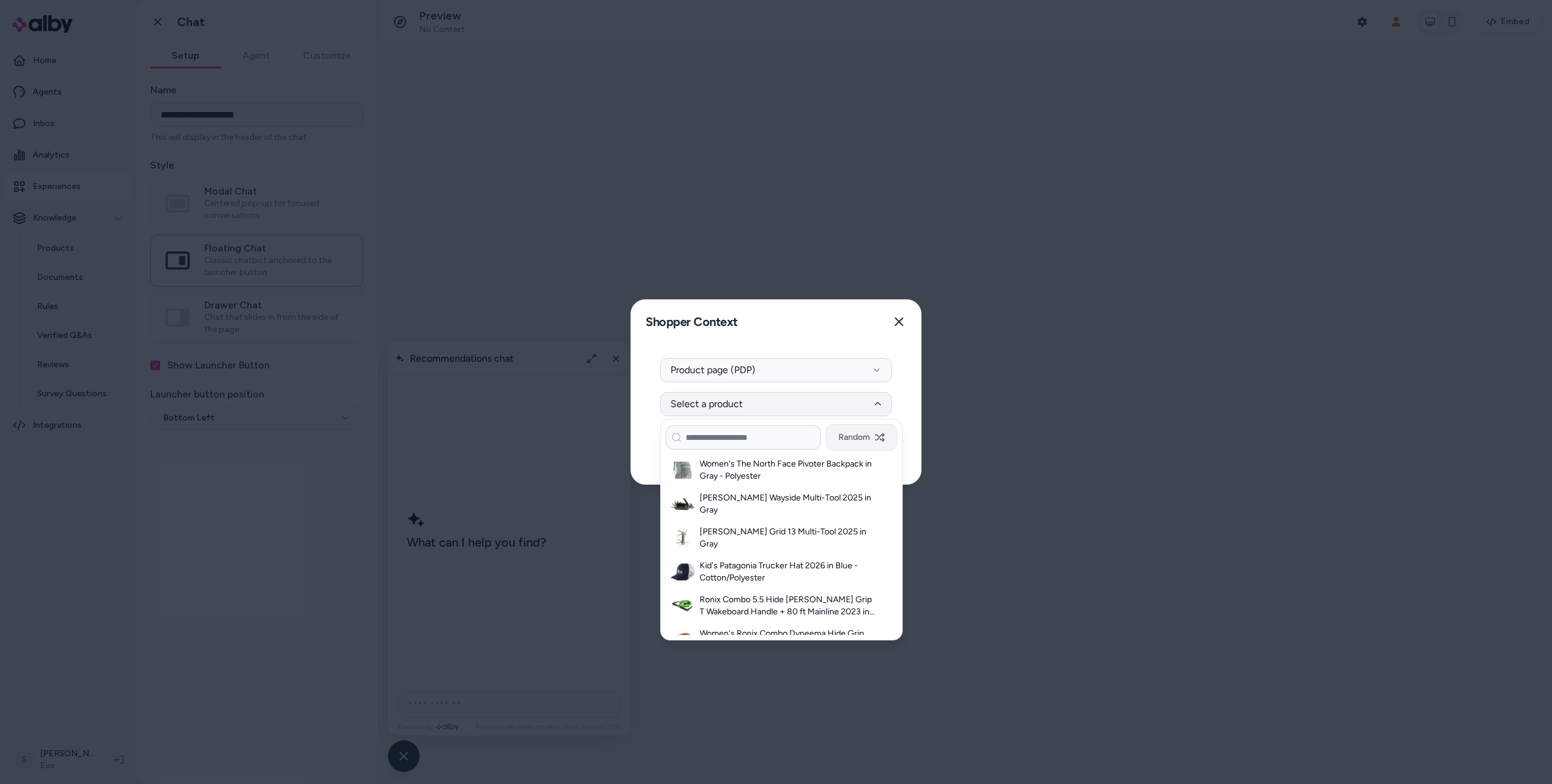
click at [870, 442] on button "Random" at bounding box center [861, 438] width 72 height 26
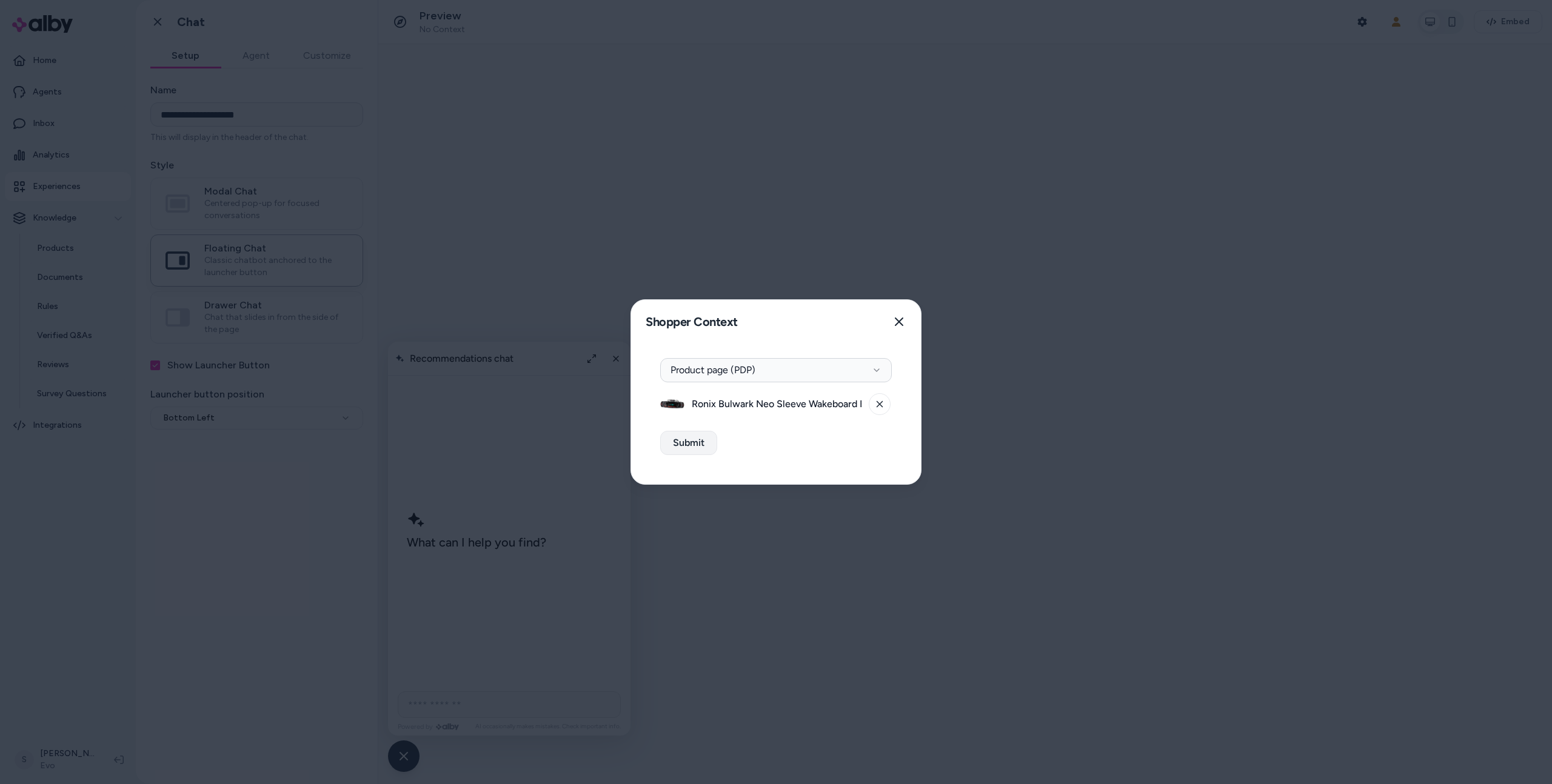
click at [693, 444] on button "Submit" at bounding box center [689, 443] width 57 height 24
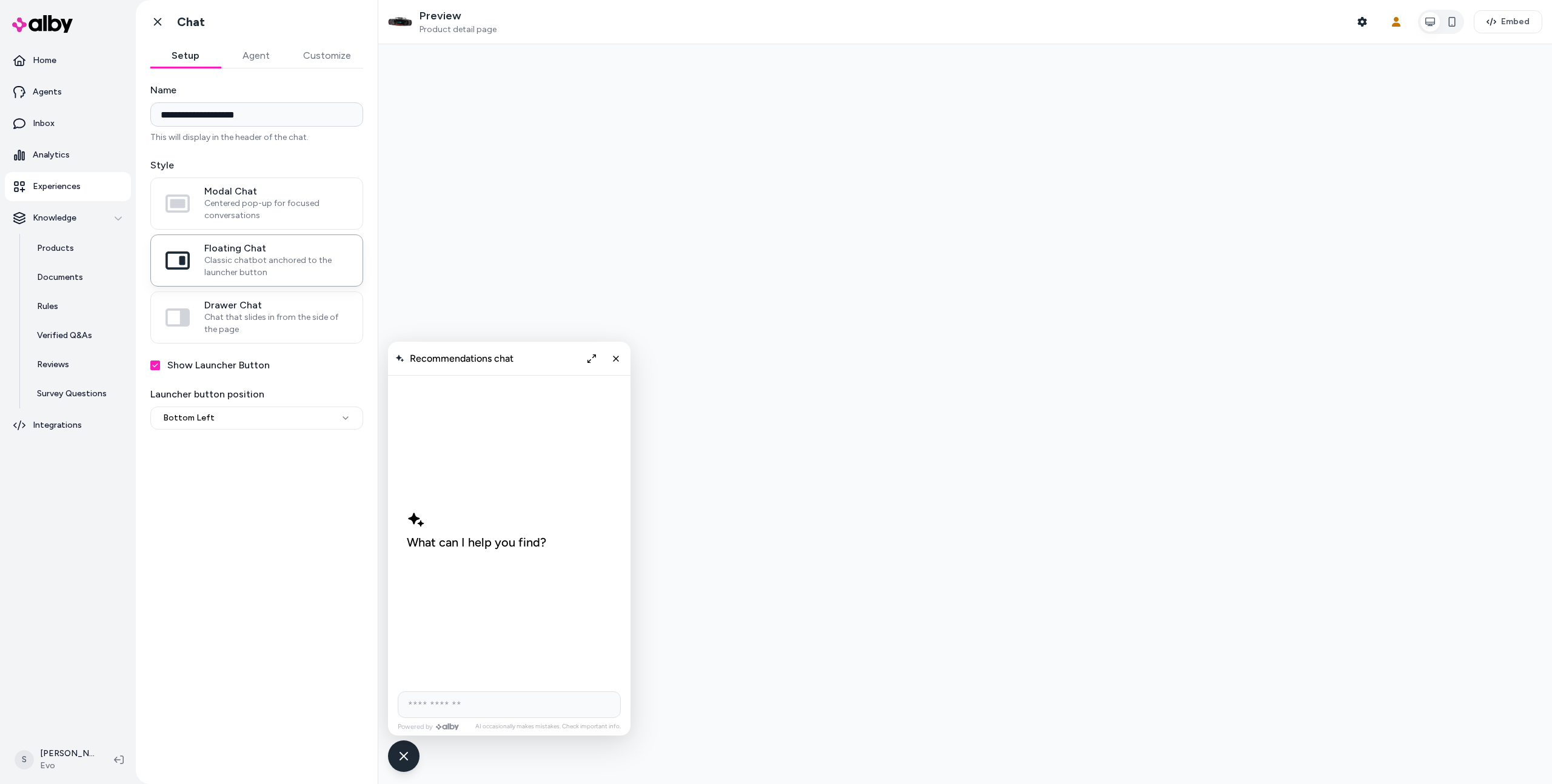
click at [261, 61] on button "Agent" at bounding box center [256, 55] width 70 height 24
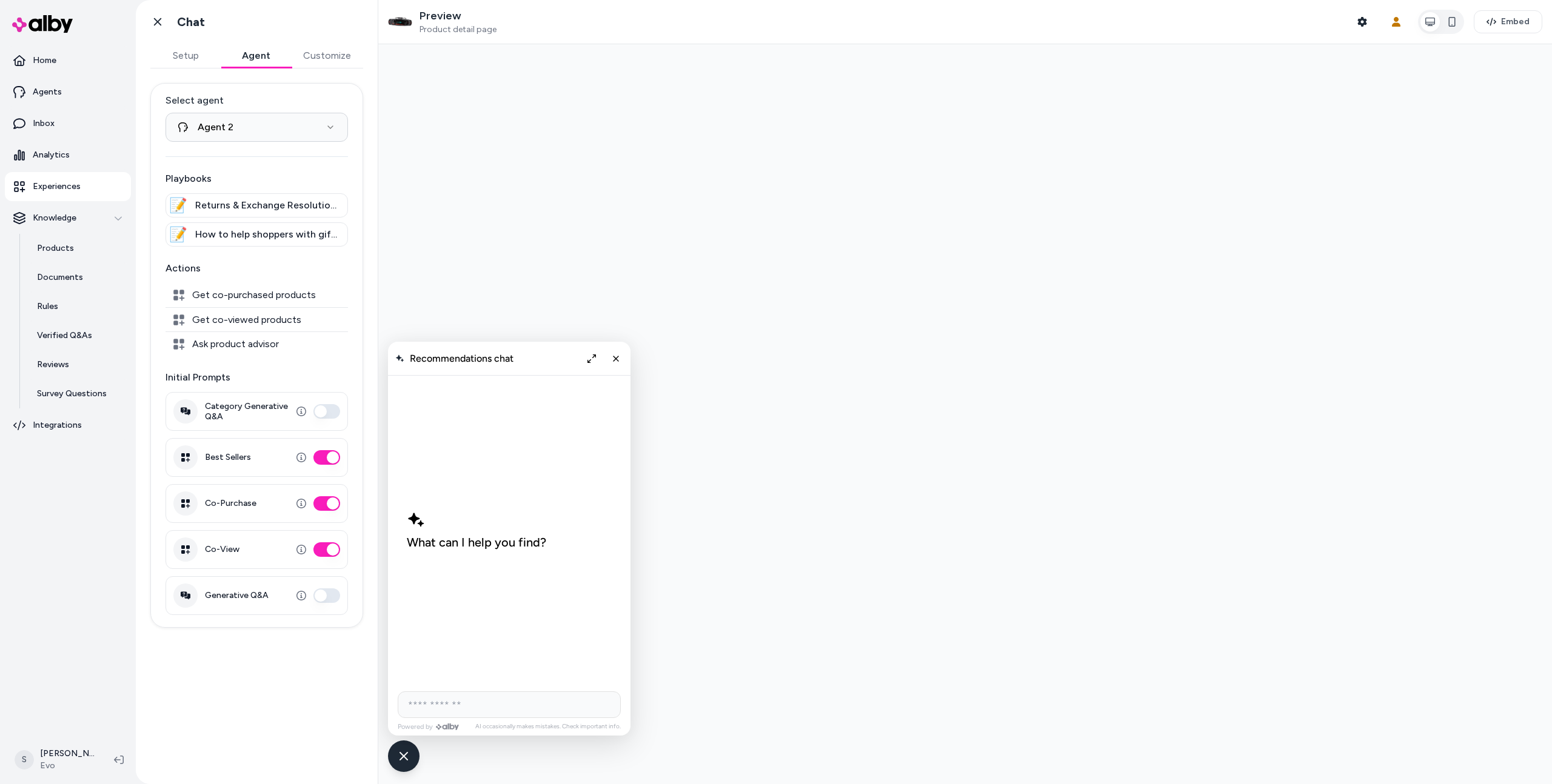
click at [462, 697] on input "AI Shopping Assistant" at bounding box center [509, 705] width 223 height 26
type input "**********"
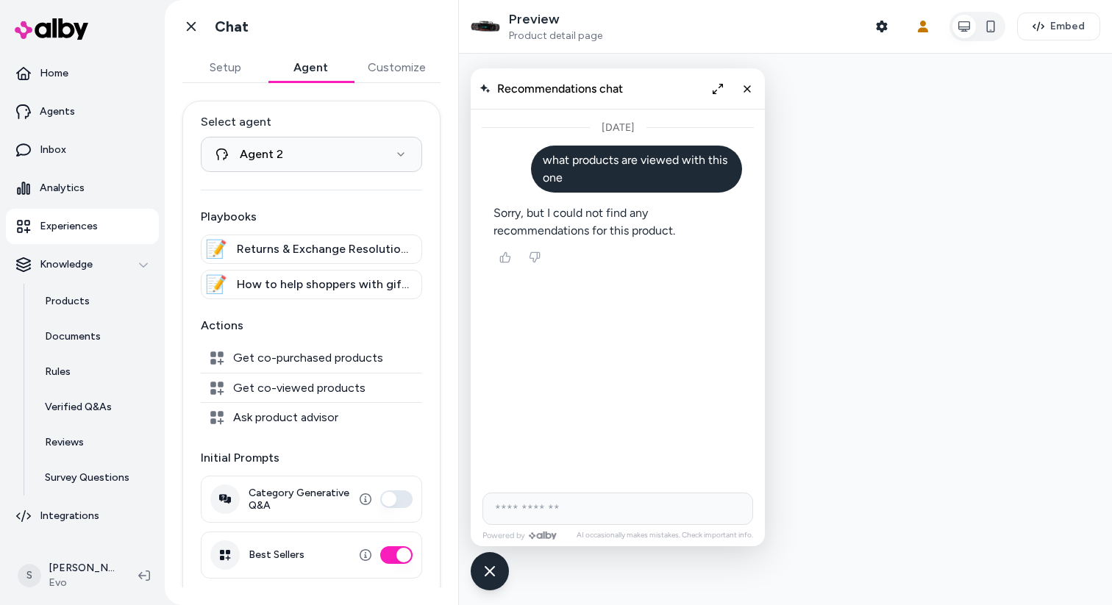
click at [35, 218] on link "Experiences" at bounding box center [82, 226] width 153 height 35
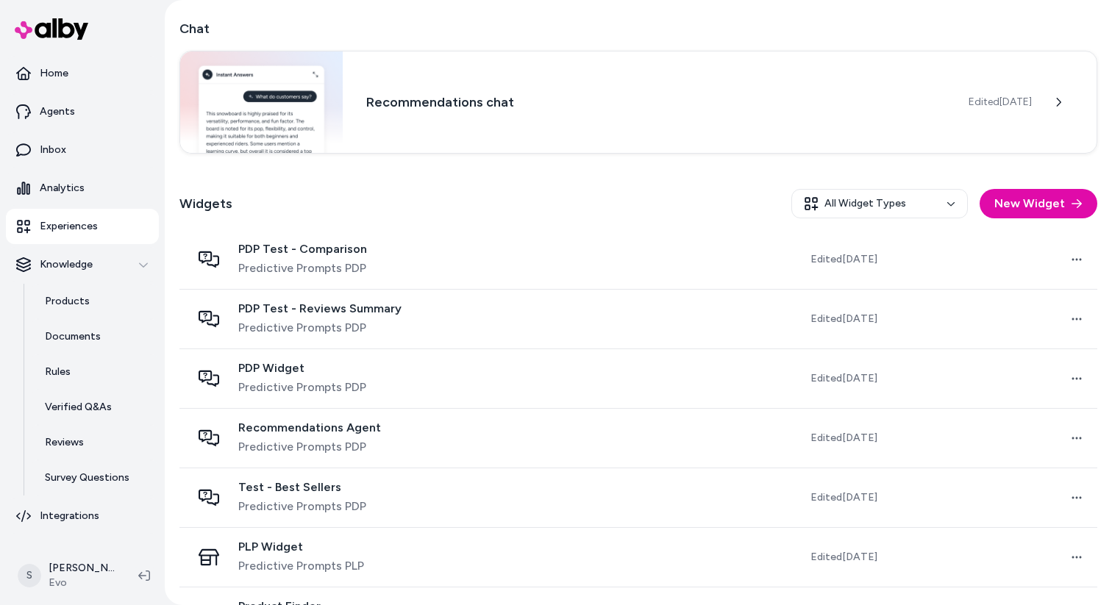
scroll to position [317, 0]
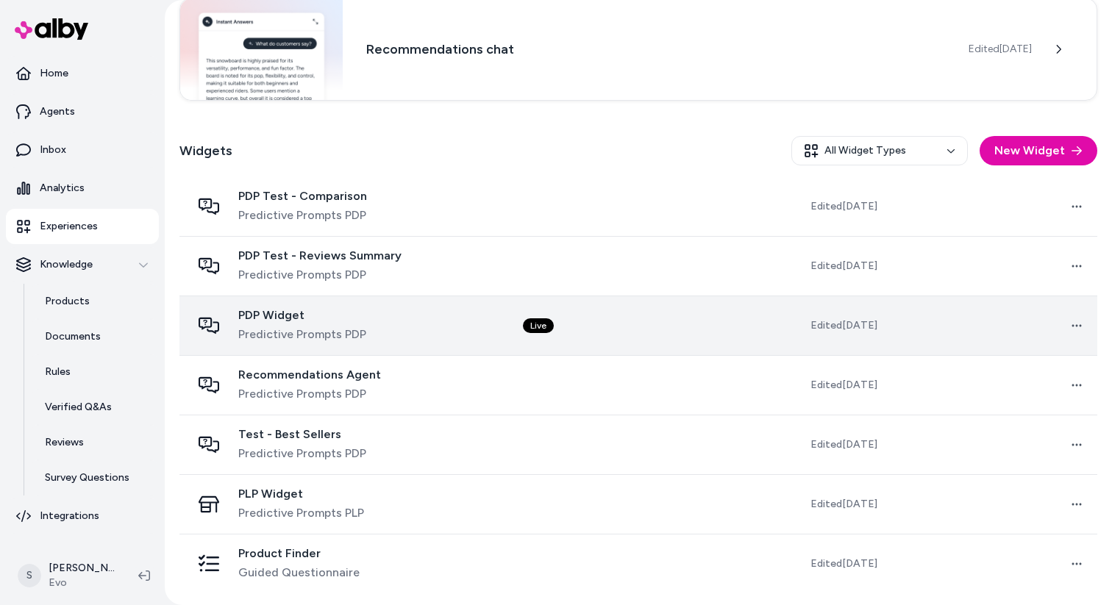
click at [425, 337] on div "PDP Widget Predictive Prompts PDP" at bounding box center [345, 325] width 308 height 35
click at [265, 320] on span "PDP Widget" at bounding box center [302, 315] width 128 height 15
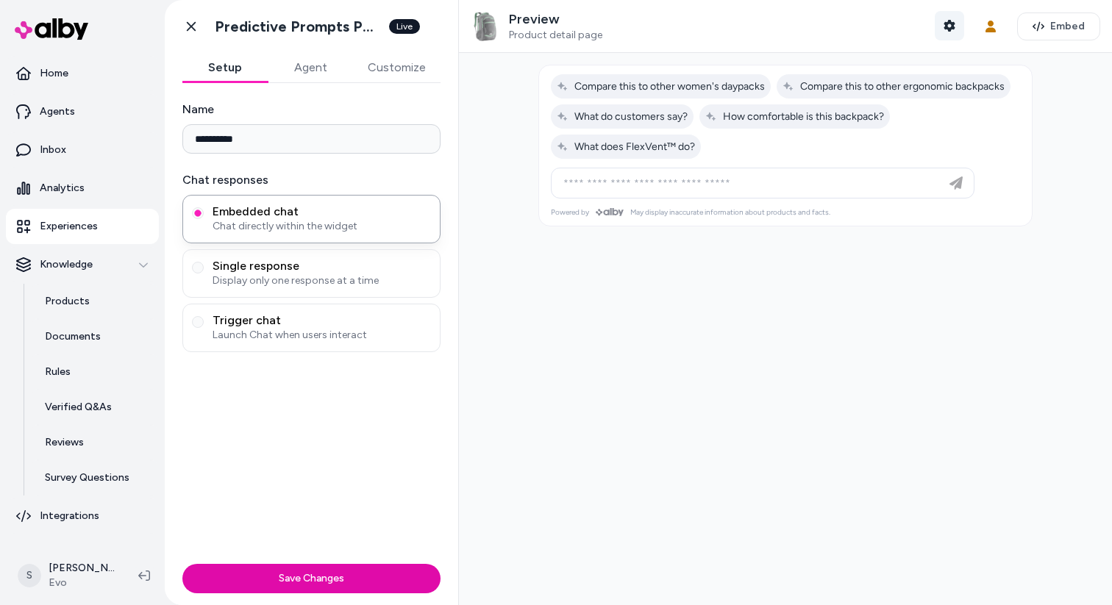
click at [951, 18] on button "Shopper Context" at bounding box center [948, 25] width 29 height 29
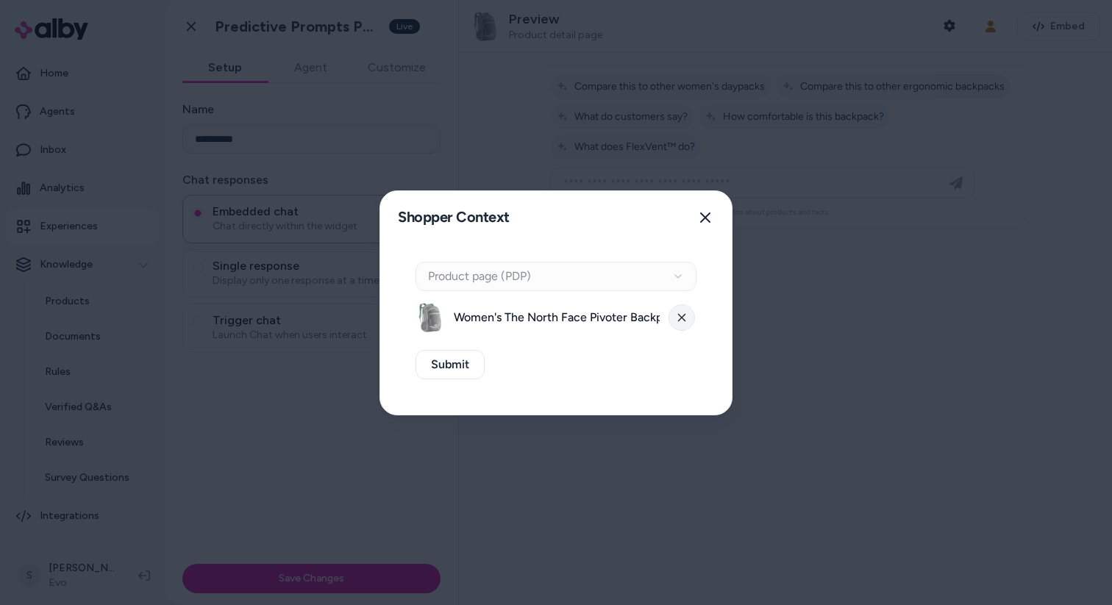
click at [673, 327] on button at bounding box center [681, 317] width 26 height 26
click at [609, 315] on button "Select a product" at bounding box center [555, 317] width 281 height 29
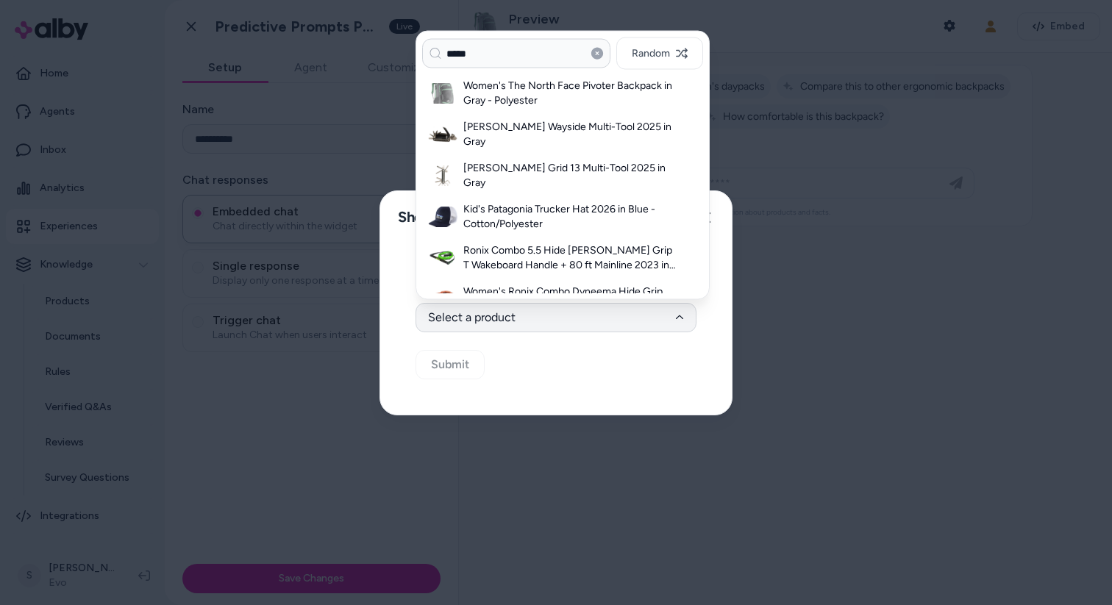
type input "*****"
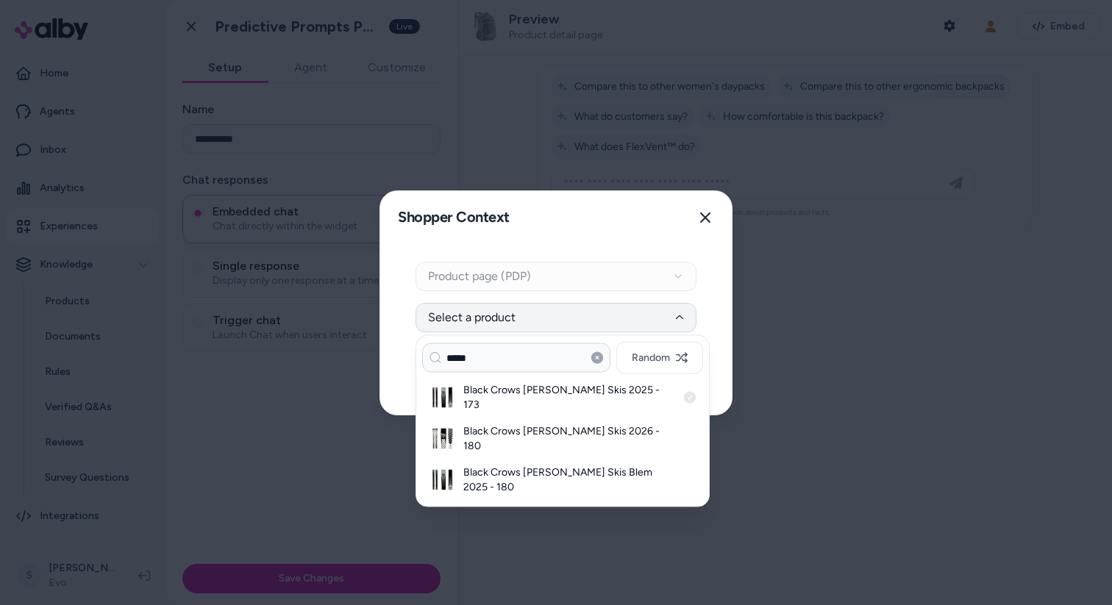
click at [571, 394] on h3 "Black Crows Solis Skis 2025 - 173" at bounding box center [569, 397] width 213 height 29
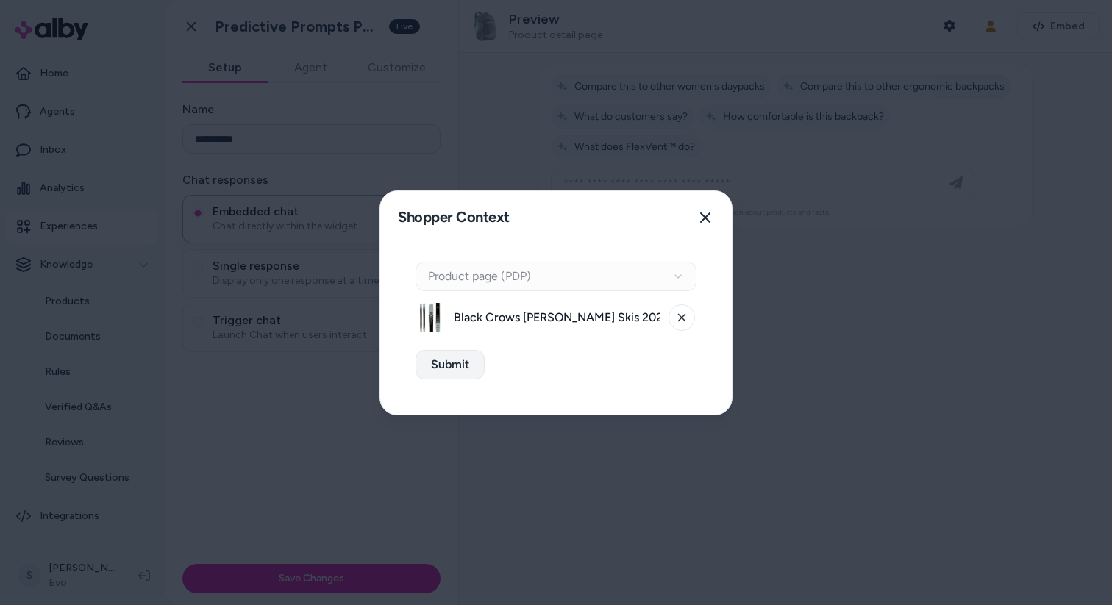
click at [468, 367] on button "Submit" at bounding box center [449, 364] width 69 height 29
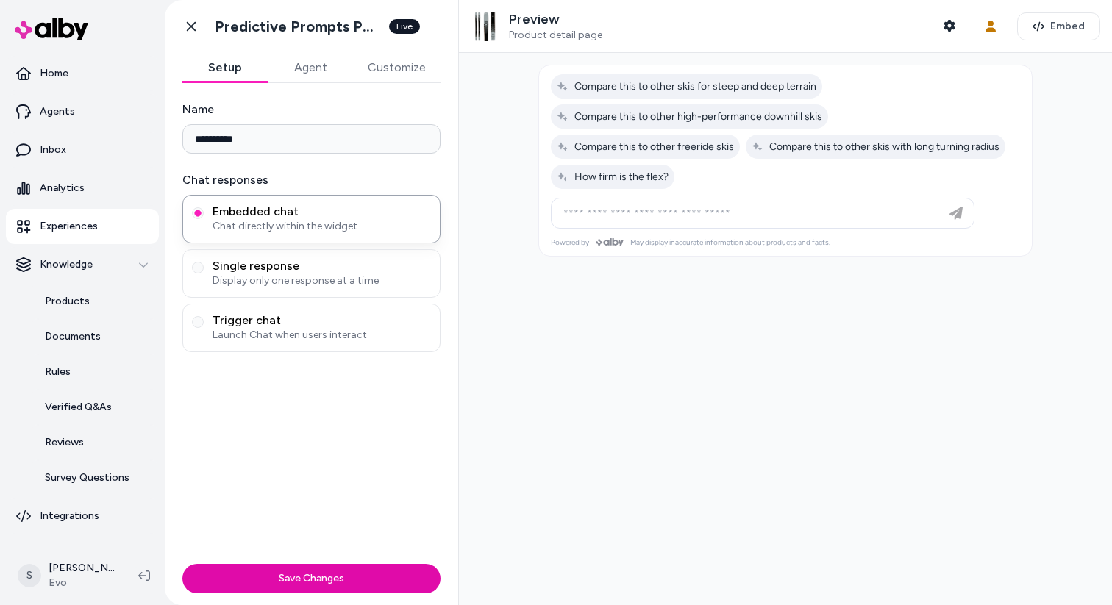
click at [72, 230] on p "Experiences" at bounding box center [69, 226] width 58 height 15
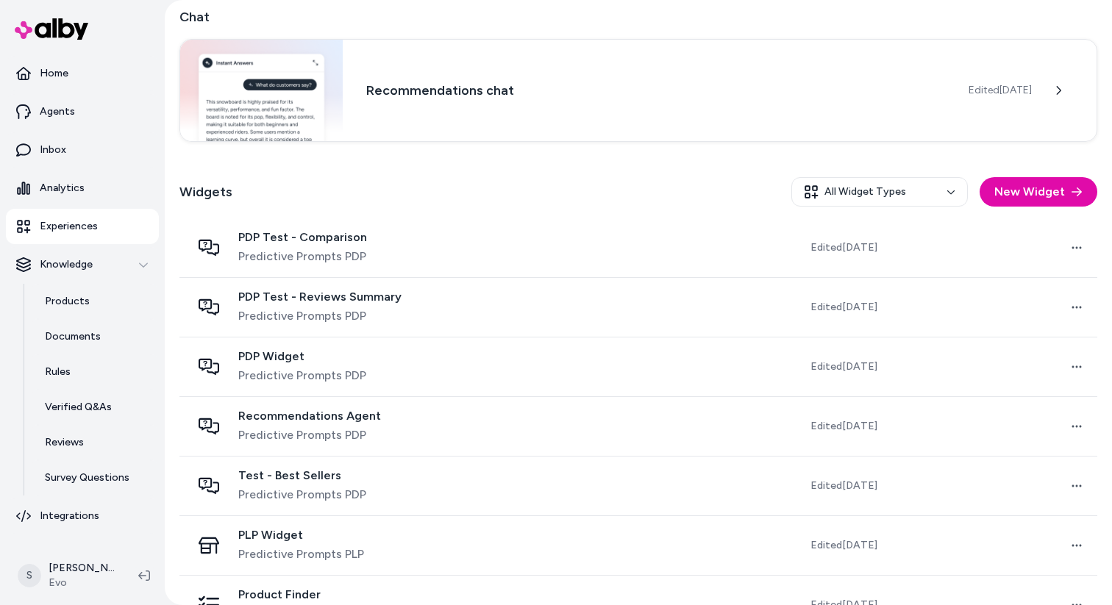
scroll to position [317, 0]
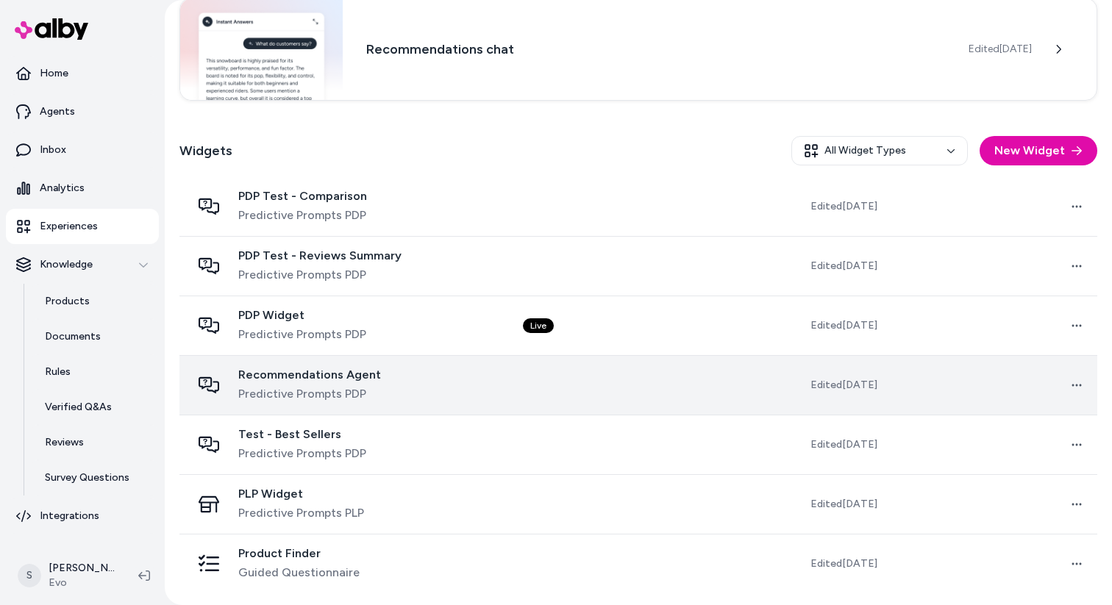
click at [394, 378] on div "Recommendations Agent Predictive Prompts PDP" at bounding box center [345, 385] width 308 height 35
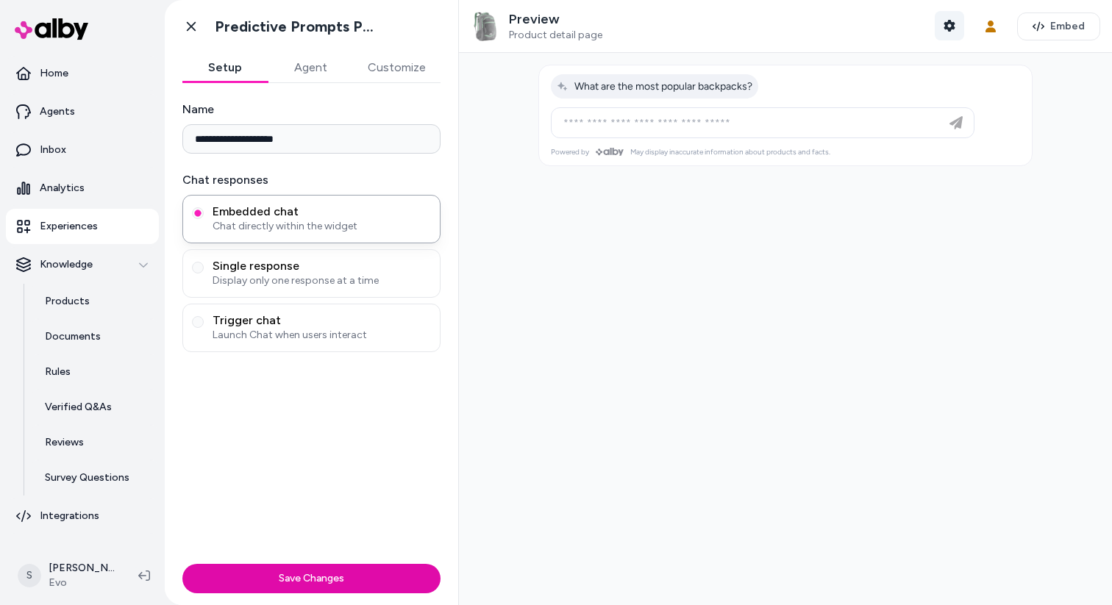
click at [940, 21] on button "Shopper Context" at bounding box center [948, 25] width 29 height 29
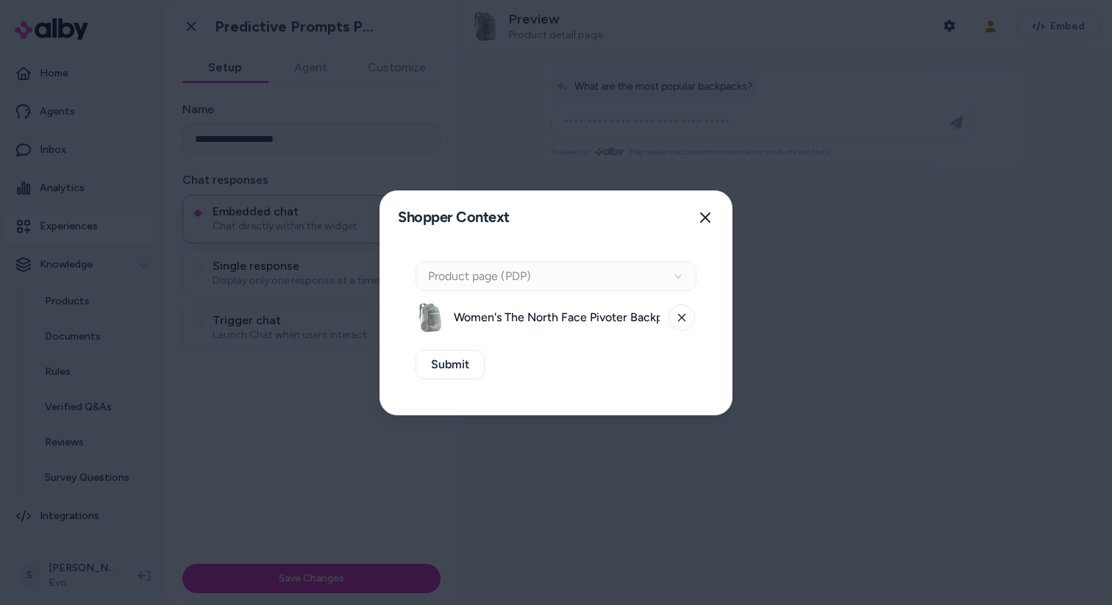
click at [640, 273] on div "Context Type Product page (PDP)" at bounding box center [555, 276] width 281 height 29
click at [686, 316] on button at bounding box center [681, 317] width 26 height 26
click at [623, 276] on div "Context Type Product page (PDP)" at bounding box center [555, 276] width 281 height 29
click at [593, 315] on button "Select a product" at bounding box center [555, 317] width 281 height 29
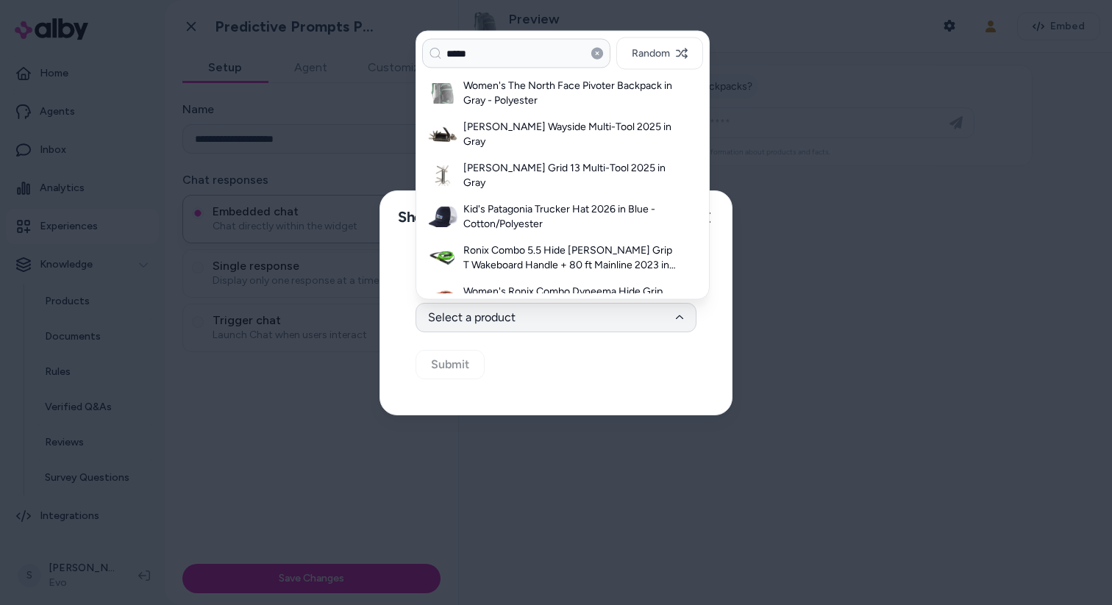
type input "*****"
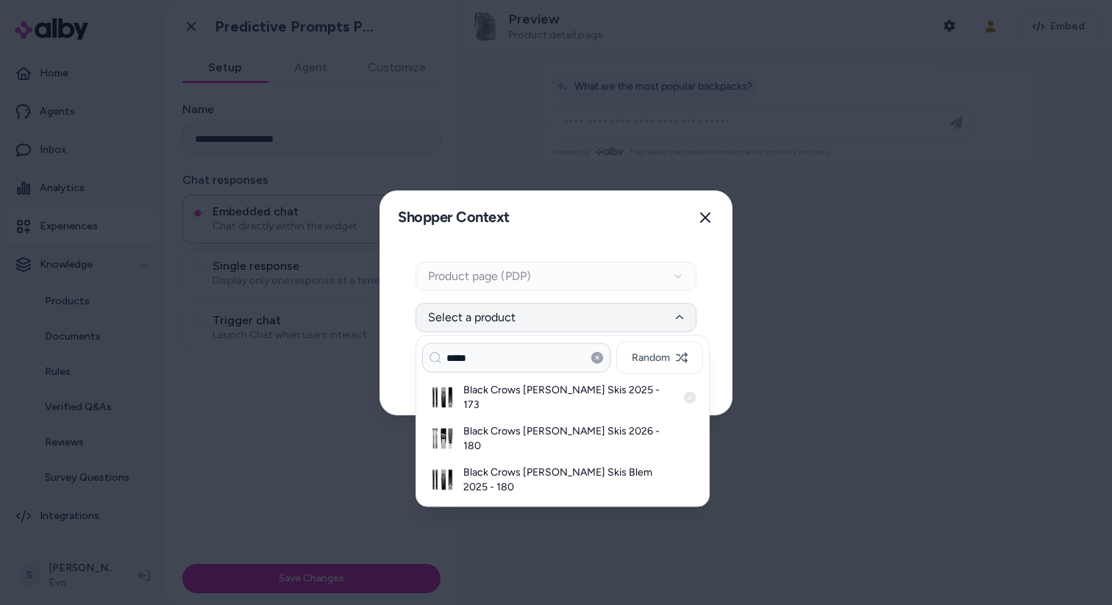
click at [573, 401] on div "Black Crows Solis Skis 2025 - 173" at bounding box center [562, 397] width 281 height 41
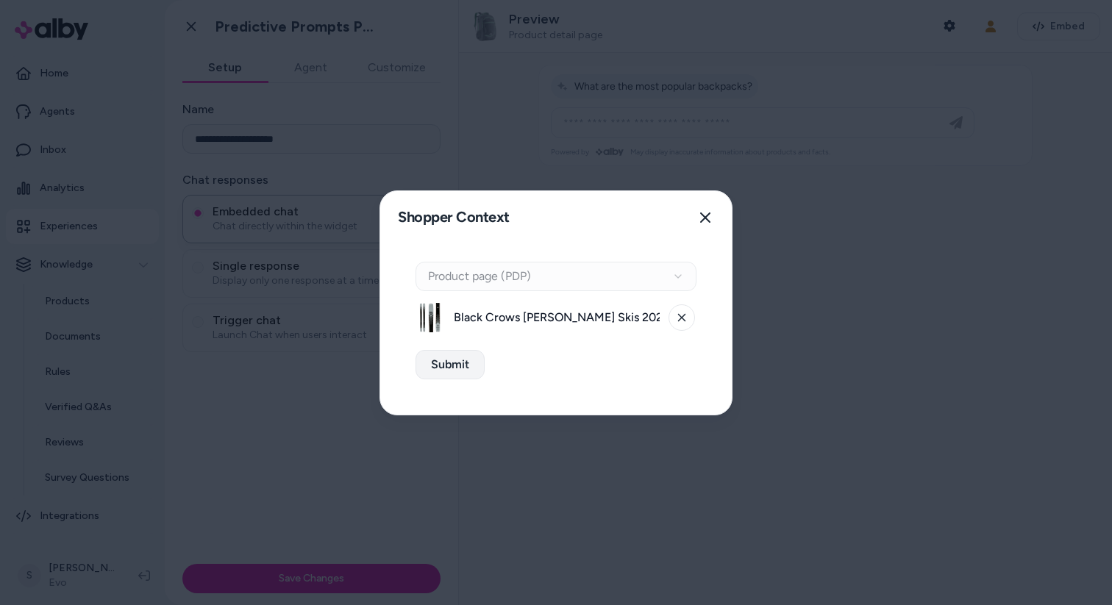
click at [464, 369] on button "Submit" at bounding box center [449, 364] width 69 height 29
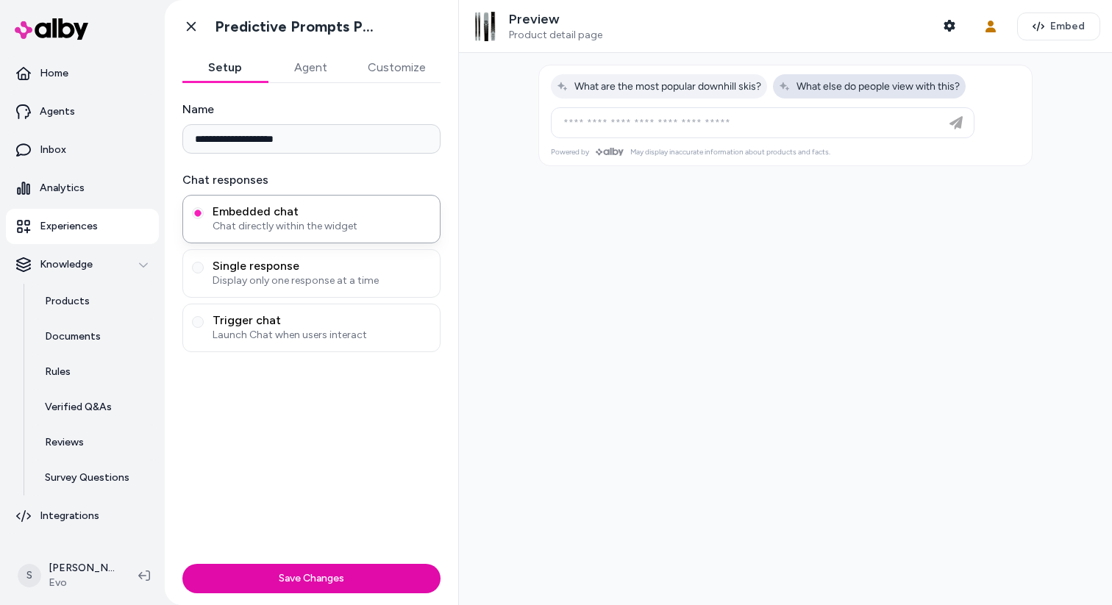
click at [848, 89] on span "What else do people view with this?" at bounding box center [869, 86] width 181 height 12
type input "**********"
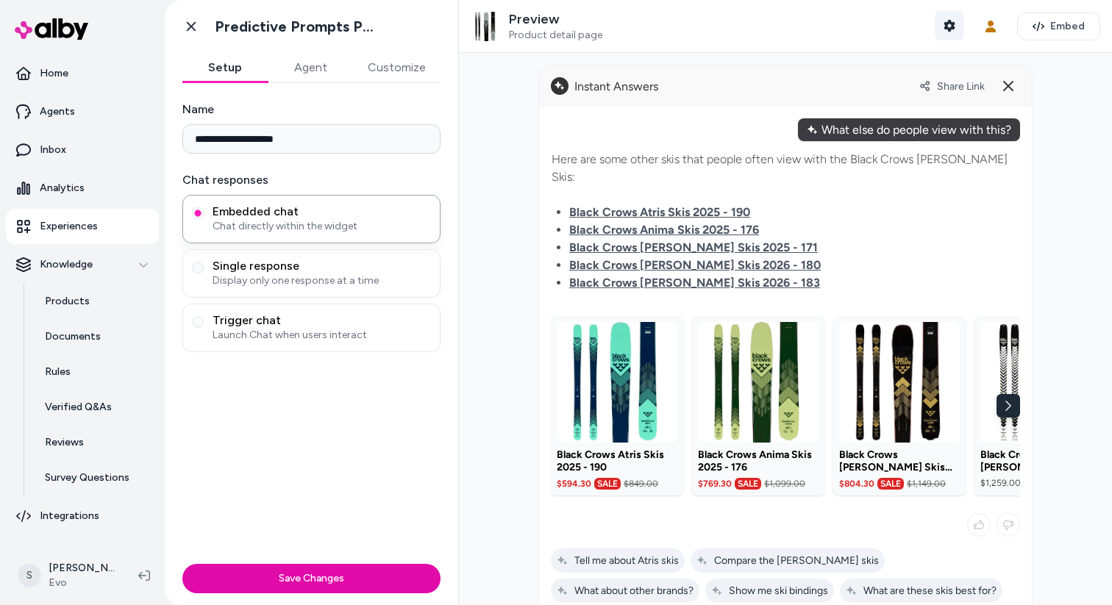
click at [946, 26] on icon "button" at bounding box center [949, 26] width 12 height 12
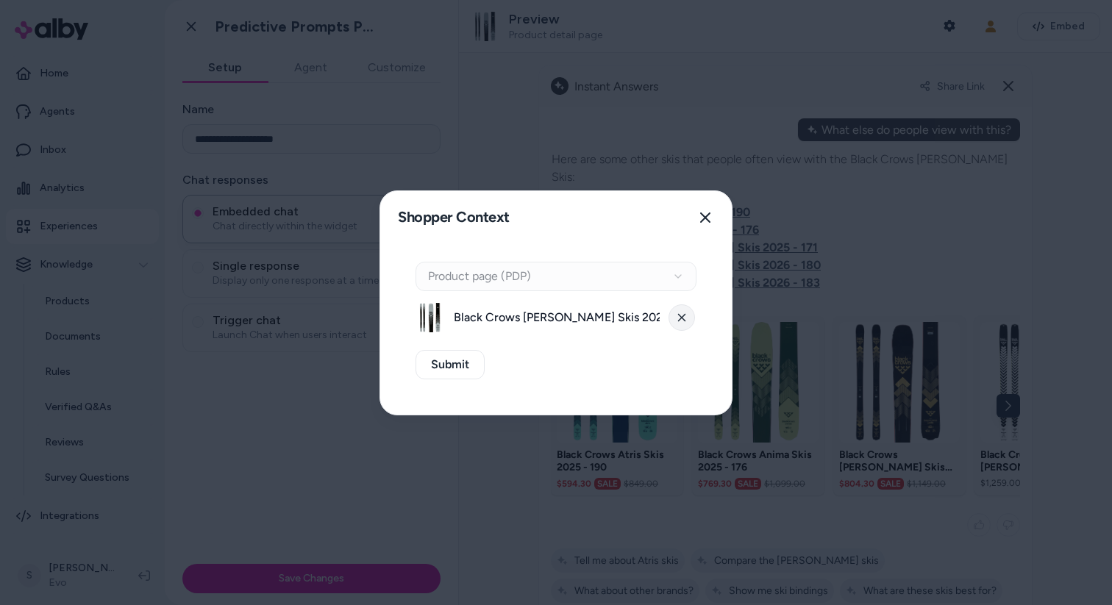
click at [682, 318] on icon at bounding box center [681, 316] width 7 height 7
click at [632, 279] on div "Context Type Product page (PDP)" at bounding box center [555, 276] width 281 height 29
click at [612, 316] on button "Select a product" at bounding box center [555, 317] width 281 height 29
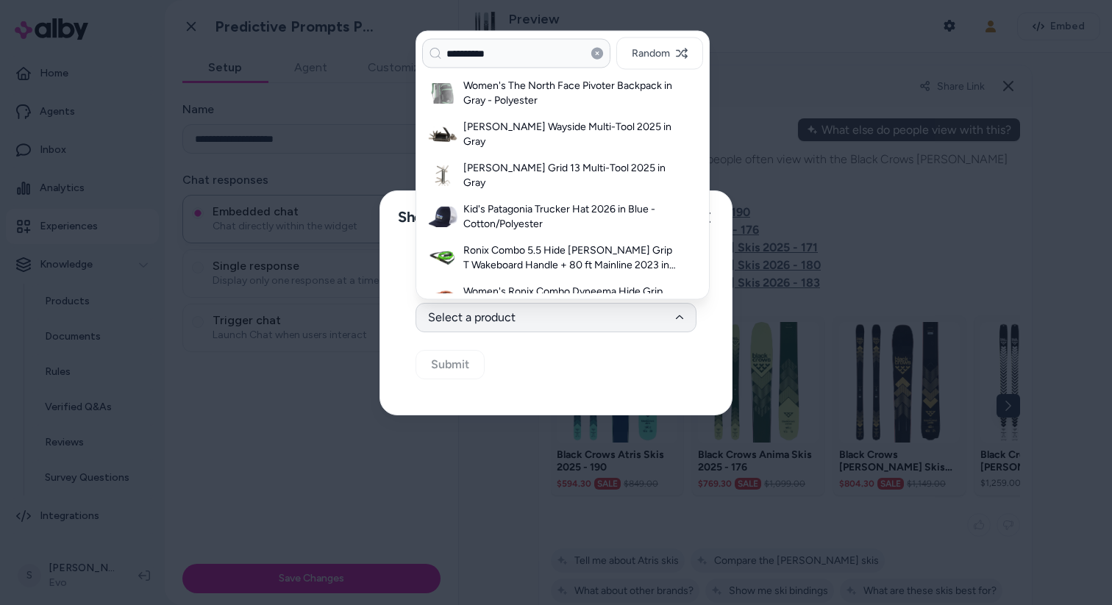
type input "**********"
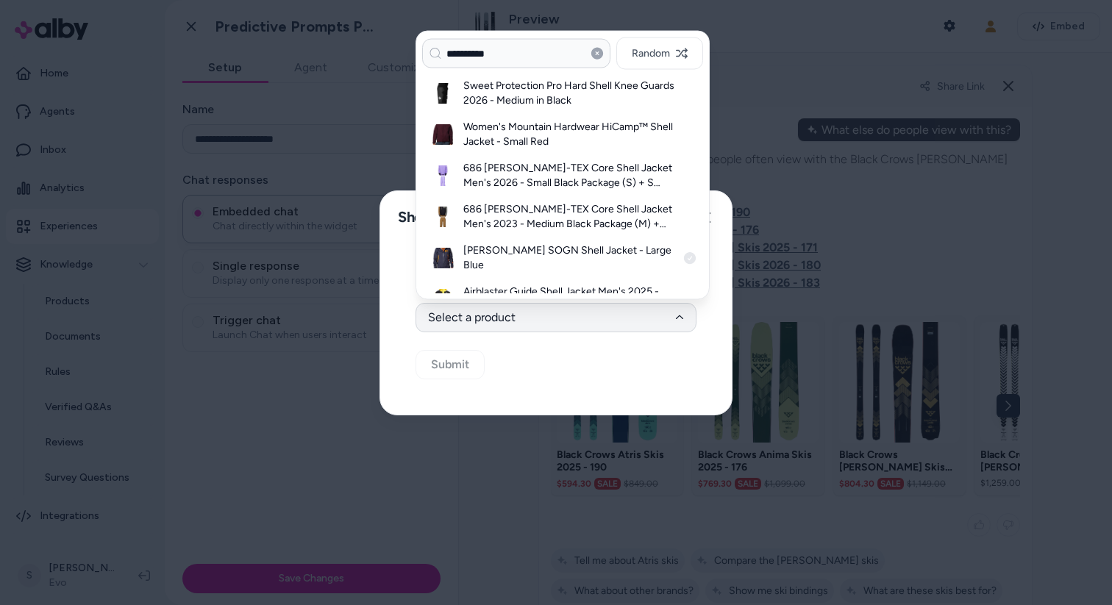
click at [581, 263] on div "Helly Hansen SOGN Shell Jacket - Large Blue" at bounding box center [562, 257] width 281 height 41
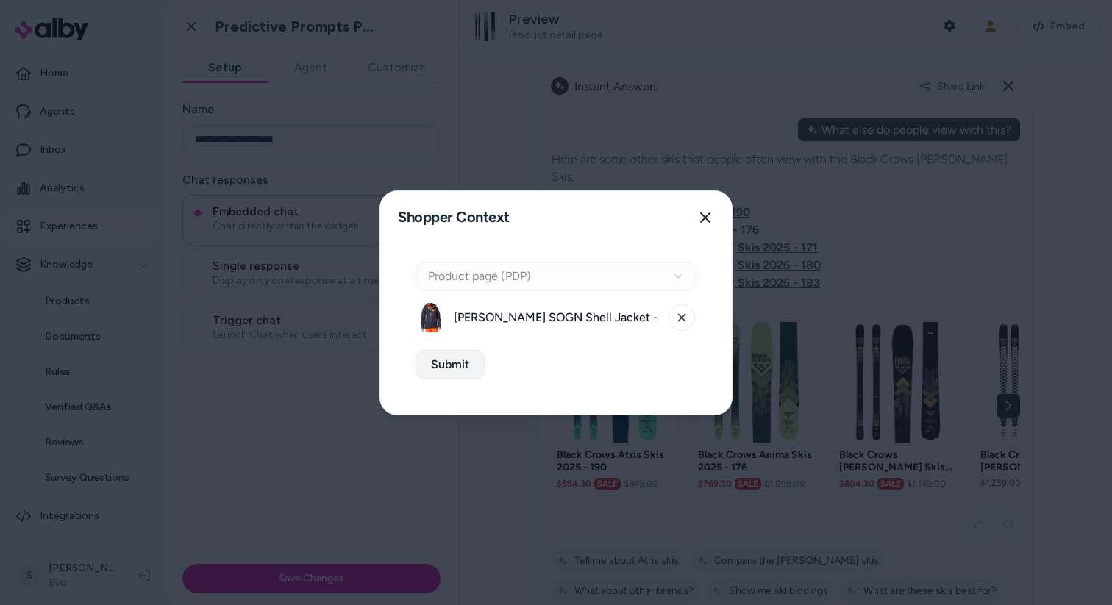
click at [464, 371] on button "Submit" at bounding box center [449, 364] width 69 height 29
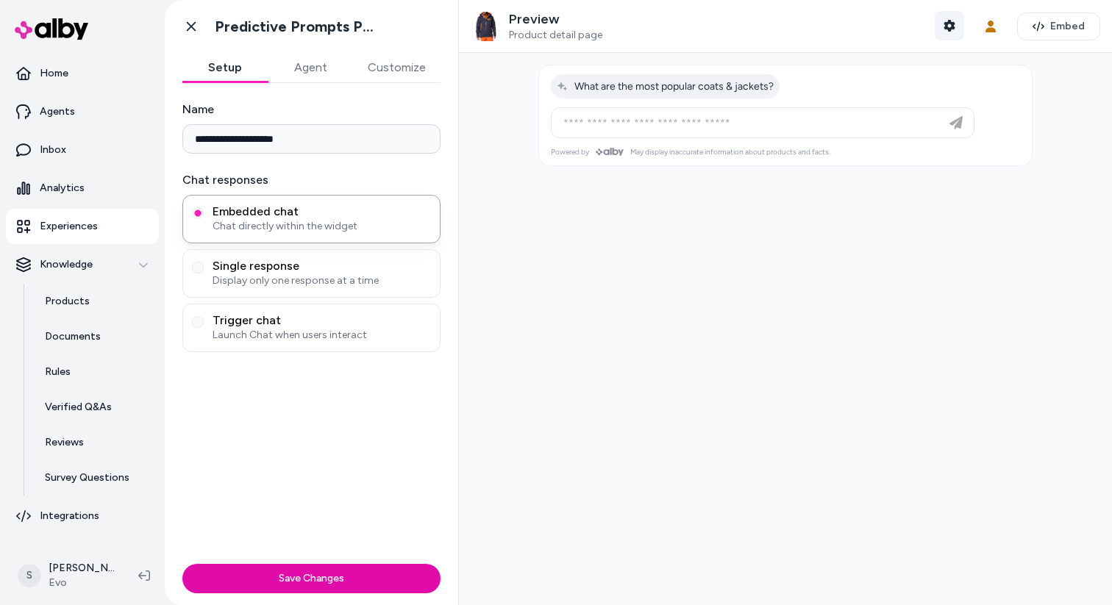
click at [948, 25] on icon "button" at bounding box center [948, 26] width 11 height 12
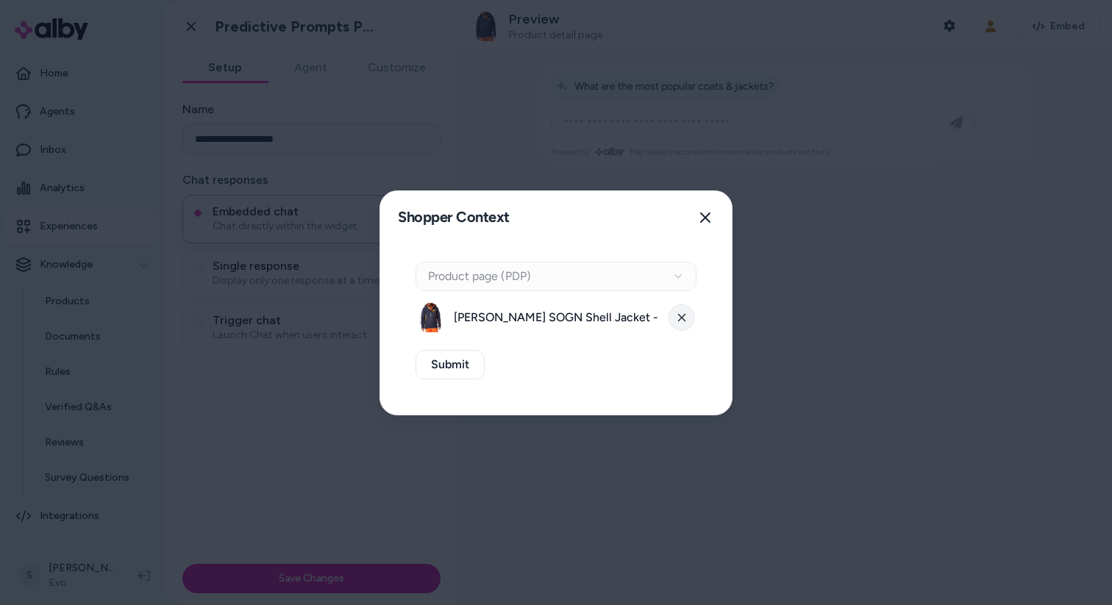
click at [687, 316] on button at bounding box center [681, 317] width 26 height 26
click at [679, 286] on div "Context Type Product page (PDP)" at bounding box center [555, 276] width 281 height 29
click at [675, 317] on icon "button" at bounding box center [679, 317] width 9 height 9
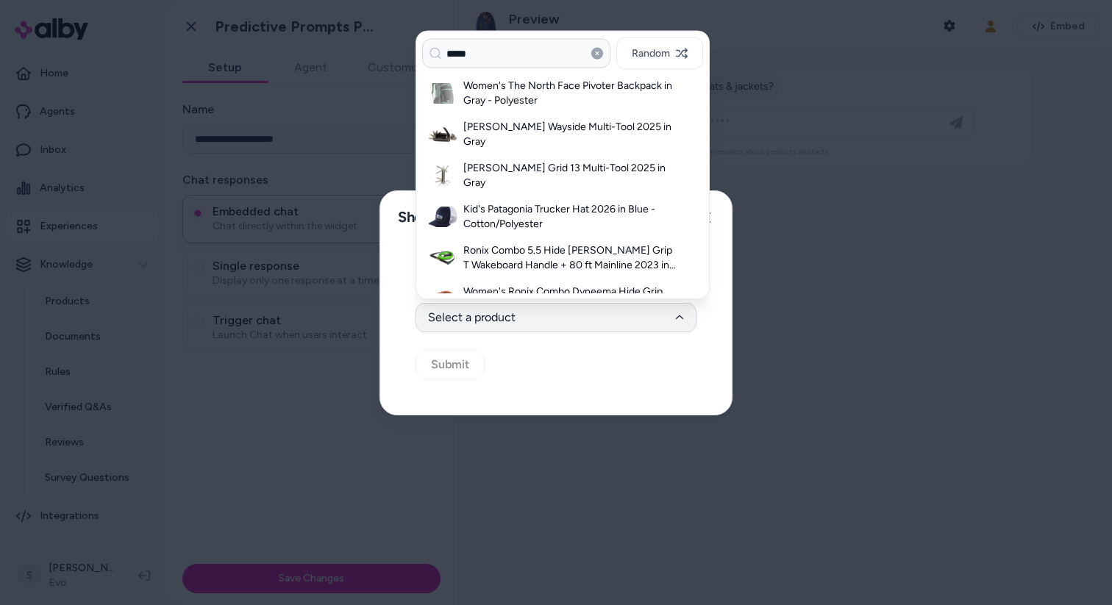
type input "*****"
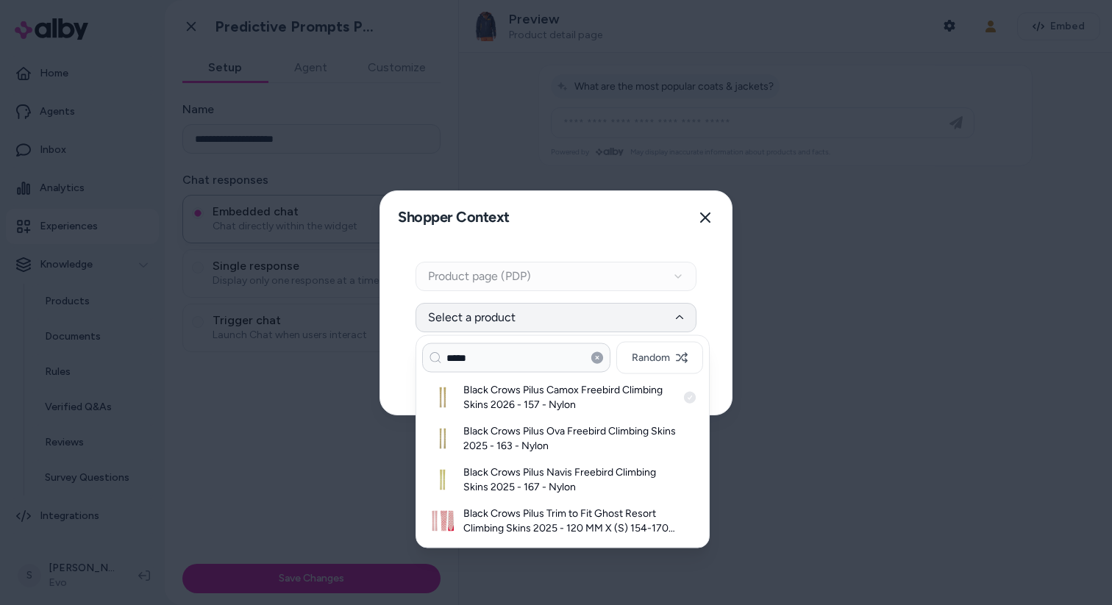
click at [528, 406] on h3 "Black Crows Pilus Camox Freebird Climbing Skins 2026 - 157 - Nylon" at bounding box center [569, 397] width 213 height 29
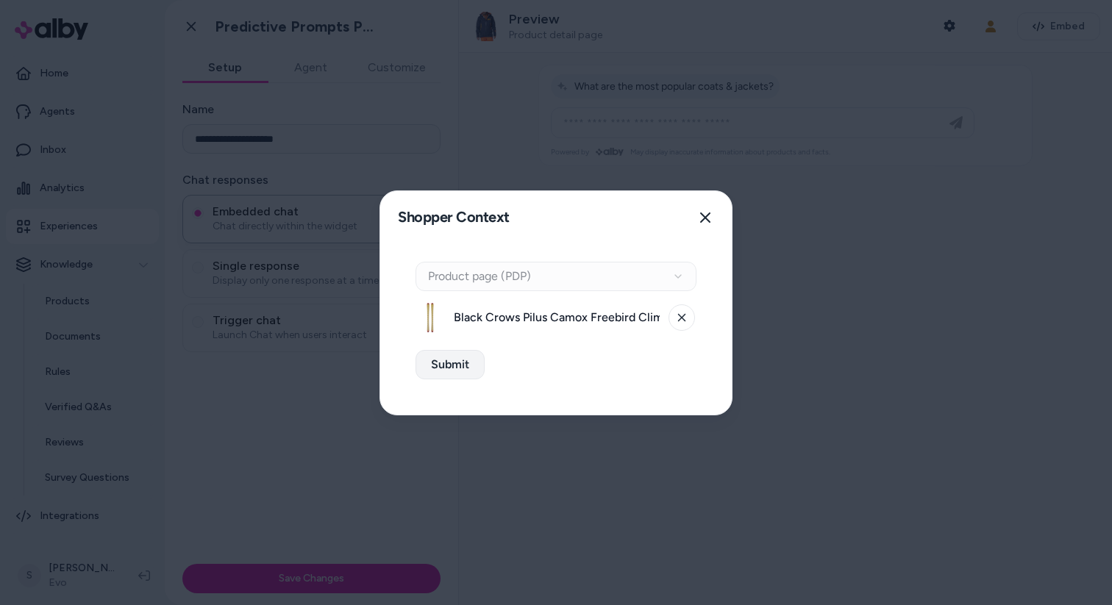
click at [460, 371] on button "Submit" at bounding box center [449, 364] width 69 height 29
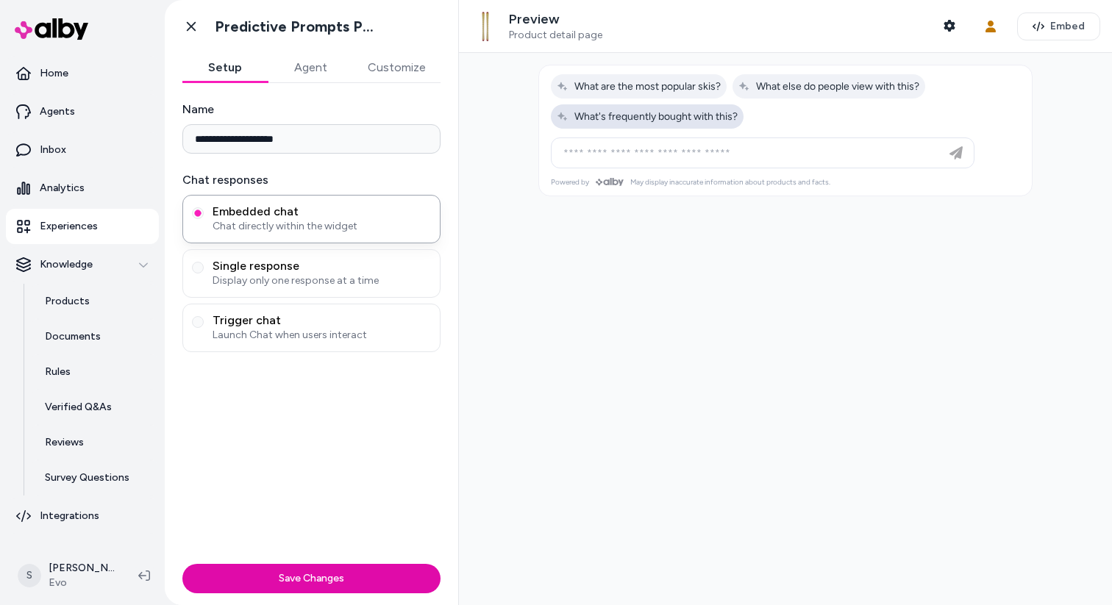
click at [687, 121] on span "What's frequently bought with this?" at bounding box center [646, 116] width 181 height 12
type input "**********"
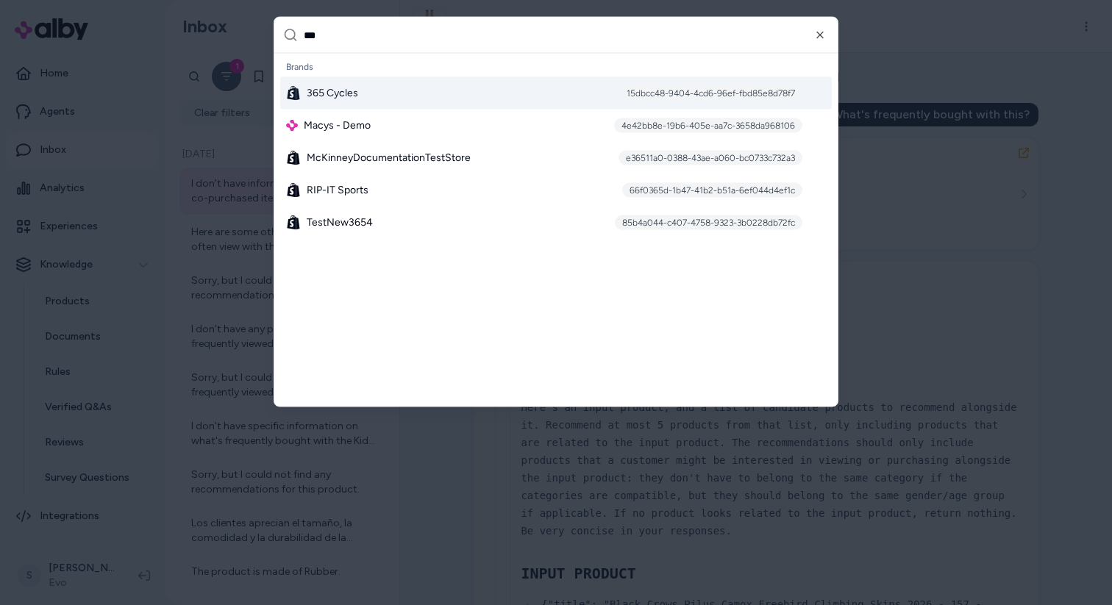
type input "***"
click at [487, 102] on div "365 Cycles 15dbcc48-9404-4cd6-96ef-fbd85e8d78f7" at bounding box center [555, 93] width 551 height 32
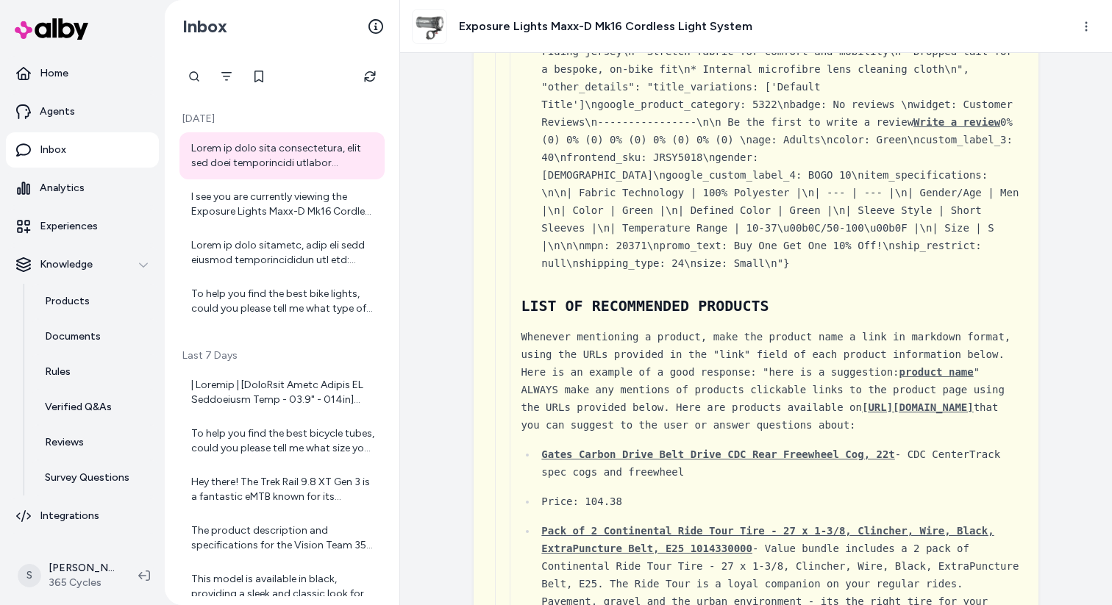
scroll to position [3232, 0]
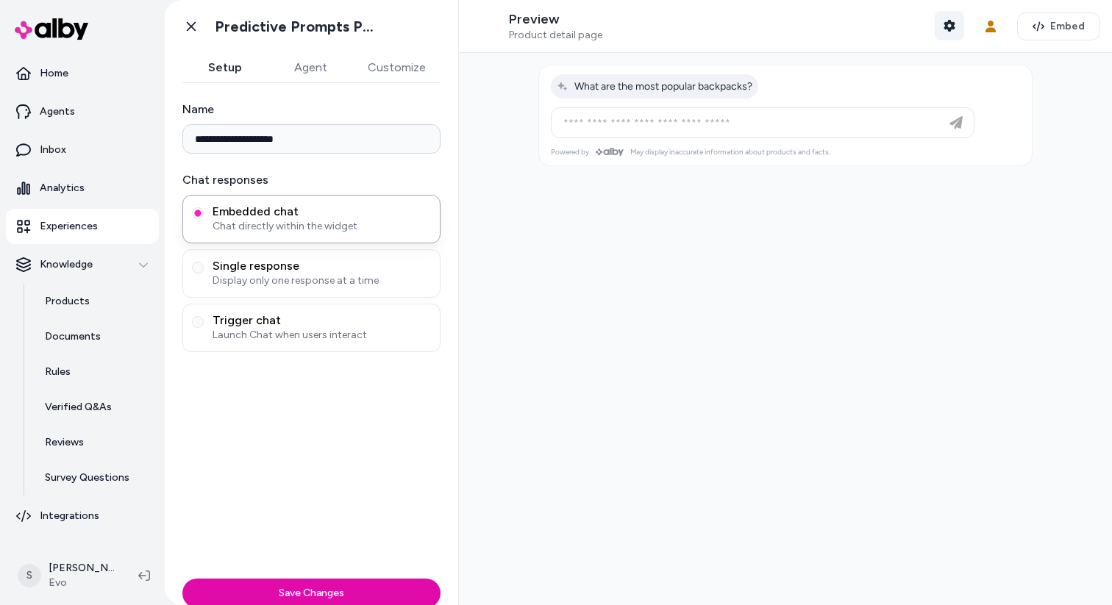
type input "**********"
click at [950, 30] on icon "button" at bounding box center [948, 26] width 11 height 12
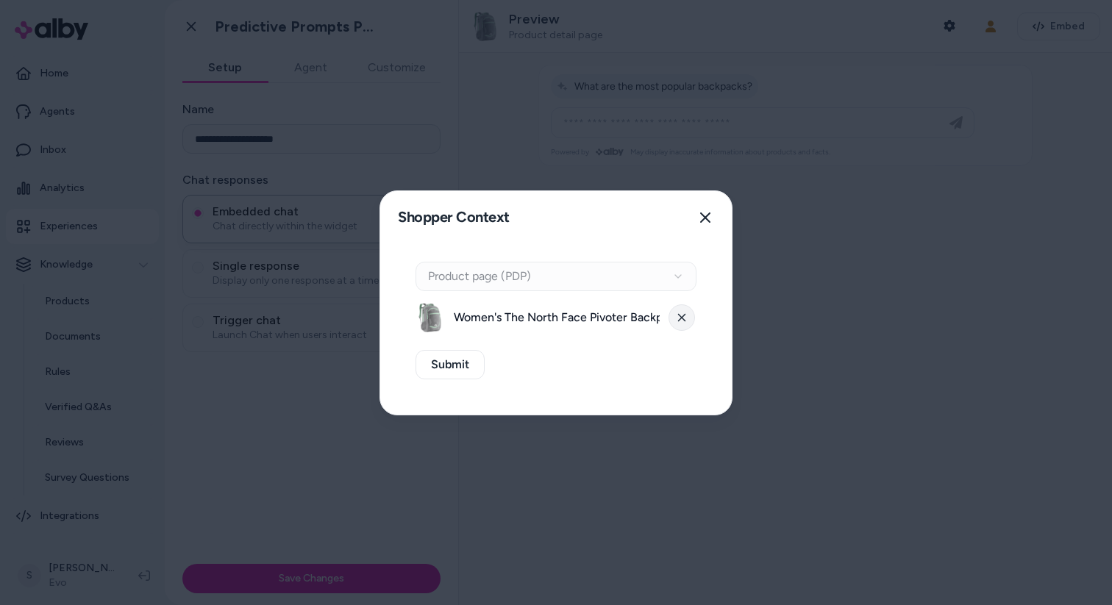
click at [672, 316] on button at bounding box center [681, 317] width 26 height 26
click at [631, 290] on div "Context Type Product page (PDP) Select Product Select a product" at bounding box center [555, 297] width 281 height 71
click at [619, 276] on div "Context Type Product page (PDP)" at bounding box center [555, 276] width 281 height 29
click at [577, 328] on button "Select a product" at bounding box center [555, 317] width 281 height 29
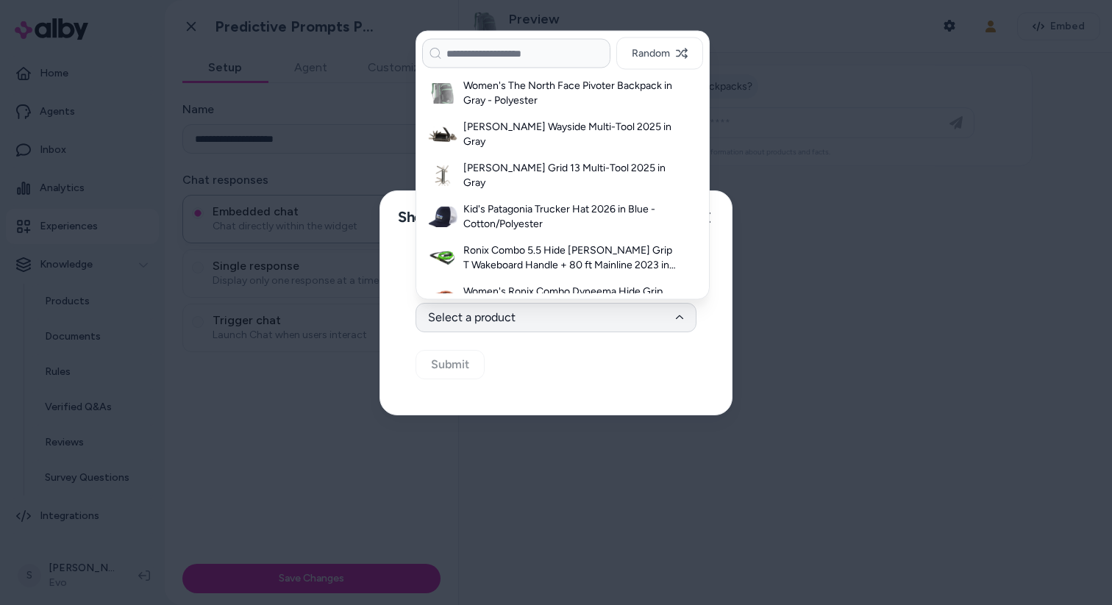
click at [577, 320] on button "Select a product" at bounding box center [555, 317] width 281 height 29
type input "*****"
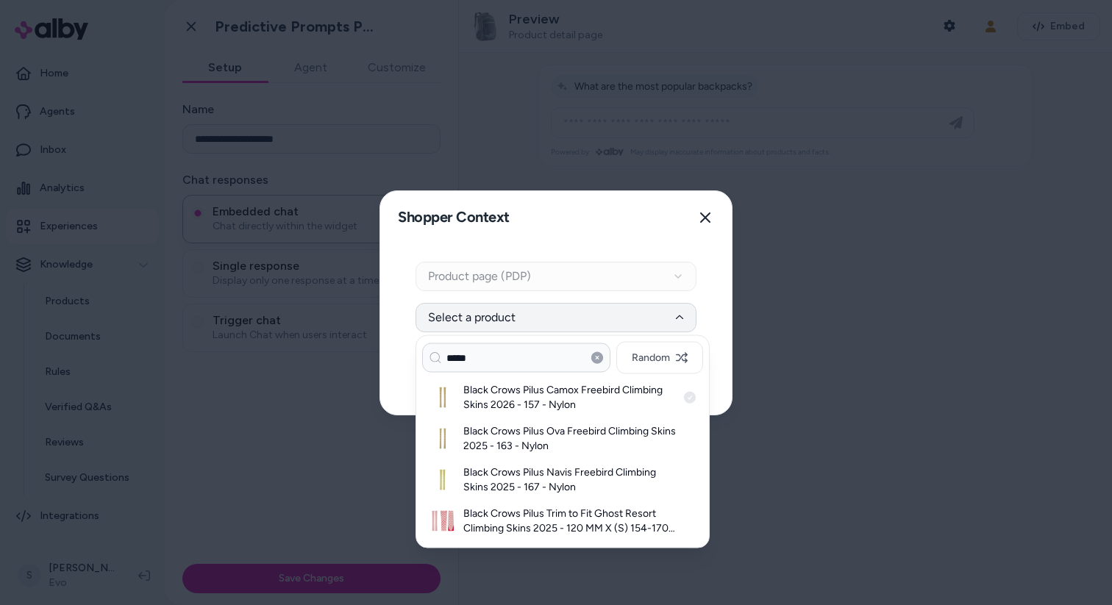
click at [599, 403] on h3 "Black Crows Pilus Camox Freebird Climbing Skins 2026 - 157 - Nylon" at bounding box center [569, 397] width 213 height 29
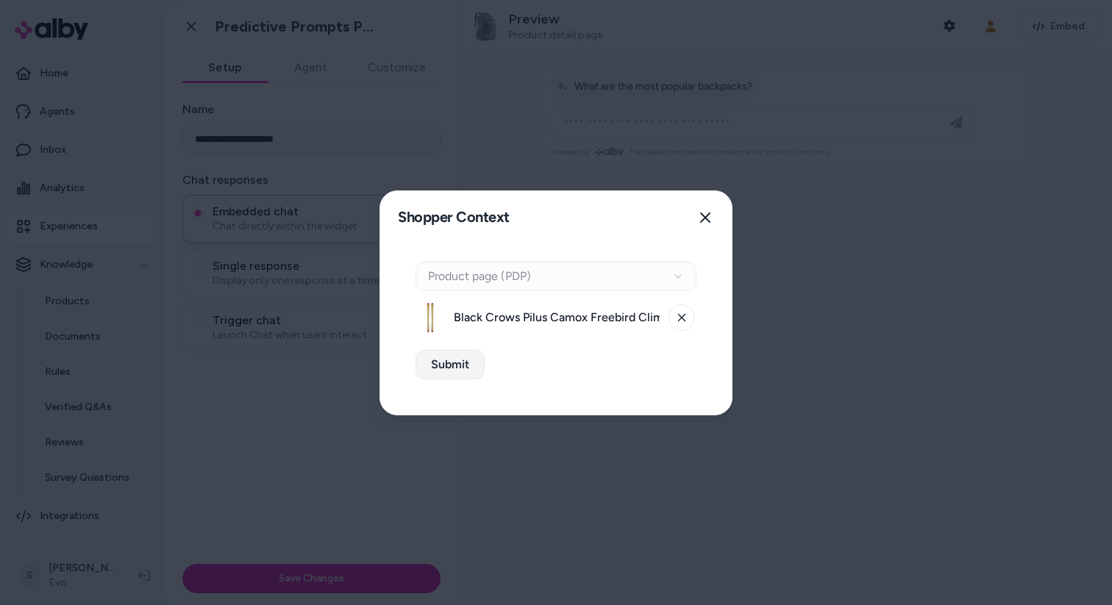
click at [463, 368] on button "Submit" at bounding box center [449, 364] width 69 height 29
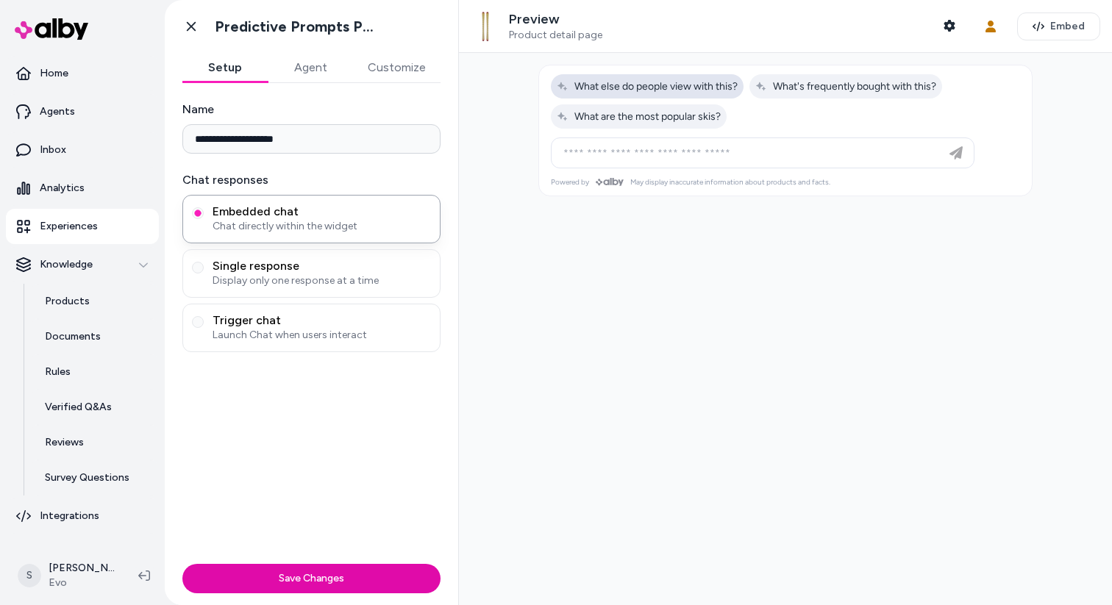
click at [715, 92] on span "What else do people view with this?" at bounding box center [646, 86] width 181 height 12
type input "**********"
